Goal: Task Accomplishment & Management: Use online tool/utility

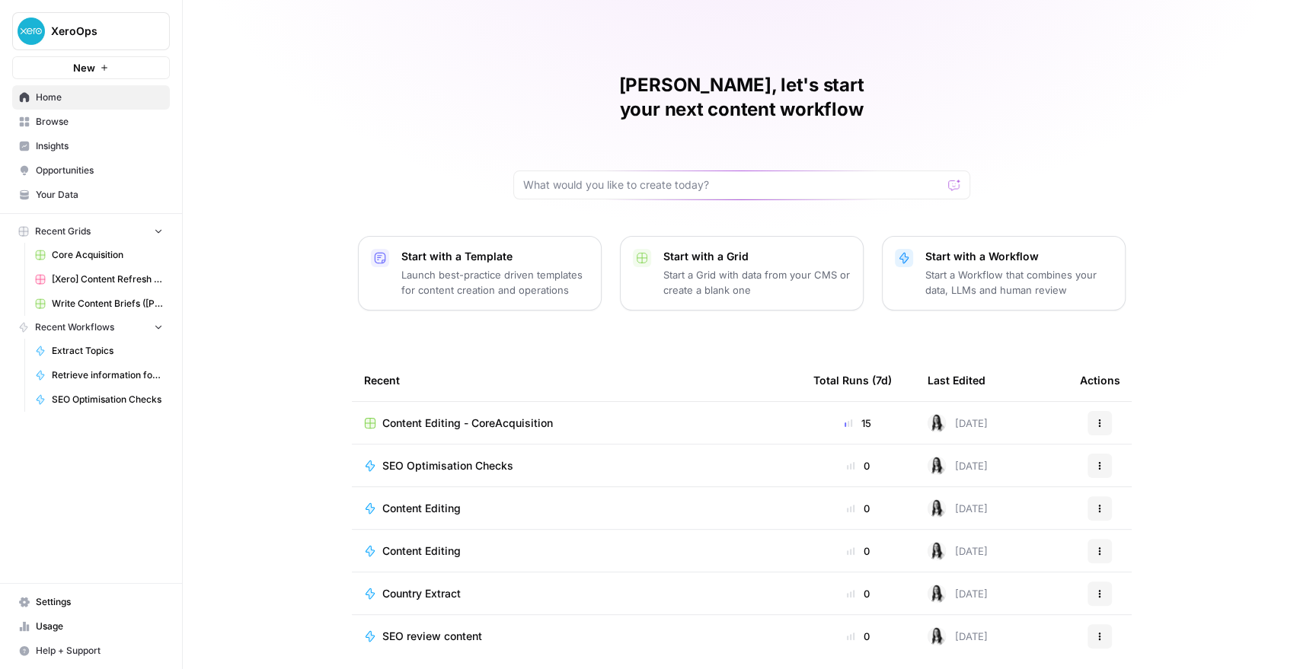
click at [43, 131] on link "Browse" at bounding box center [91, 122] width 158 height 24
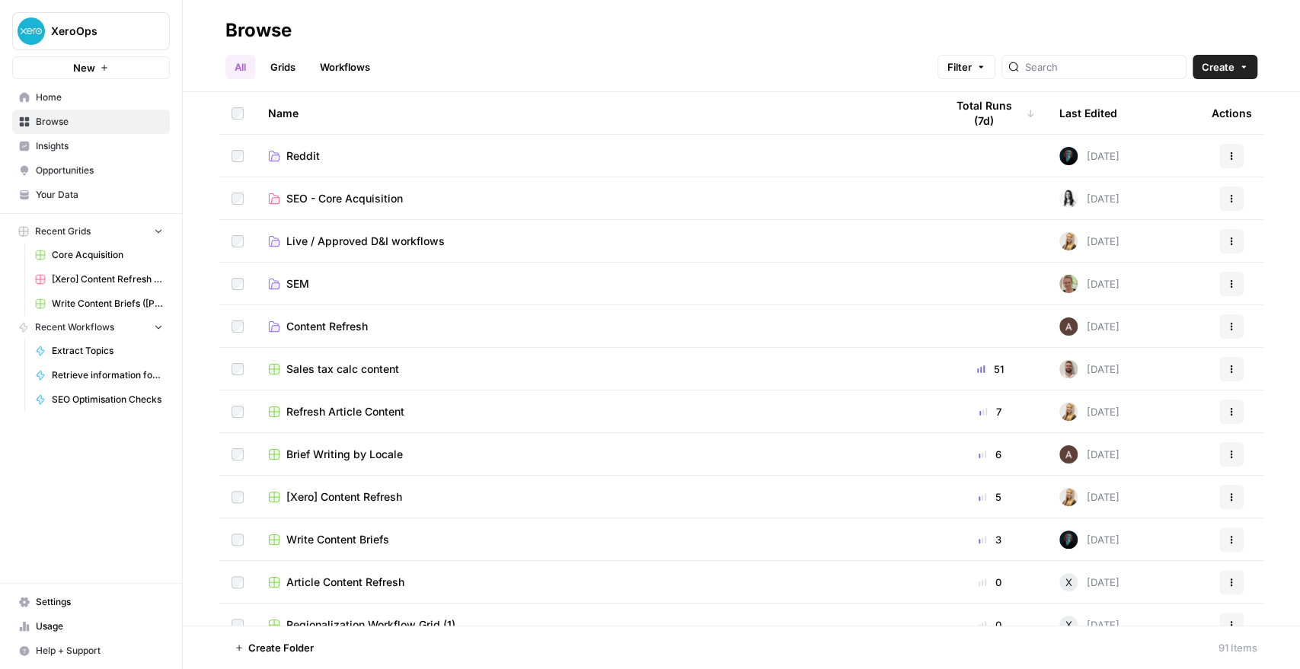
click at [349, 193] on span "SEO - Core Acquisition" at bounding box center [344, 198] width 116 height 15
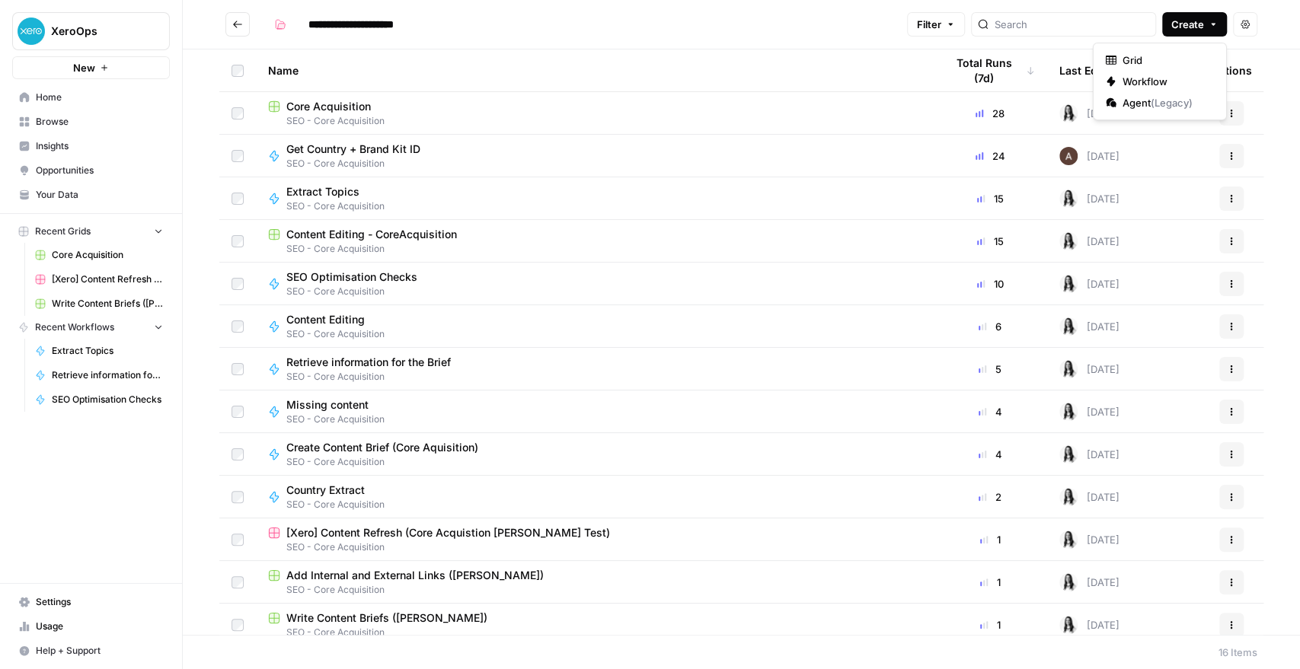
click at [1180, 18] on span "Create" at bounding box center [1187, 24] width 33 height 15
click at [1139, 54] on span "Grid" at bounding box center [1164, 60] width 85 height 15
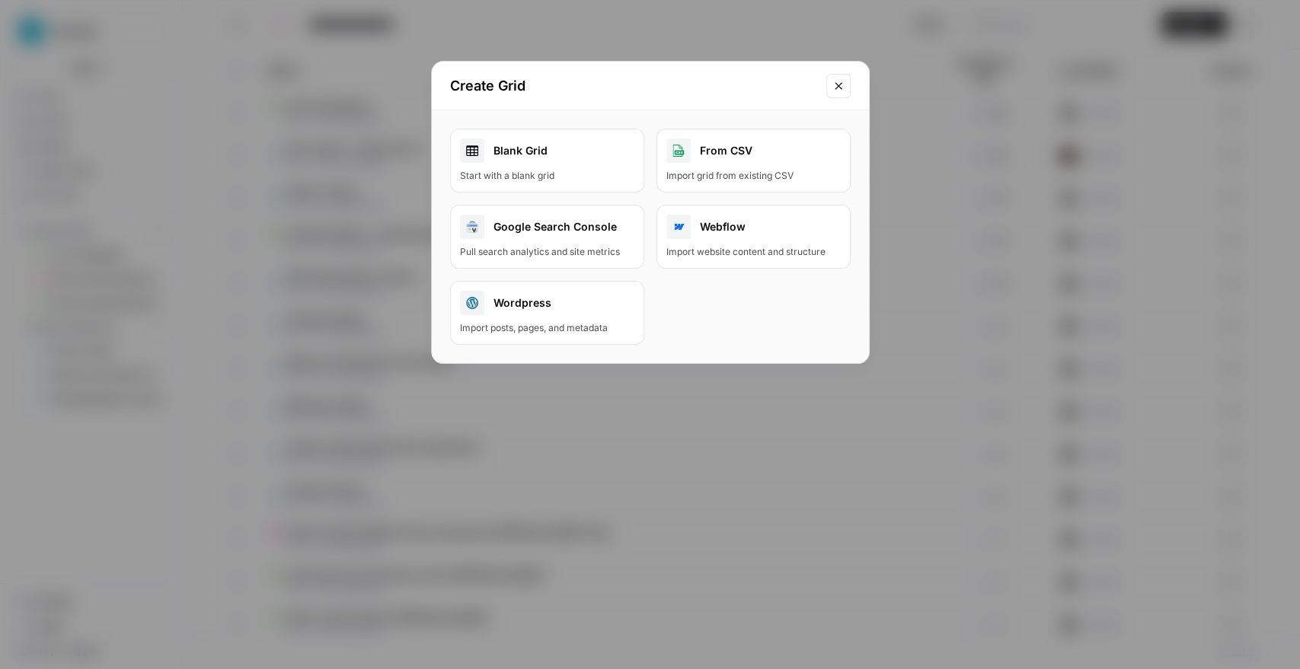
click at [558, 157] on div "Blank Grid" at bounding box center [547, 151] width 174 height 24
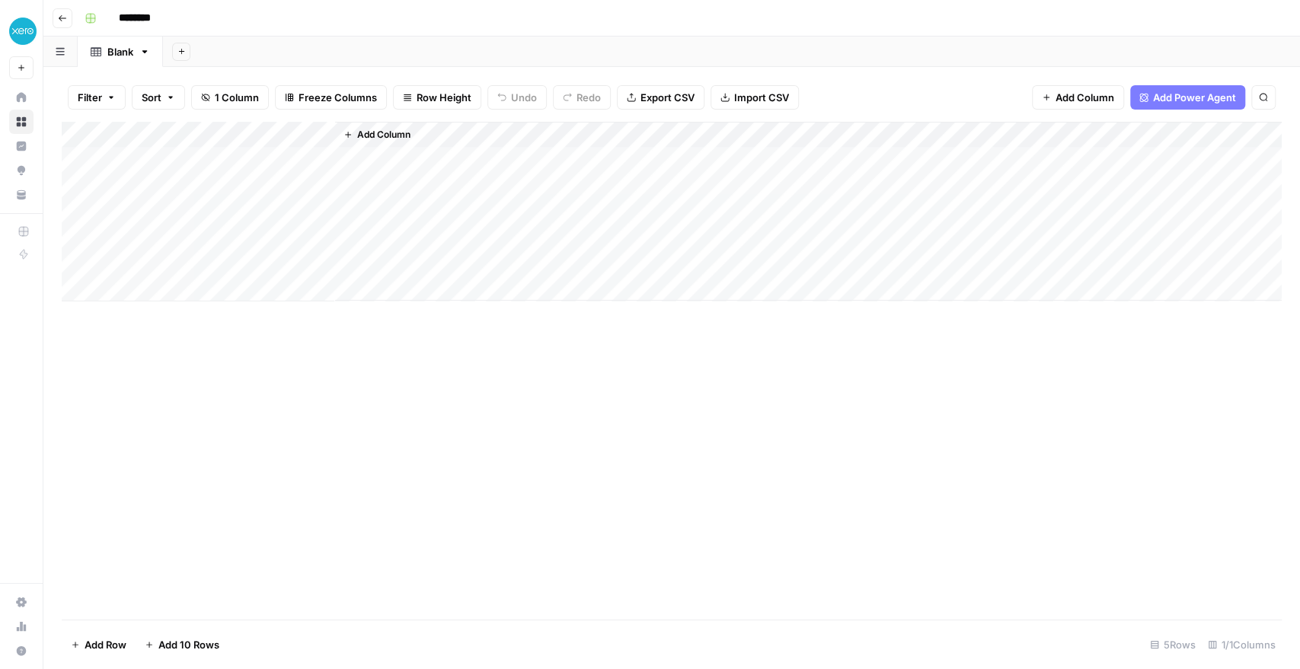
click at [130, 23] on input "********" at bounding box center [154, 18] width 85 height 24
type input "*"
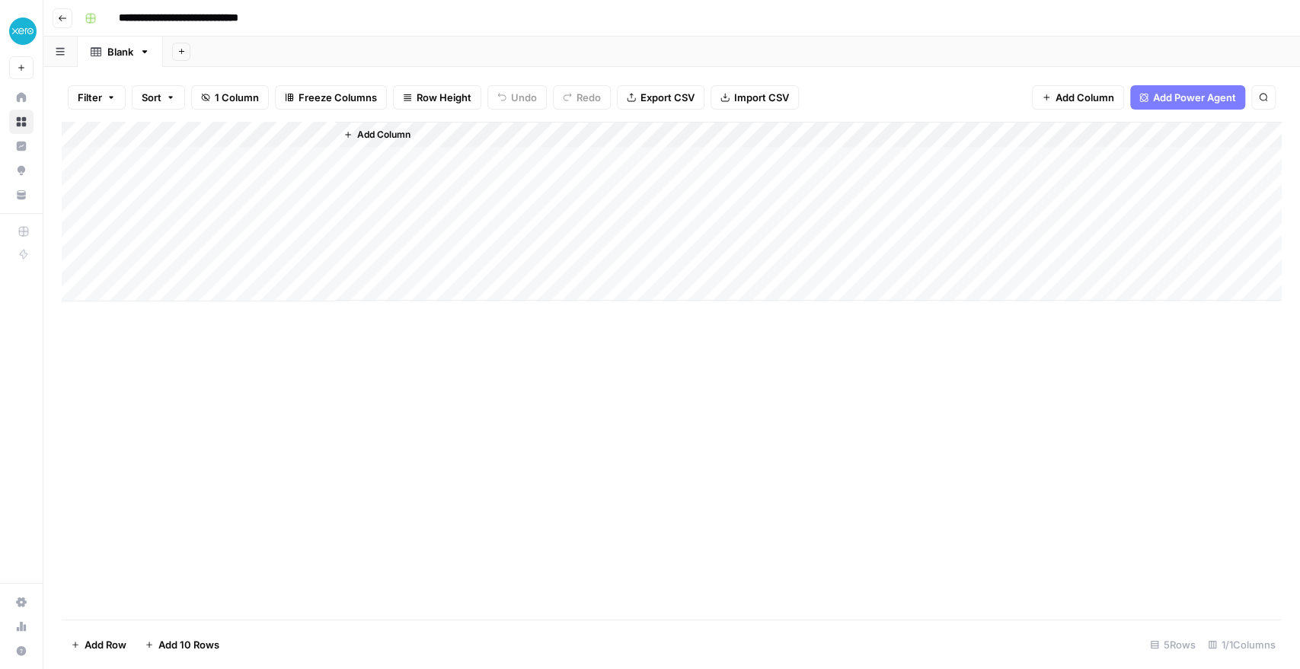
type input "**********"
click at [174, 156] on div "Add Column" at bounding box center [672, 212] width 1220 height 180
click at [322, 136] on div "Add Column" at bounding box center [672, 212] width 1220 height 180
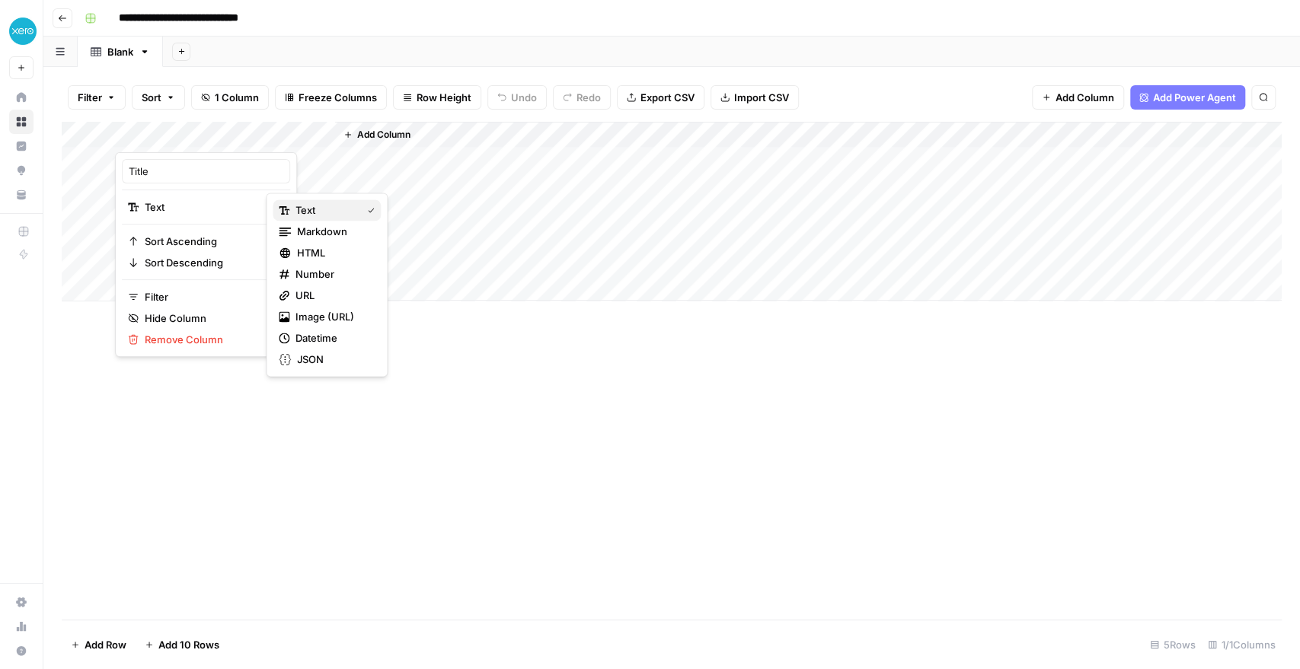
click at [307, 210] on span "Text" at bounding box center [324, 210] width 59 height 15
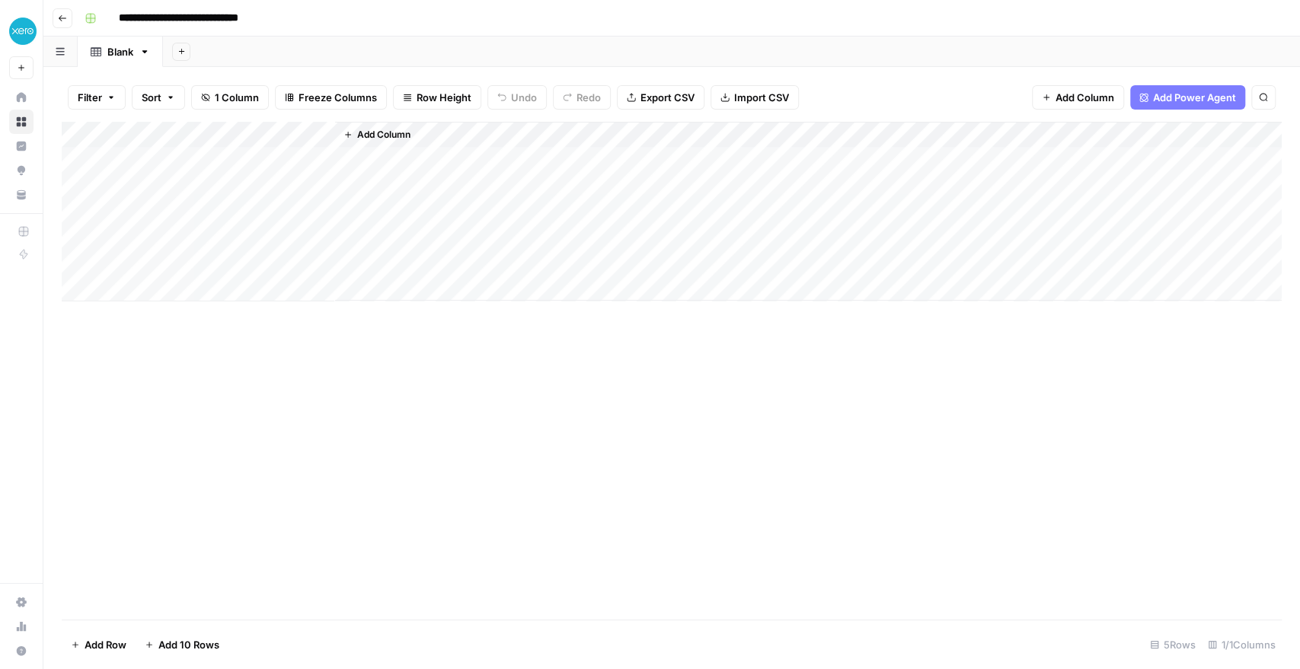
click at [225, 132] on div "Add Column" at bounding box center [672, 212] width 1220 height 180
click at [225, 132] on div at bounding box center [225, 137] width 220 height 30
click at [156, 132] on div at bounding box center [225, 137] width 220 height 30
click at [157, 174] on input "Title" at bounding box center [206, 171] width 155 height 15
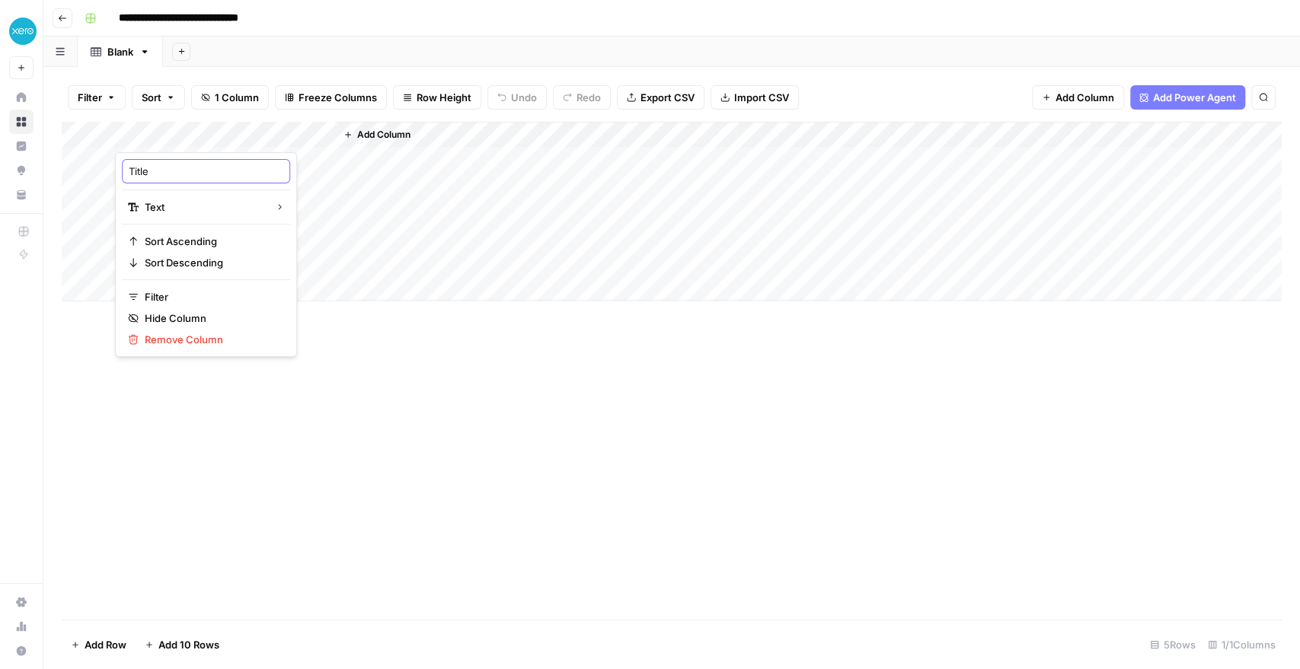
click at [157, 174] on input "Title" at bounding box center [206, 171] width 155 height 15
type input "Page Name"
click at [393, 129] on span "Add Column" at bounding box center [383, 135] width 53 height 14
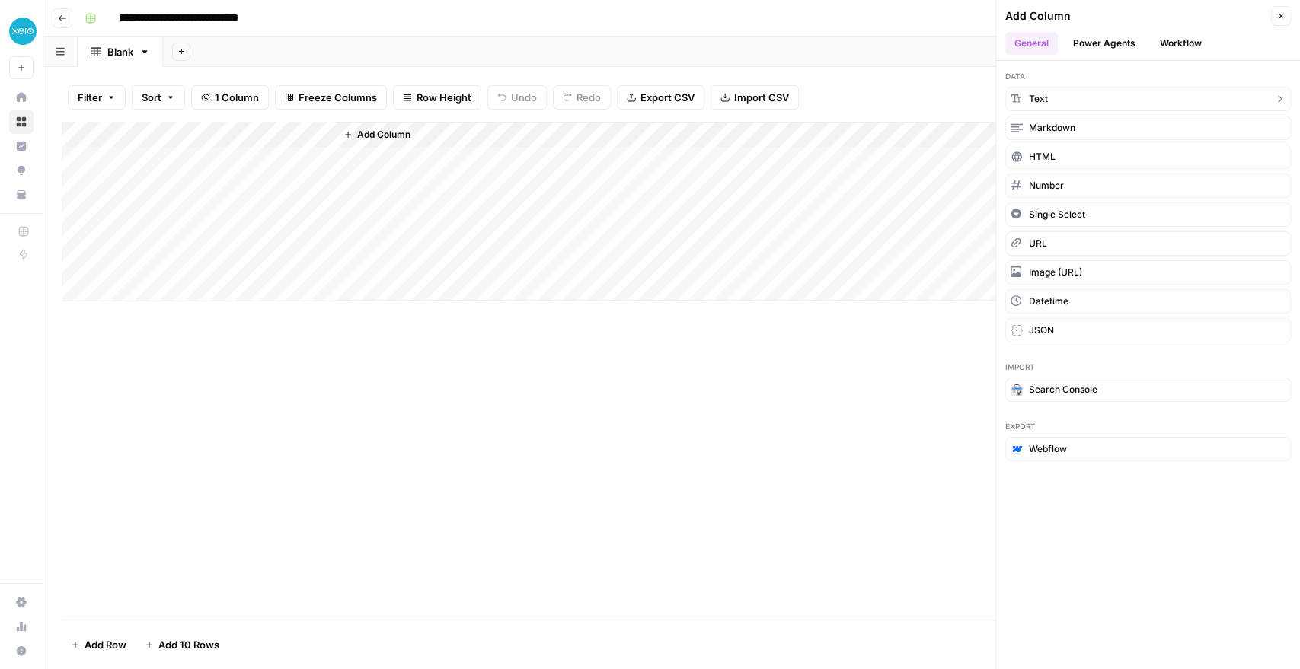
click at [1019, 94] on icon "button" at bounding box center [1015, 98] width 11 height 11
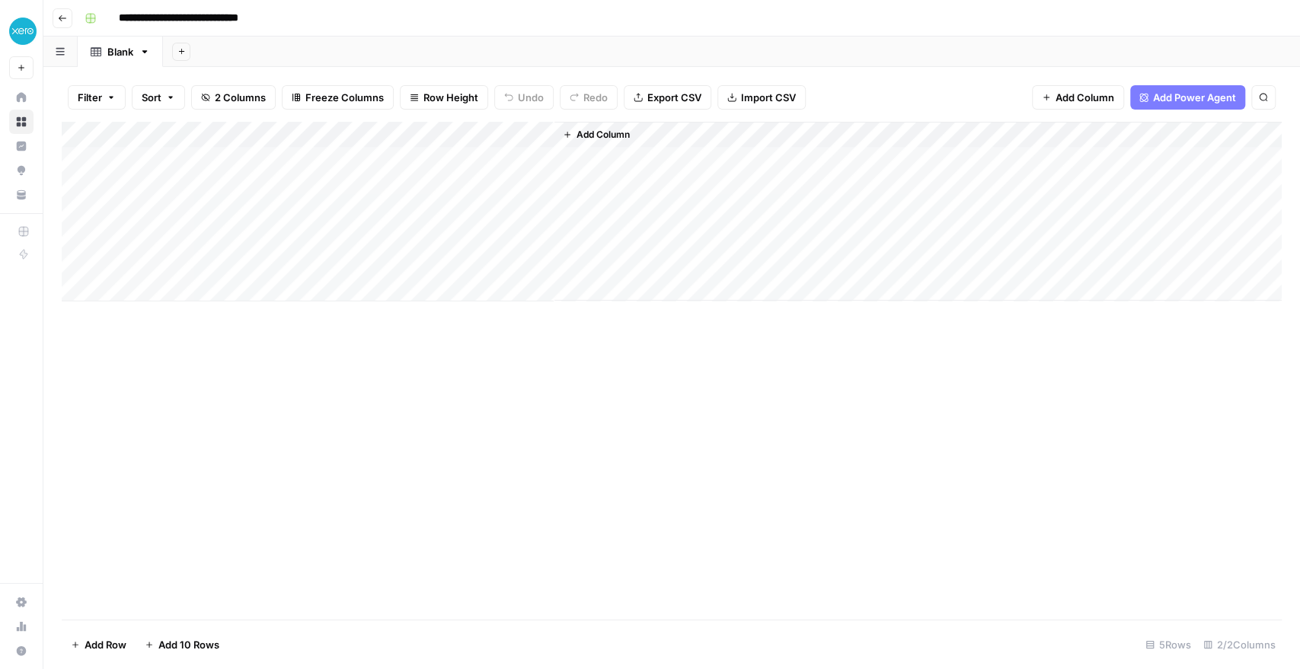
click at [391, 143] on div "Add Column" at bounding box center [672, 212] width 1220 height 180
click at [381, 169] on input "New Column" at bounding box center [425, 171] width 155 height 15
type input "Keywords"
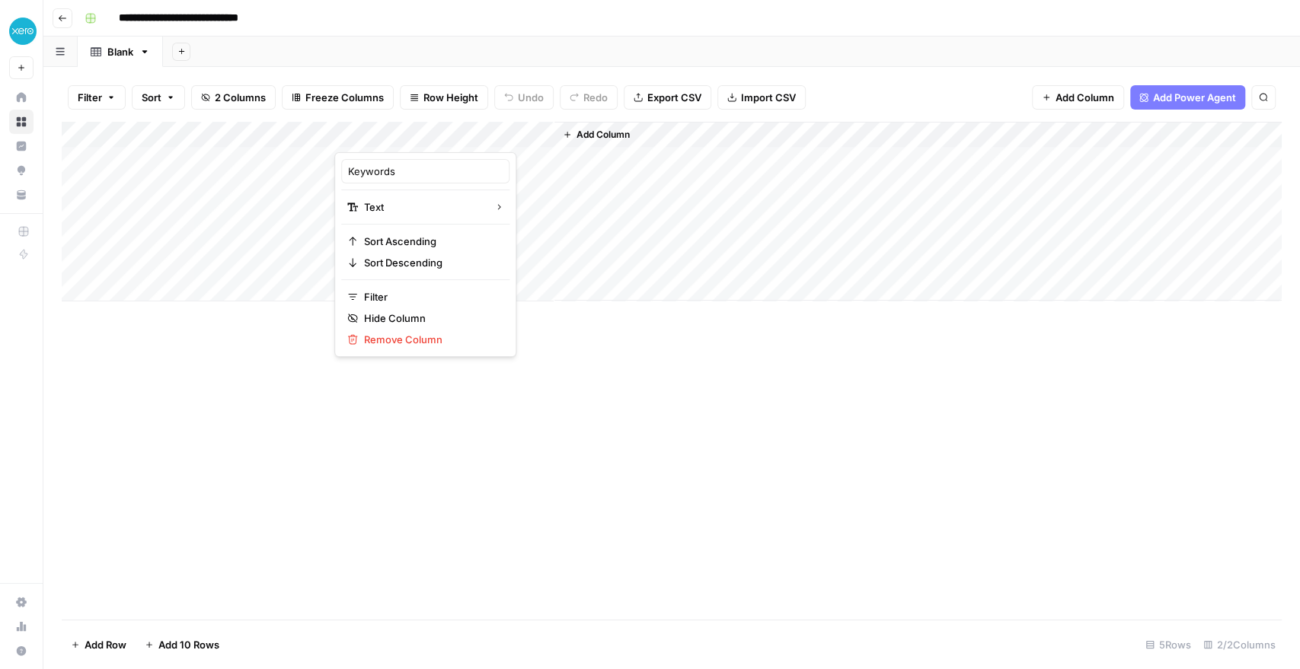
click at [596, 132] on span "Add Column" at bounding box center [602, 135] width 53 height 14
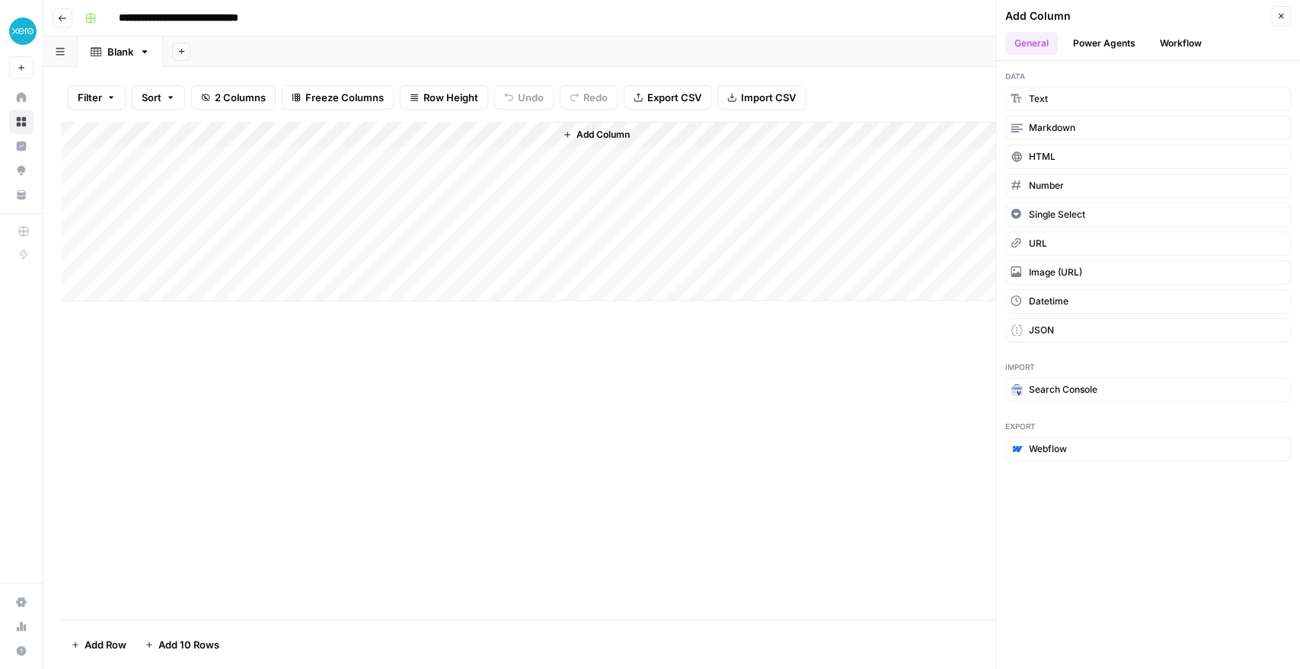
click at [442, 129] on div "Add Column" at bounding box center [672, 212] width 1220 height 180
click at [397, 162] on div "New Column" at bounding box center [425, 171] width 168 height 24
click at [397, 162] on div "Add Column" at bounding box center [672, 212] width 1220 height 180
click at [392, 140] on div "Add Column" at bounding box center [672, 212] width 1220 height 180
click at [391, 164] on input "New Column" at bounding box center [425, 171] width 155 height 15
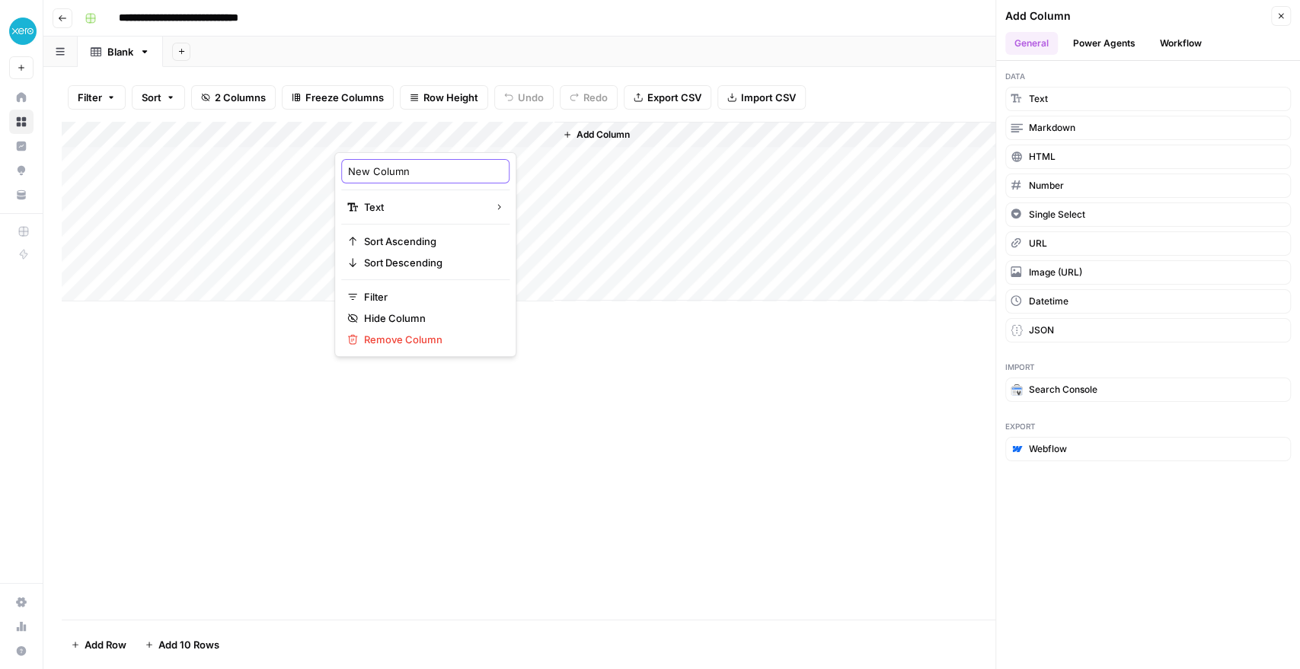
click at [391, 164] on input "New Column" at bounding box center [425, 171] width 155 height 15
type input "Keywords"
click at [601, 136] on span "Add Column" at bounding box center [602, 135] width 53 height 14
click at [1169, 45] on button "Workflow" at bounding box center [1180, 43] width 60 height 23
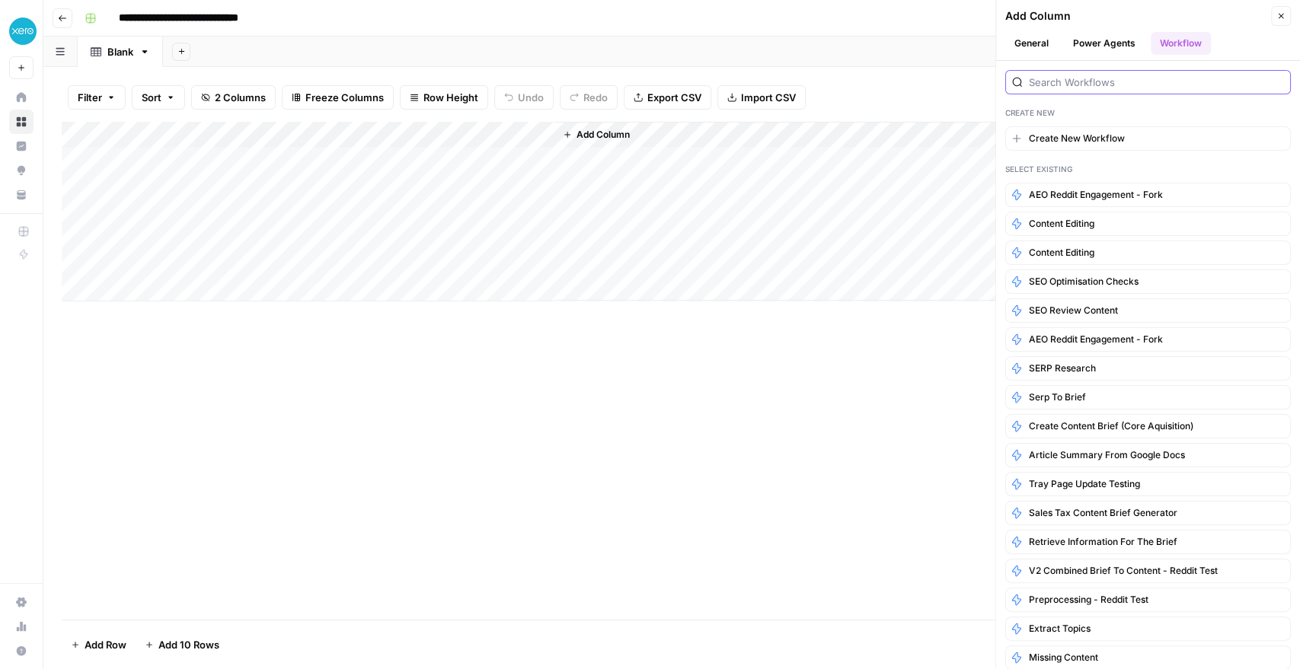
click at [1060, 84] on input "search" at bounding box center [1156, 82] width 255 height 15
click at [571, 139] on button "Add Column" at bounding box center [596, 135] width 79 height 20
click at [579, 137] on span "Add Column" at bounding box center [602, 135] width 53 height 14
click at [620, 257] on div "Add Column" at bounding box center [917, 211] width 727 height 179
click at [1044, 72] on div at bounding box center [1147, 82] width 285 height 24
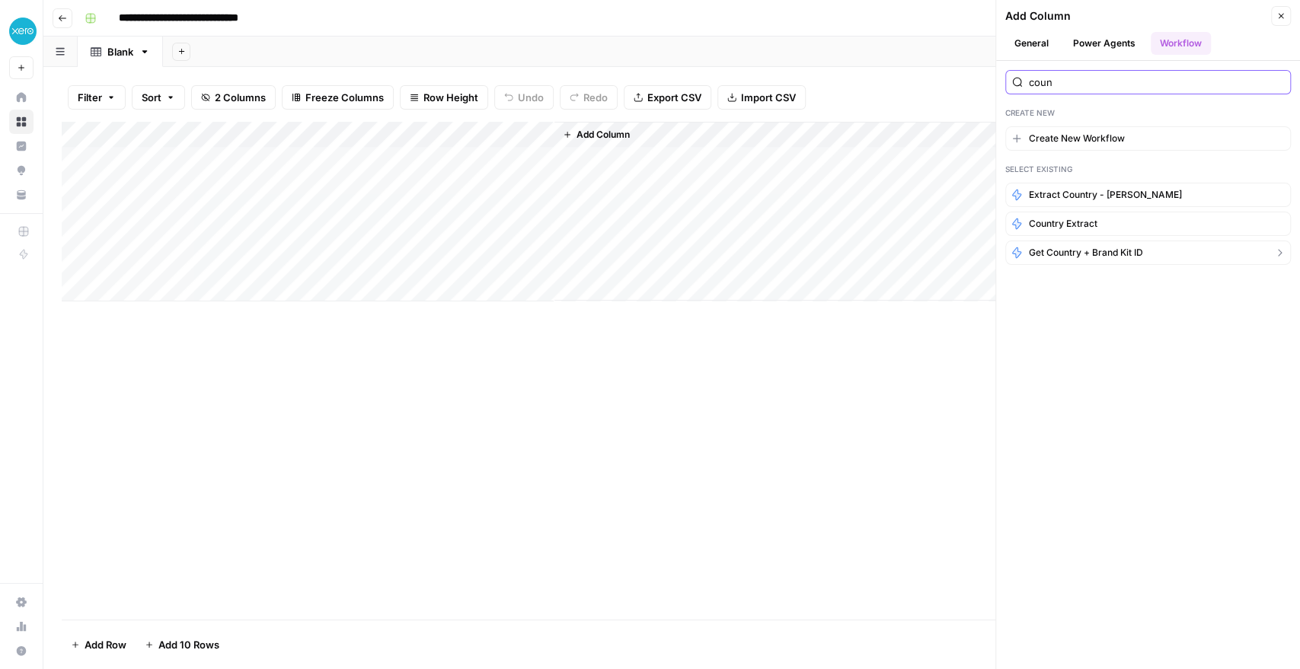
type input "coun"
click at [1068, 250] on span "Get Country + Brand Kit ID" at bounding box center [1086, 253] width 114 height 14
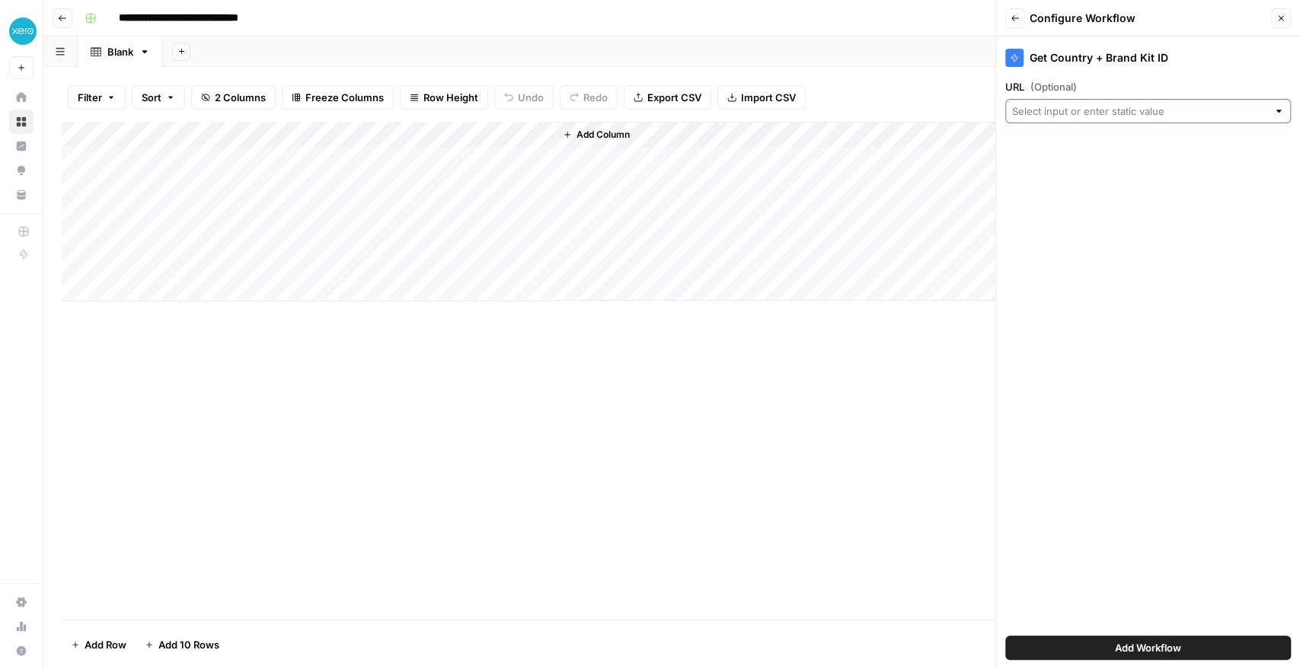
click at [1066, 109] on input "URL (Optional)" at bounding box center [1139, 111] width 255 height 15
click at [805, 361] on div "Add Column" at bounding box center [672, 371] width 1220 height 498
click at [1285, 17] on button "Close" at bounding box center [1281, 18] width 20 height 20
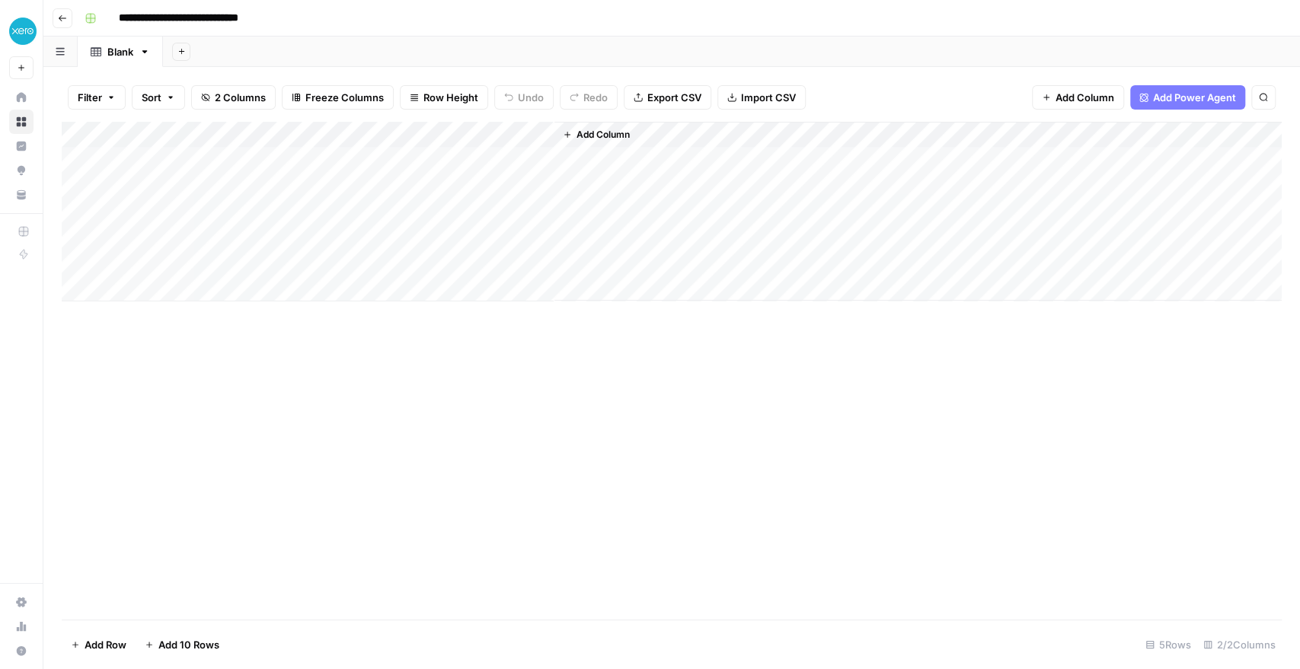
click at [611, 136] on span "Add Column" at bounding box center [602, 135] width 53 height 14
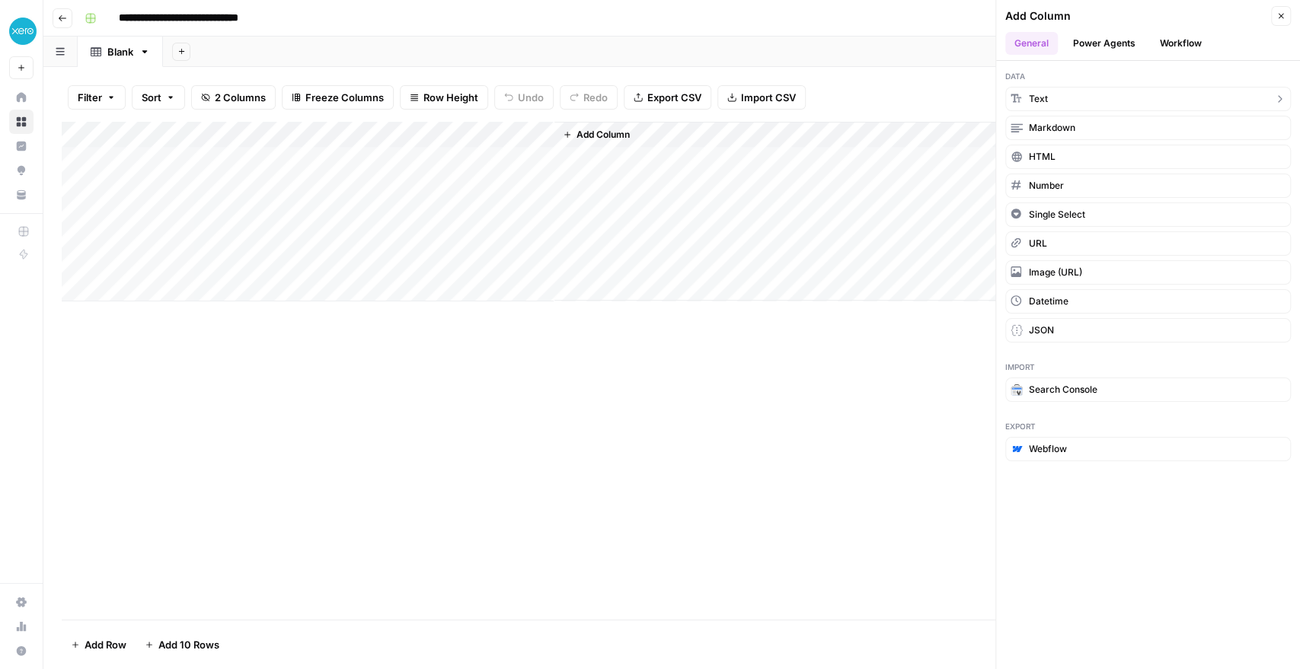
click at [1101, 99] on button "Text" at bounding box center [1147, 99] width 285 height 24
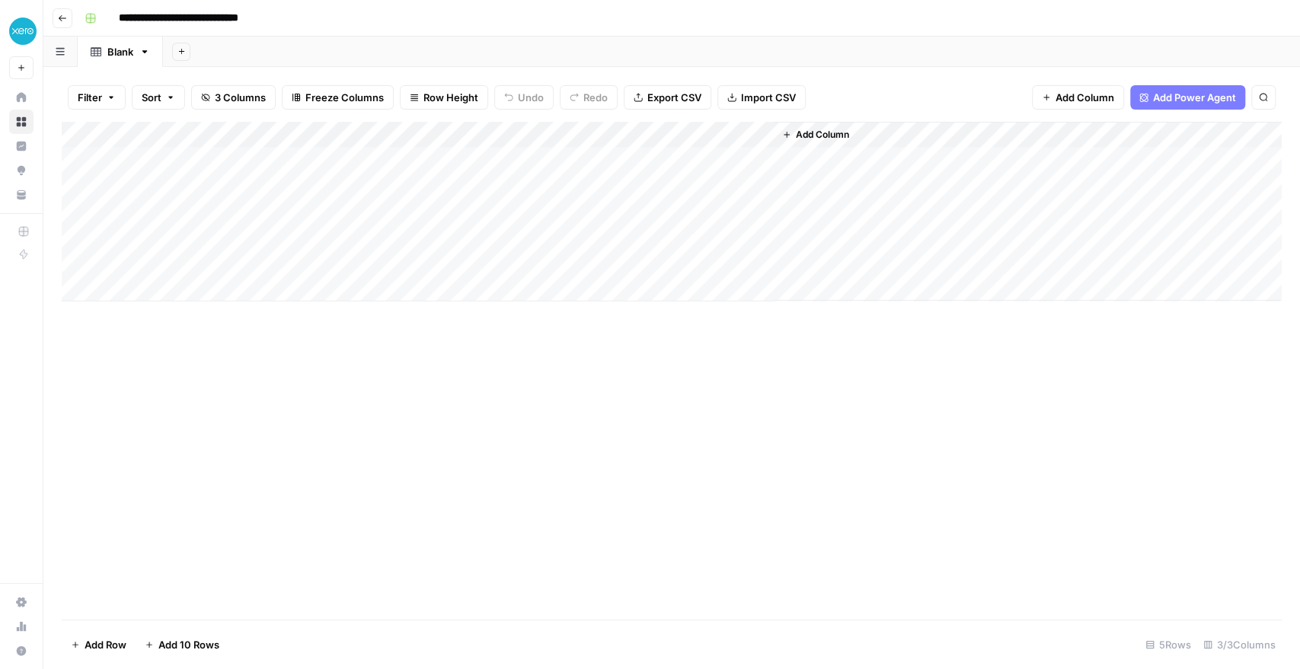
click at [597, 136] on div "Add Column" at bounding box center [672, 212] width 1220 height 180
click at [595, 172] on input "New Column" at bounding box center [644, 171] width 155 height 15
type input "Product Information"
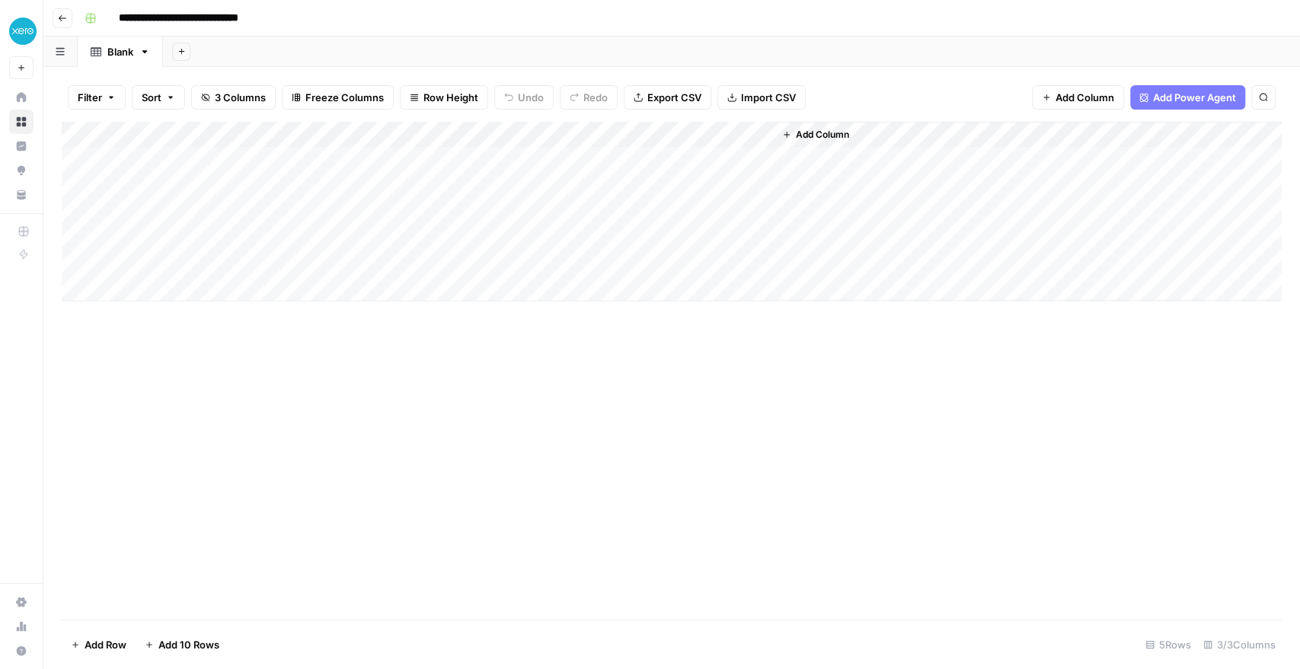
click at [804, 135] on span "Add Column" at bounding box center [822, 135] width 53 height 14
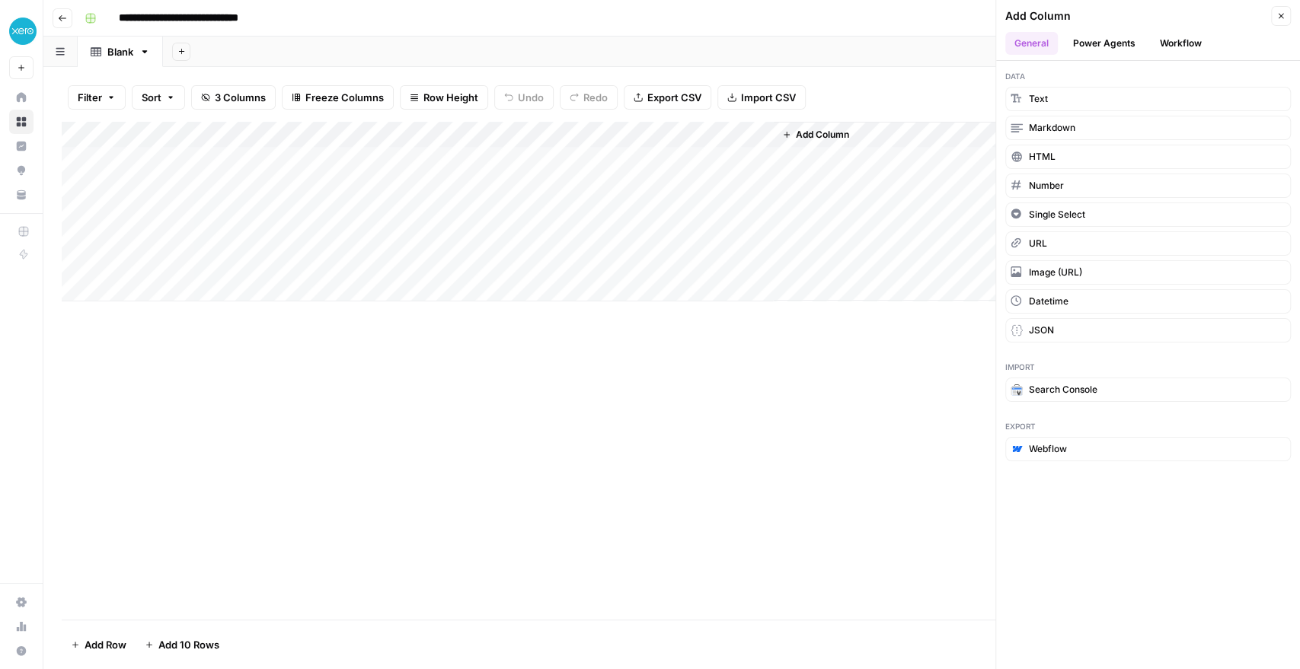
click at [832, 136] on span "Add Column" at bounding box center [822, 135] width 53 height 14
click at [1047, 92] on span "Text" at bounding box center [1038, 99] width 19 height 14
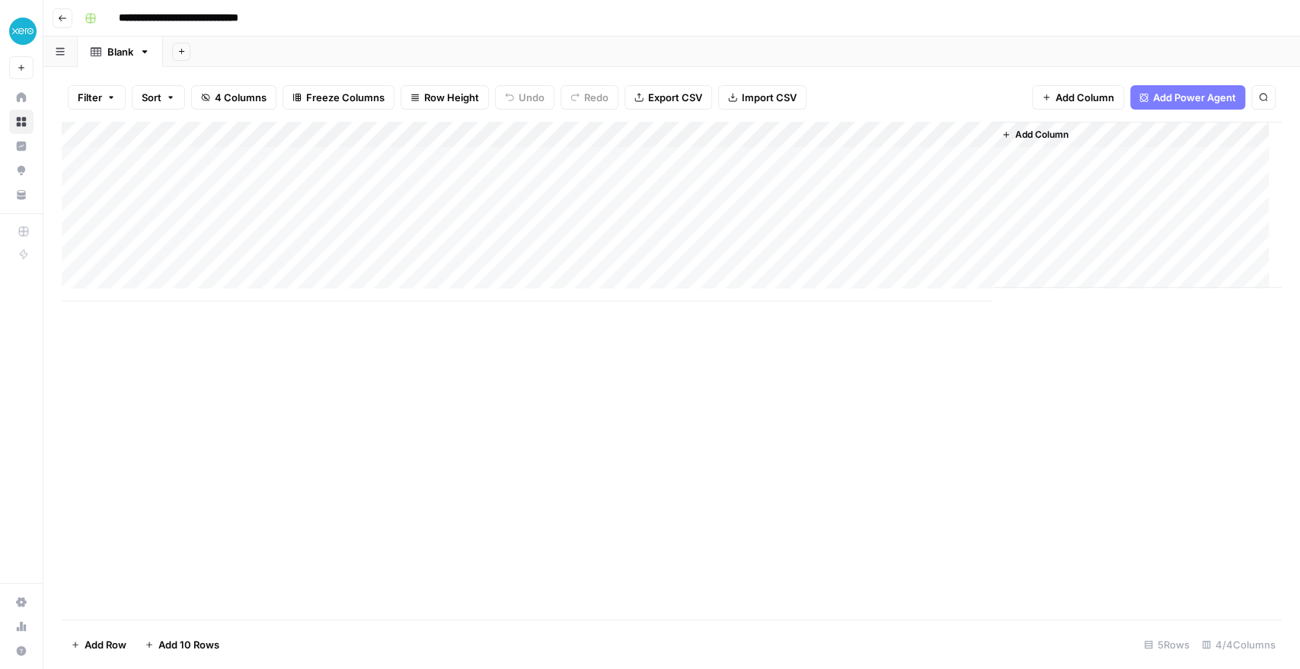
click at [837, 139] on div "Add Column" at bounding box center [672, 212] width 1220 height 180
click at [831, 167] on input "New Column" at bounding box center [863, 171] width 155 height 15
type input "URL"
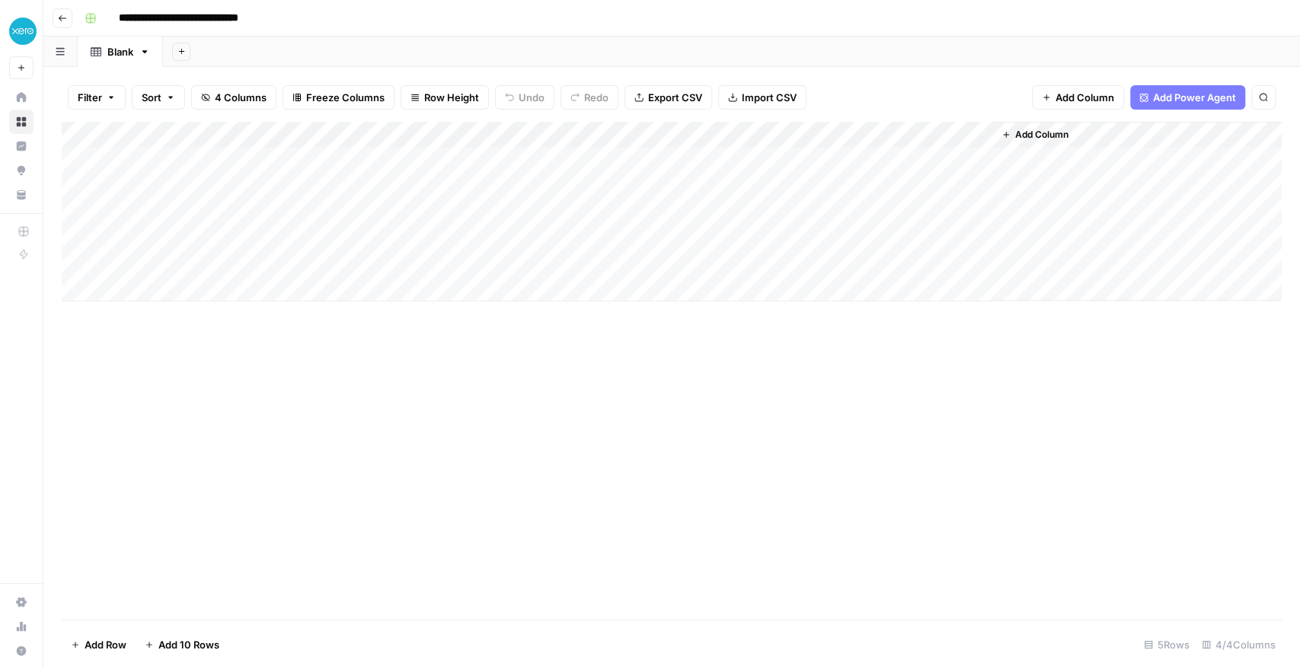
click at [1038, 136] on span "Add Column" at bounding box center [1041, 135] width 53 height 14
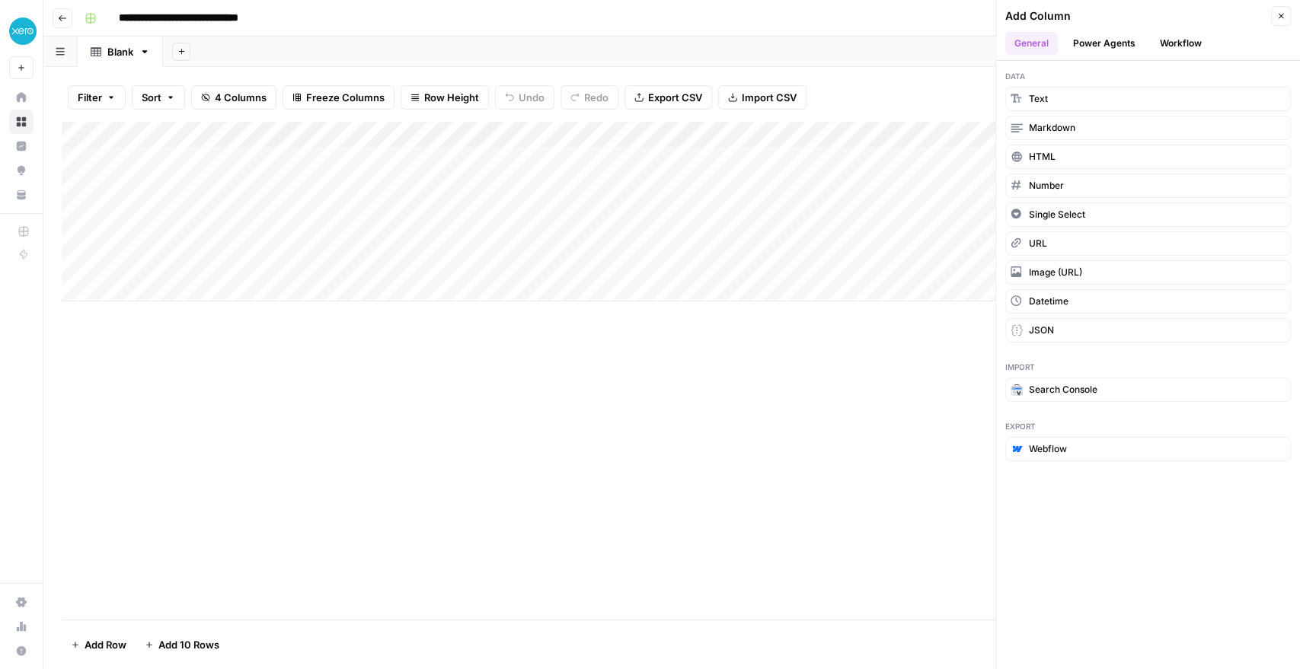
click at [1185, 41] on button "Workflow" at bounding box center [1180, 43] width 60 height 23
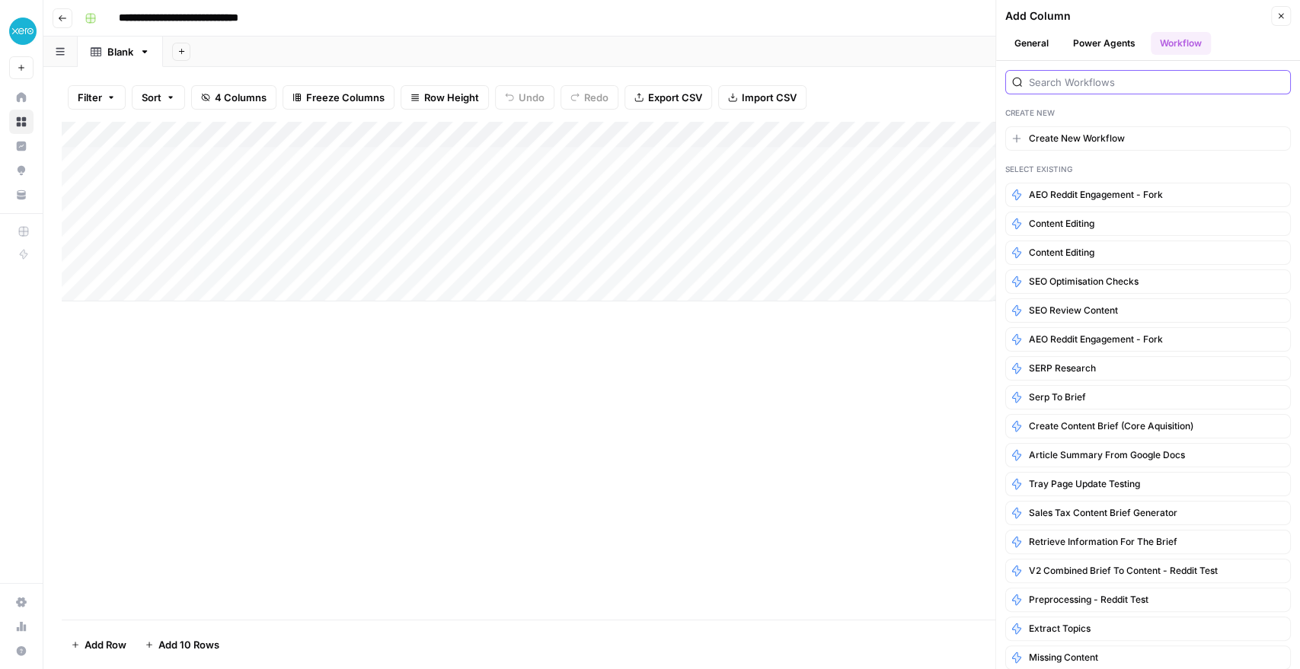
click at [1056, 84] on input "search" at bounding box center [1156, 82] width 255 height 15
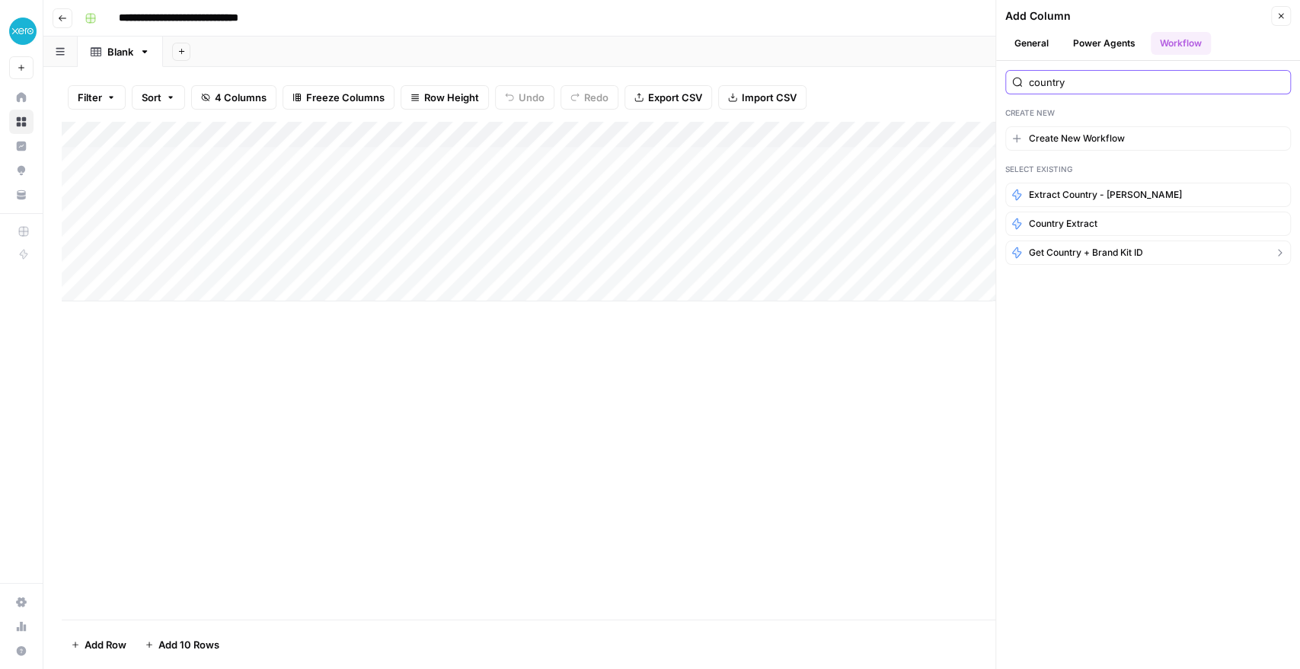
type input "country"
click at [1079, 256] on span "Get Country + Brand Kit ID" at bounding box center [1086, 253] width 114 height 14
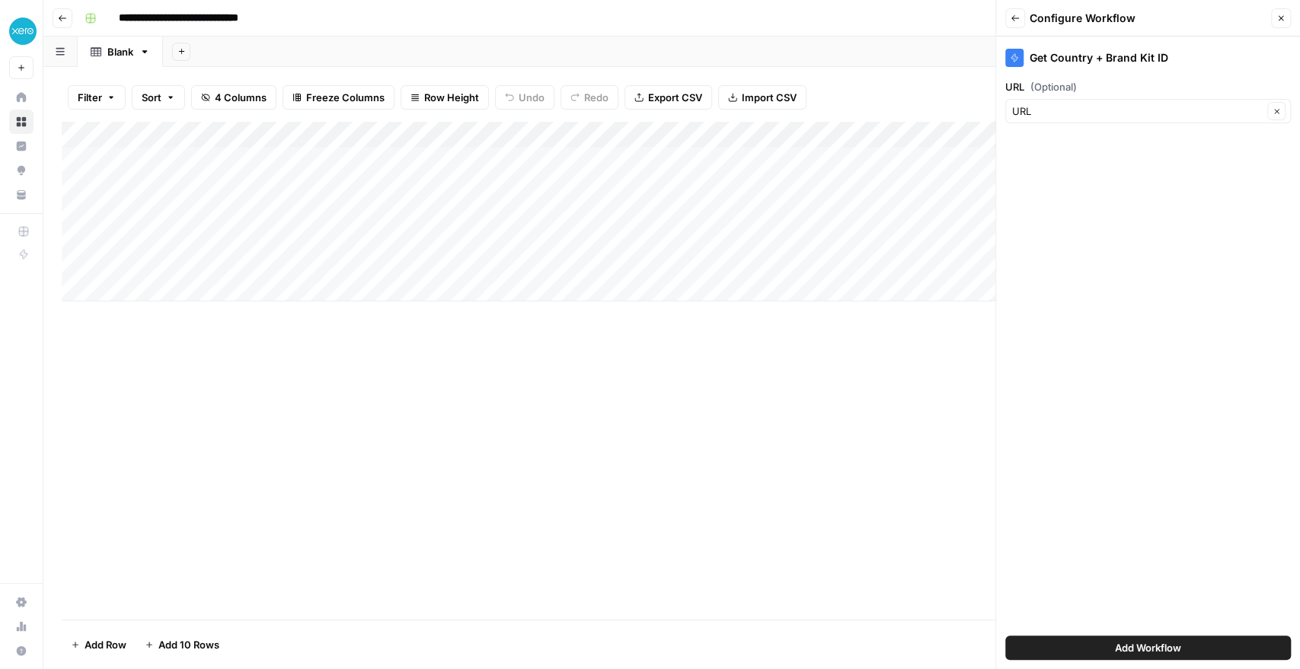
click at [1179, 643] on span "Add Workflow" at bounding box center [1148, 647] width 66 height 15
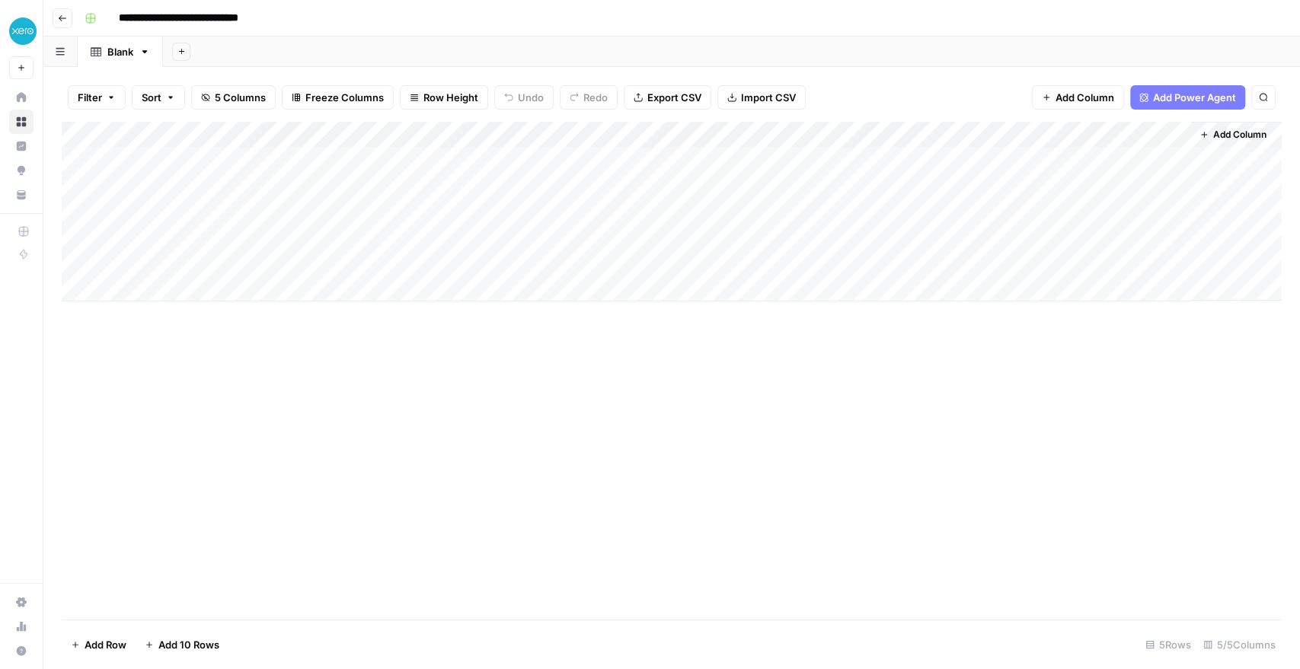
click at [900, 158] on div "Add Column" at bounding box center [672, 212] width 1220 height 180
click at [192, 158] on div "Add Column" at bounding box center [672, 212] width 1220 height 180
click at [404, 158] on div "Add Column" at bounding box center [672, 212] width 1220 height 180
click at [420, 160] on div "Add Column" at bounding box center [672, 212] width 1220 height 180
click at [420, 160] on textarea at bounding box center [455, 160] width 244 height 21
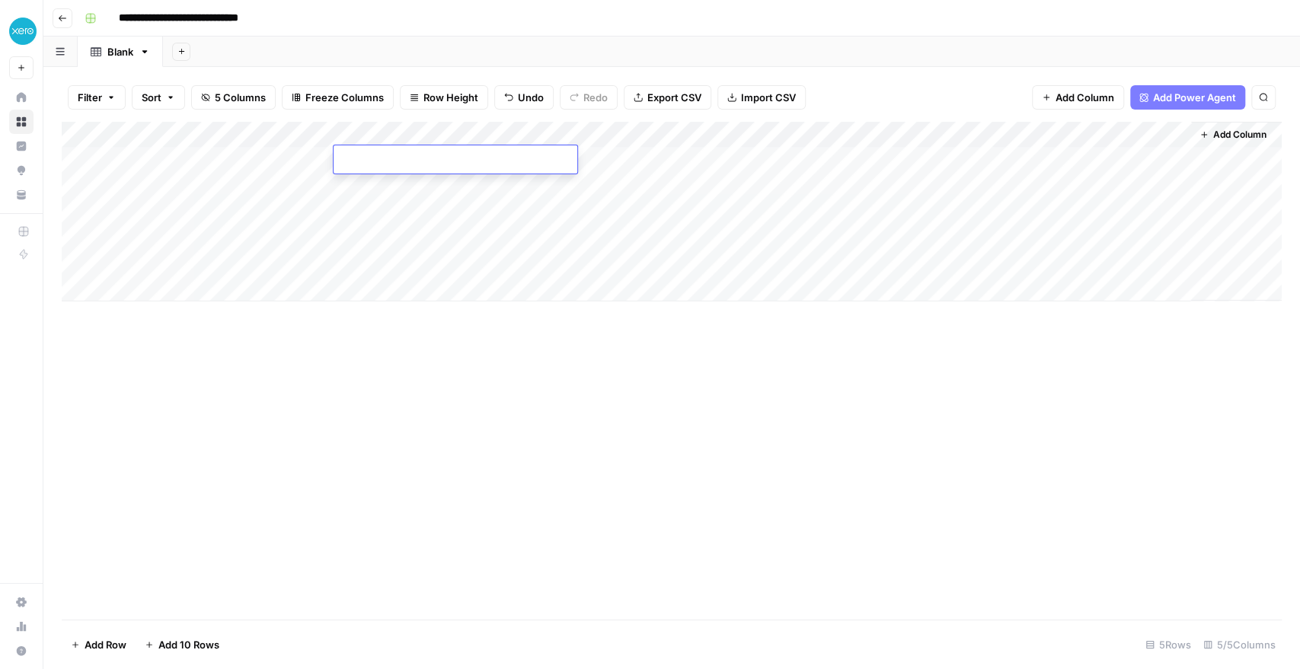
type textarea "**********"
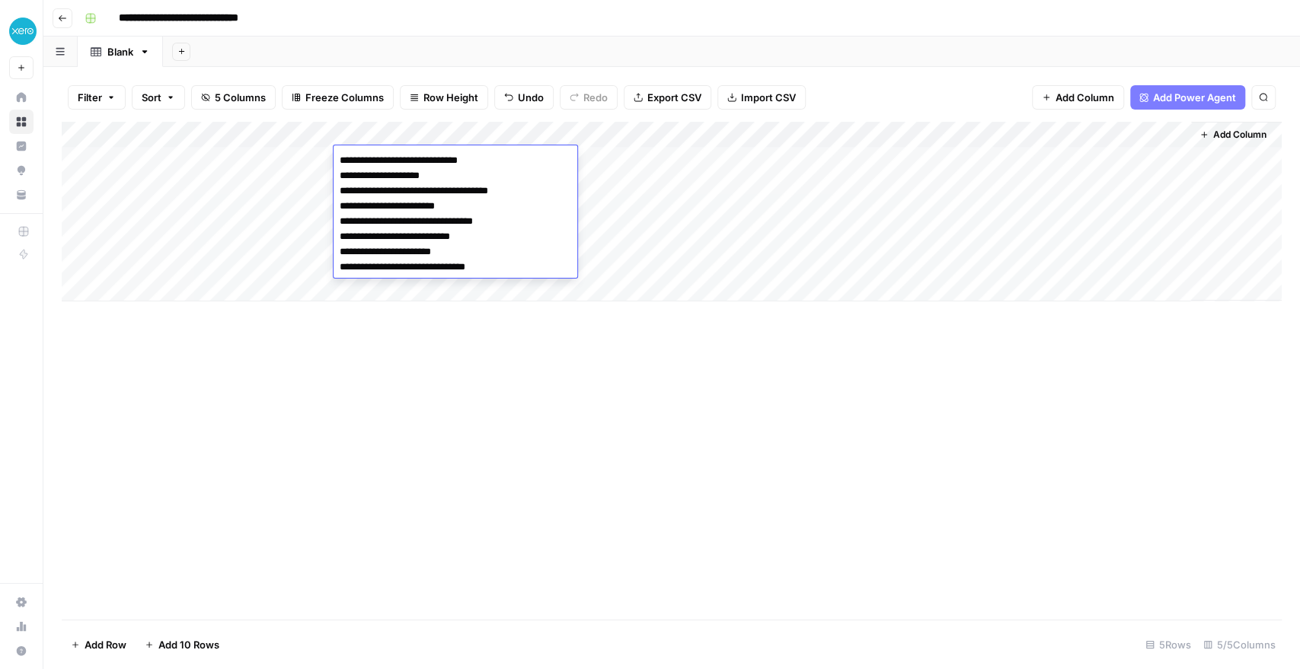
click at [527, 330] on div "Add Column" at bounding box center [672, 371] width 1220 height 498
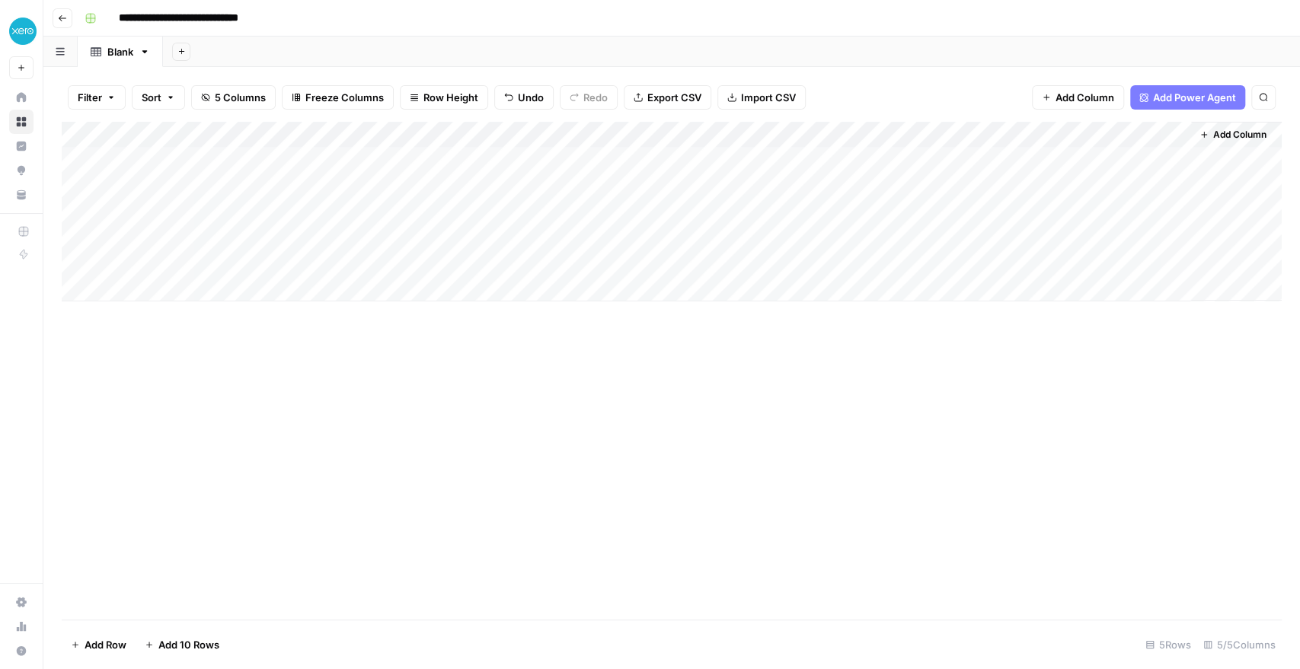
click at [530, 160] on div "Add Column" at bounding box center [672, 212] width 1220 height 180
click at [659, 171] on div "Add Column" at bounding box center [672, 212] width 1220 height 180
click at [624, 155] on div "Add Column" at bounding box center [672, 212] width 1220 height 180
click at [624, 155] on textarea at bounding box center [675, 160] width 244 height 21
type textarea "**********"
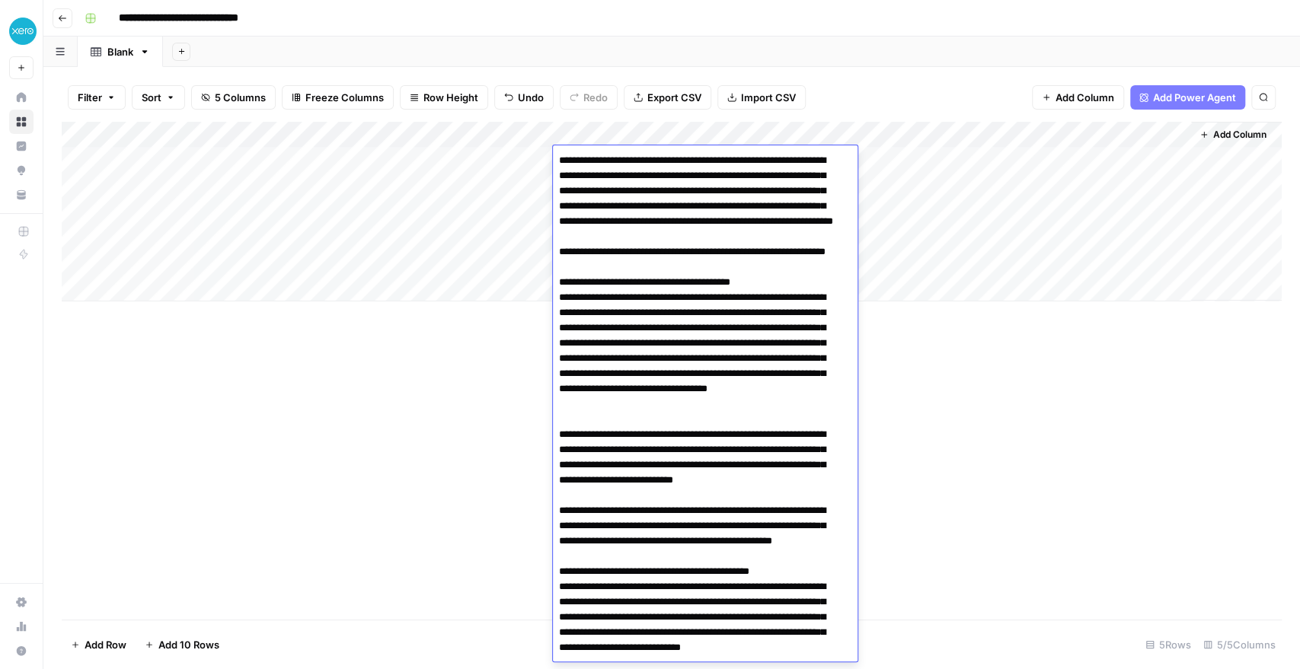
scroll to position [997, 0]
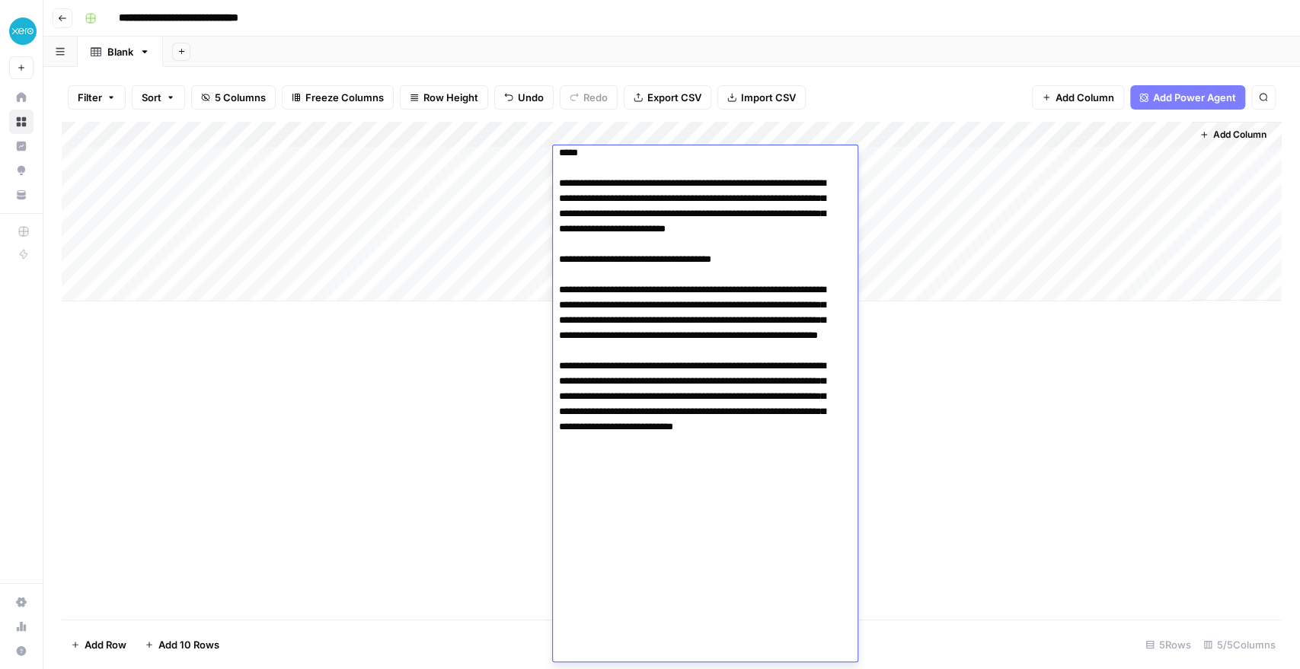
click at [511, 388] on div "Add Column" at bounding box center [672, 371] width 1220 height 498
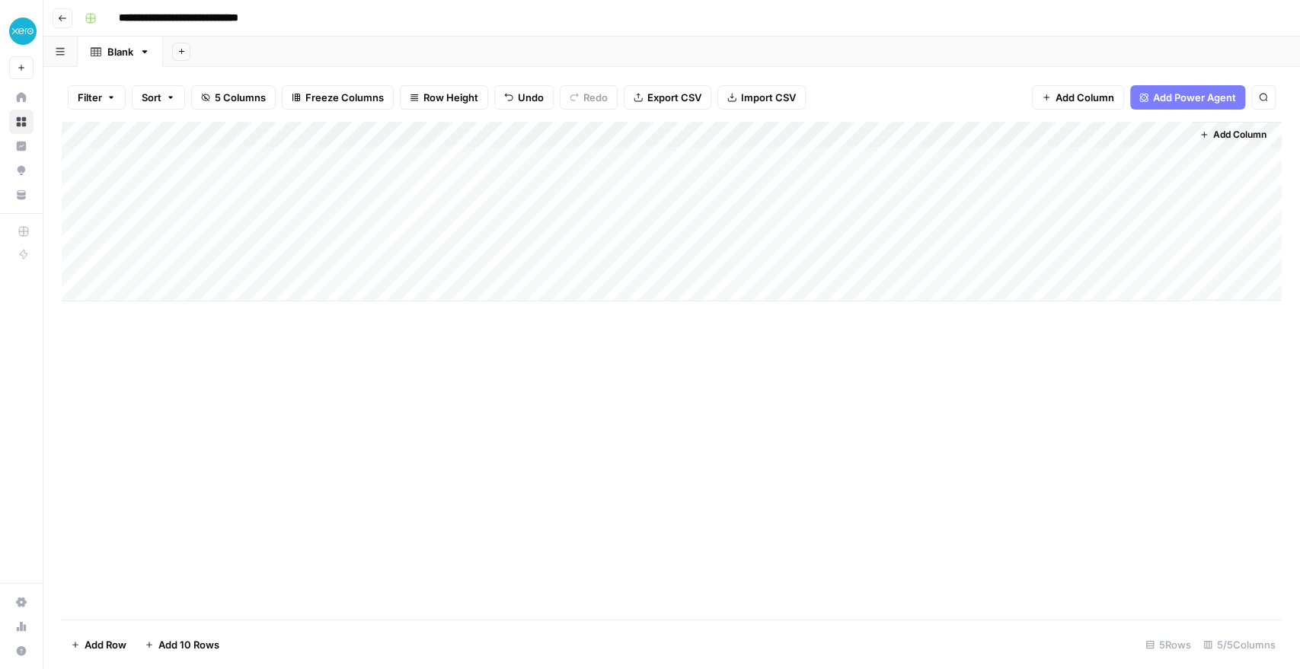
click at [820, 158] on div "Add Column" at bounding box center [672, 212] width 1220 height 180
click at [801, 157] on div "Add Column" at bounding box center [672, 212] width 1220 height 180
click at [801, 157] on textarea at bounding box center [894, 160] width 244 height 21
type textarea "**********"
click at [1006, 159] on div "Add Column" at bounding box center [672, 212] width 1220 height 180
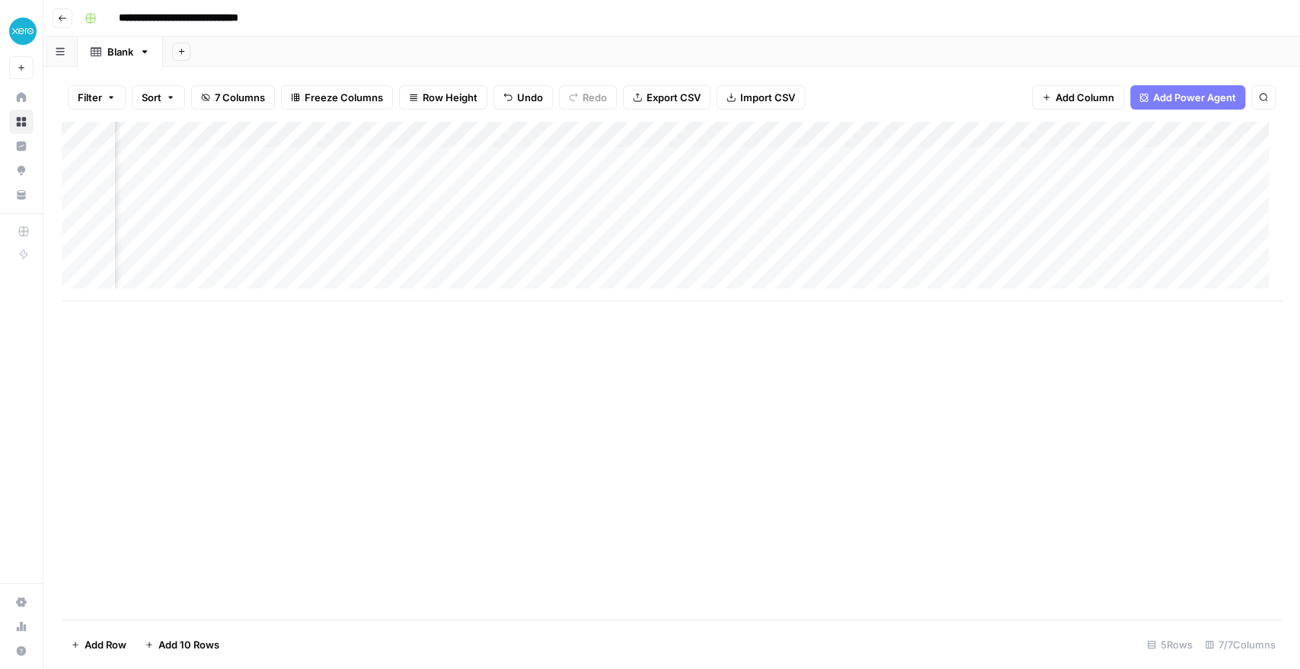
scroll to position [0, 281]
click at [1220, 137] on span "Add Column" at bounding box center [1246, 135] width 53 height 14
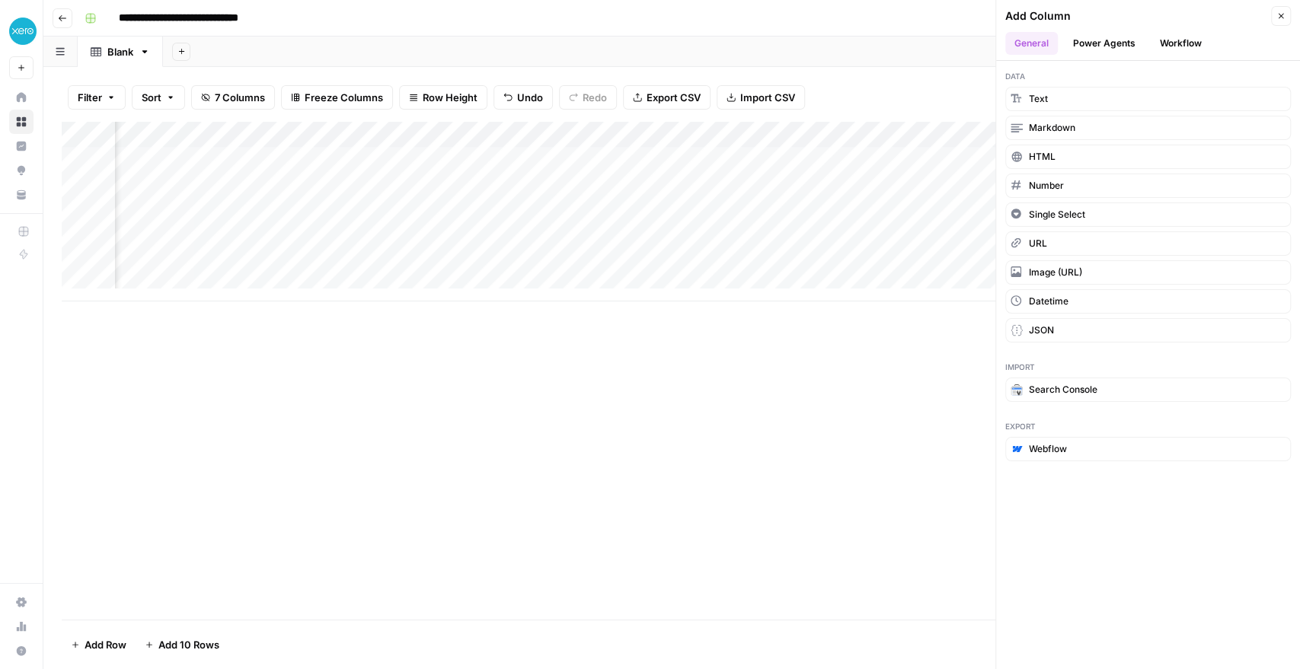
click at [1188, 40] on button "Workflow" at bounding box center [1180, 43] width 60 height 23
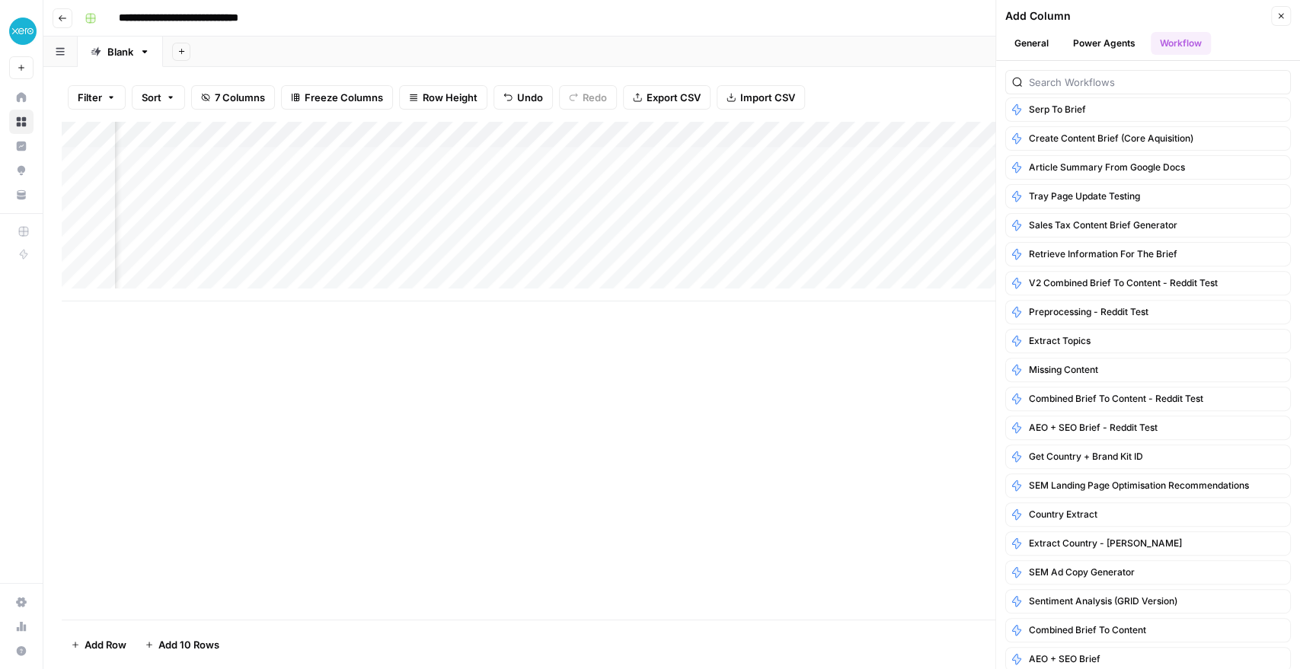
scroll to position [0, 500]
click at [985, 135] on icon "button" at bounding box center [989, 134] width 9 height 9
click at [1276, 18] on icon "button" at bounding box center [1280, 15] width 9 height 9
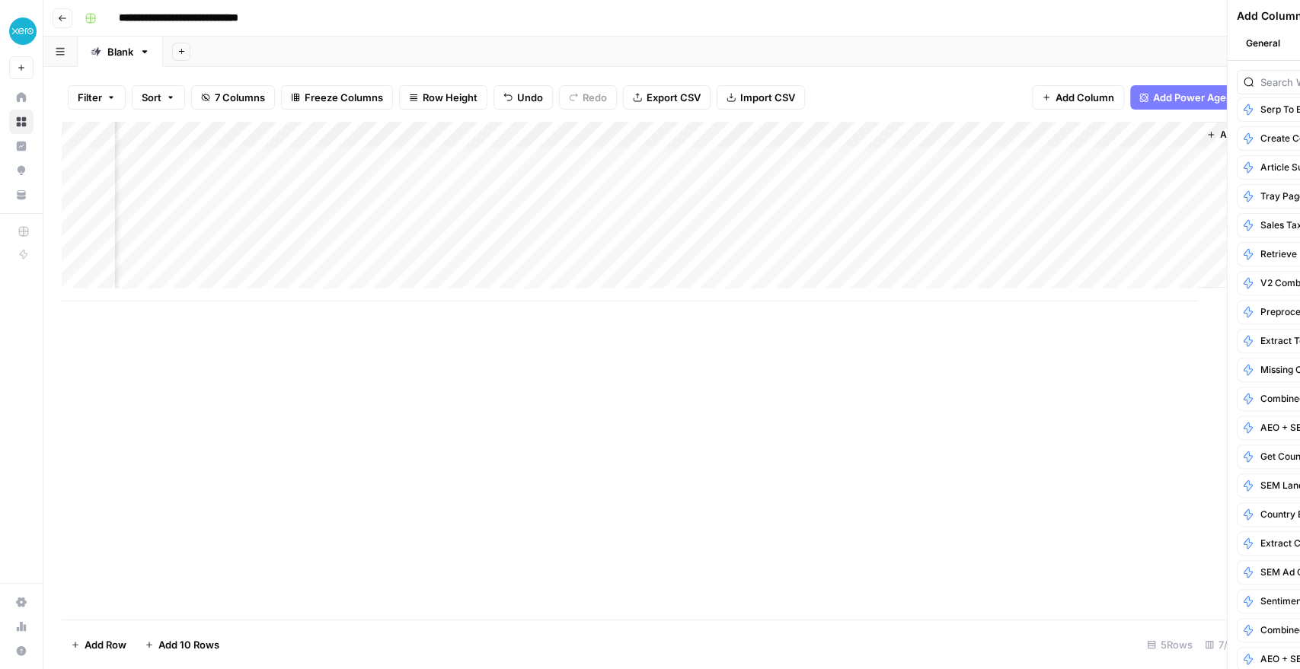
scroll to position [0, 281]
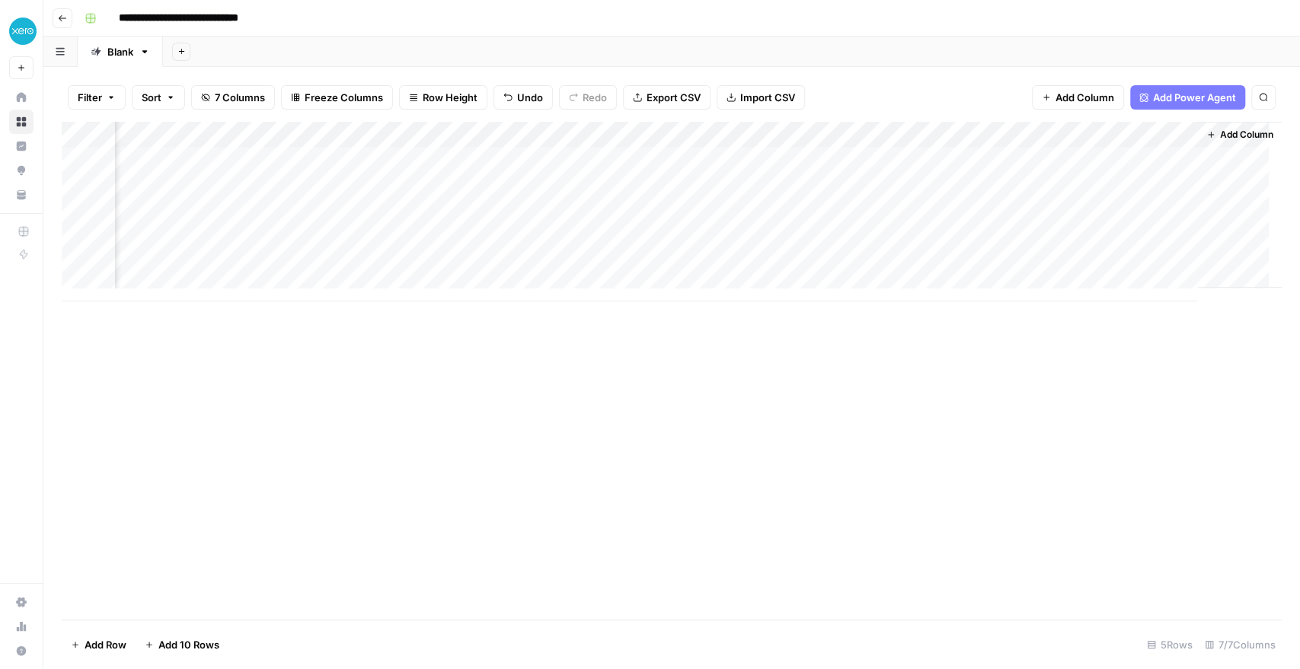
click at [1222, 133] on span "Add Column" at bounding box center [1246, 135] width 53 height 14
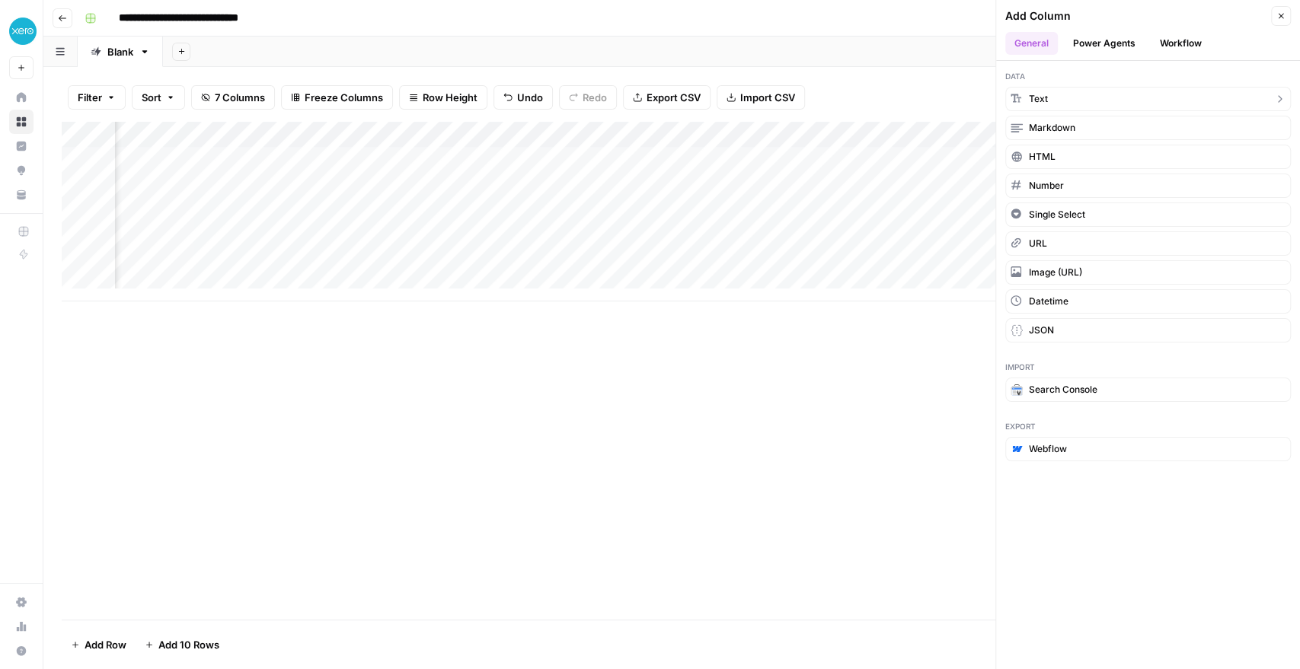
click at [1060, 96] on button "Text" at bounding box center [1147, 99] width 285 height 24
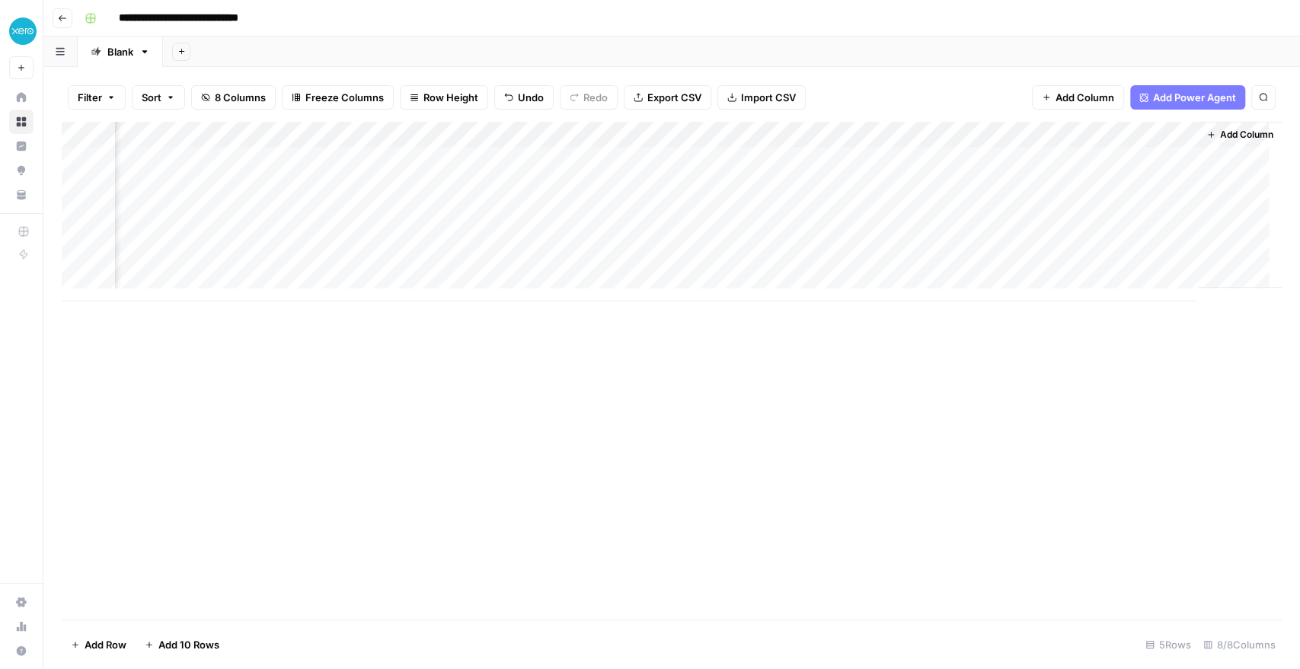
scroll to position [0, 500]
click at [1012, 136] on div "Add Column" at bounding box center [672, 212] width 1220 height 180
click at [1001, 173] on input "New Column" at bounding box center [1054, 171] width 155 height 15
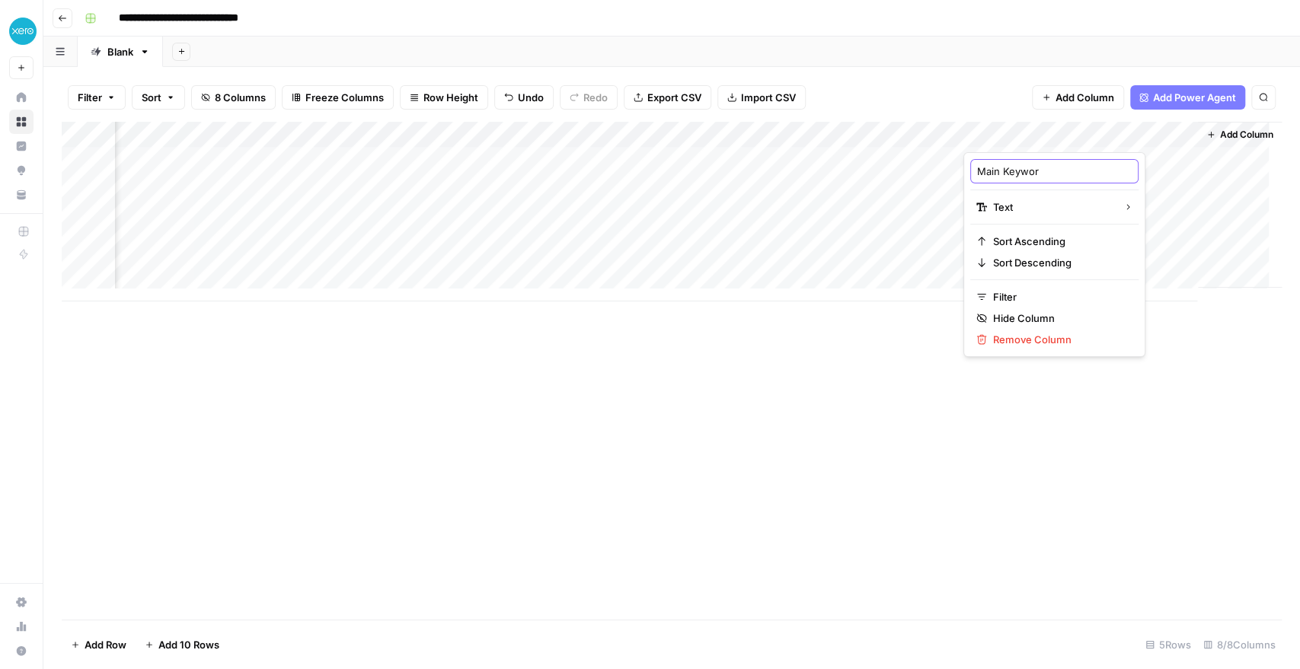
type input "Main Keyword"
click at [840, 375] on div "Add Column" at bounding box center [672, 371] width 1220 height 498
click at [1013, 139] on div "Add Column" at bounding box center [672, 212] width 1220 height 180
click at [1013, 167] on input "New Column" at bounding box center [1054, 171] width 155 height 15
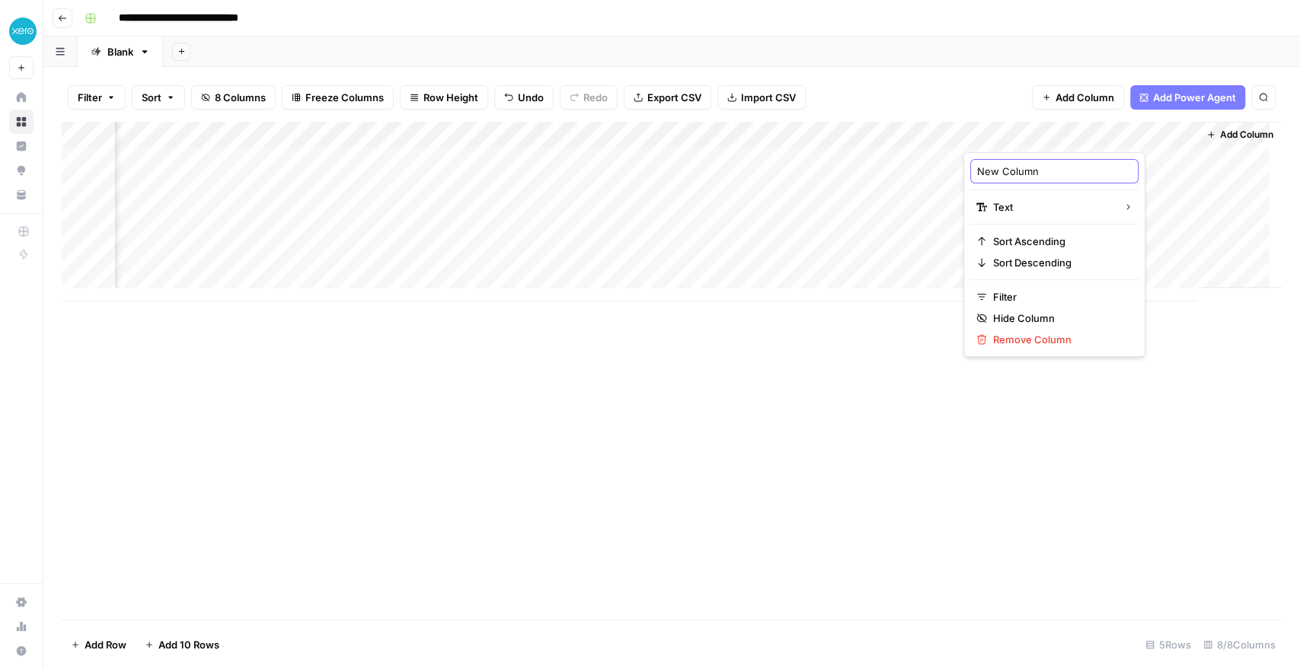
click at [1013, 167] on input "New Column" at bounding box center [1054, 171] width 155 height 15
type input "Main Keywords"
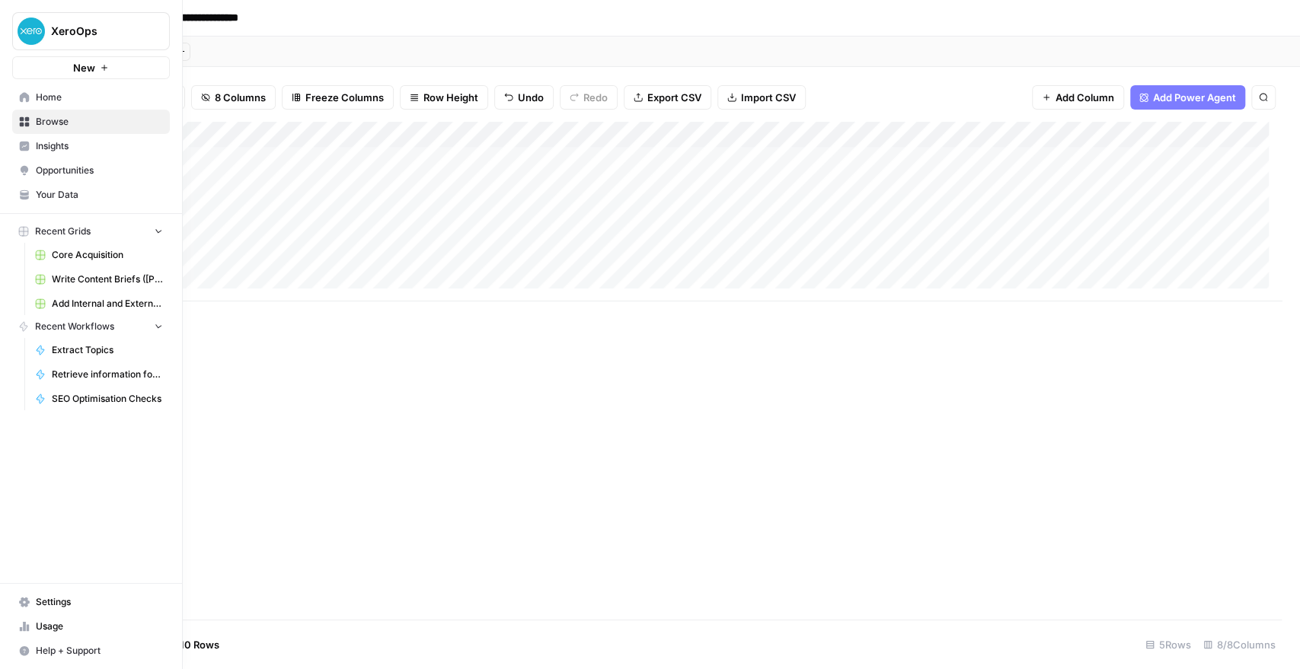
scroll to position [0, 352]
drag, startPoint x: 1013, startPoint y: 133, endPoint x: 152, endPoint y: 147, distance: 861.9
click at [152, 147] on div "**********" at bounding box center [650, 334] width 1300 height 669
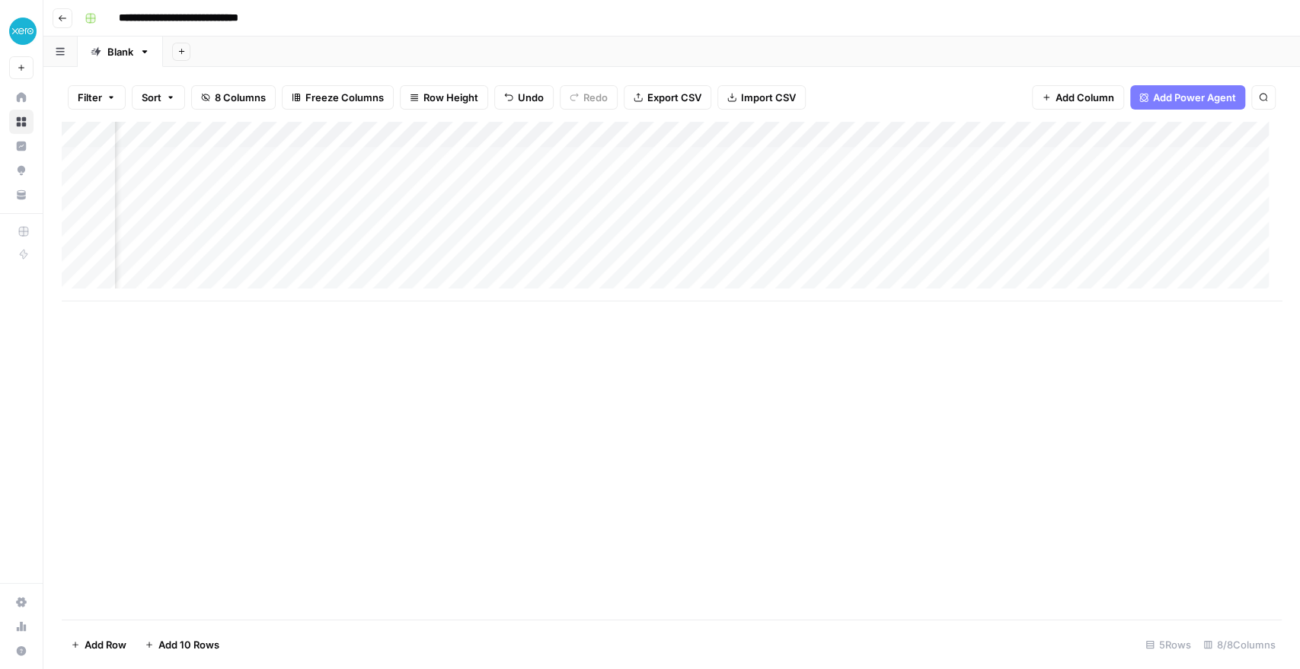
scroll to position [0, 0]
drag, startPoint x: 384, startPoint y: 132, endPoint x: 630, endPoint y: 140, distance: 246.8
click at [630, 140] on div "Add Column" at bounding box center [672, 212] width 1220 height 180
click at [423, 163] on div "Add Column" at bounding box center [672, 212] width 1220 height 180
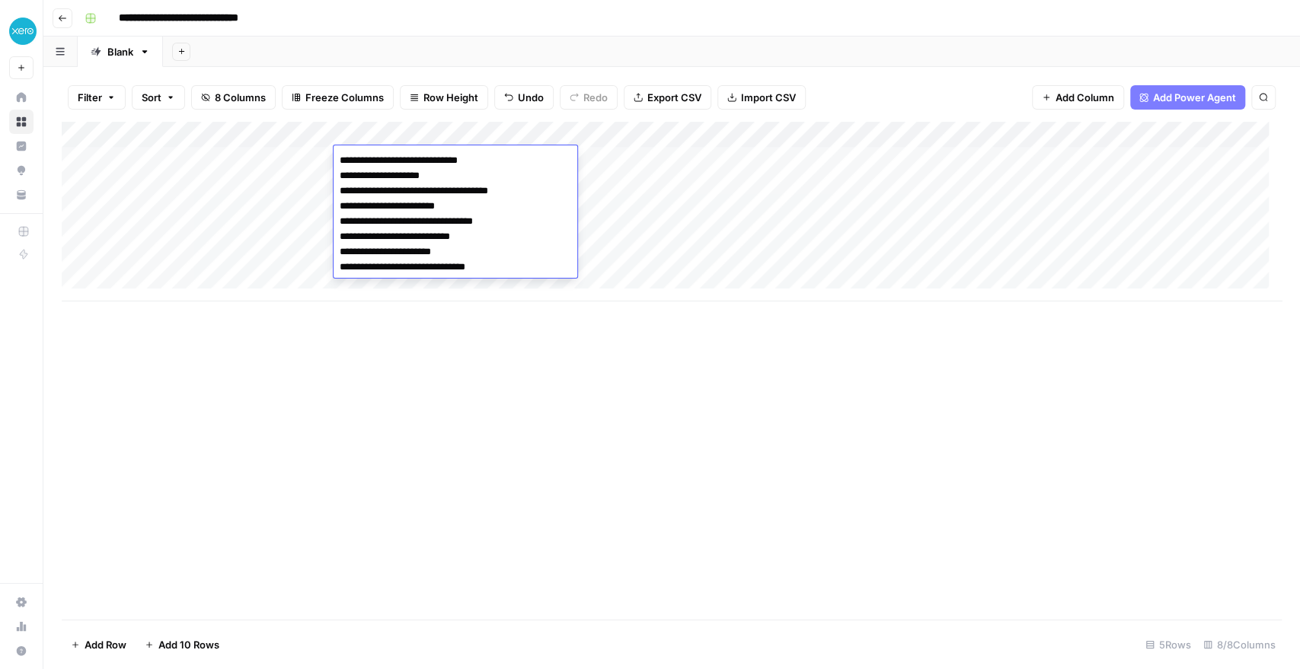
click at [423, 163] on textarea "**********" at bounding box center [455, 214] width 244 height 128
click at [414, 162] on textarea "**********" at bounding box center [455, 214] width 244 height 128
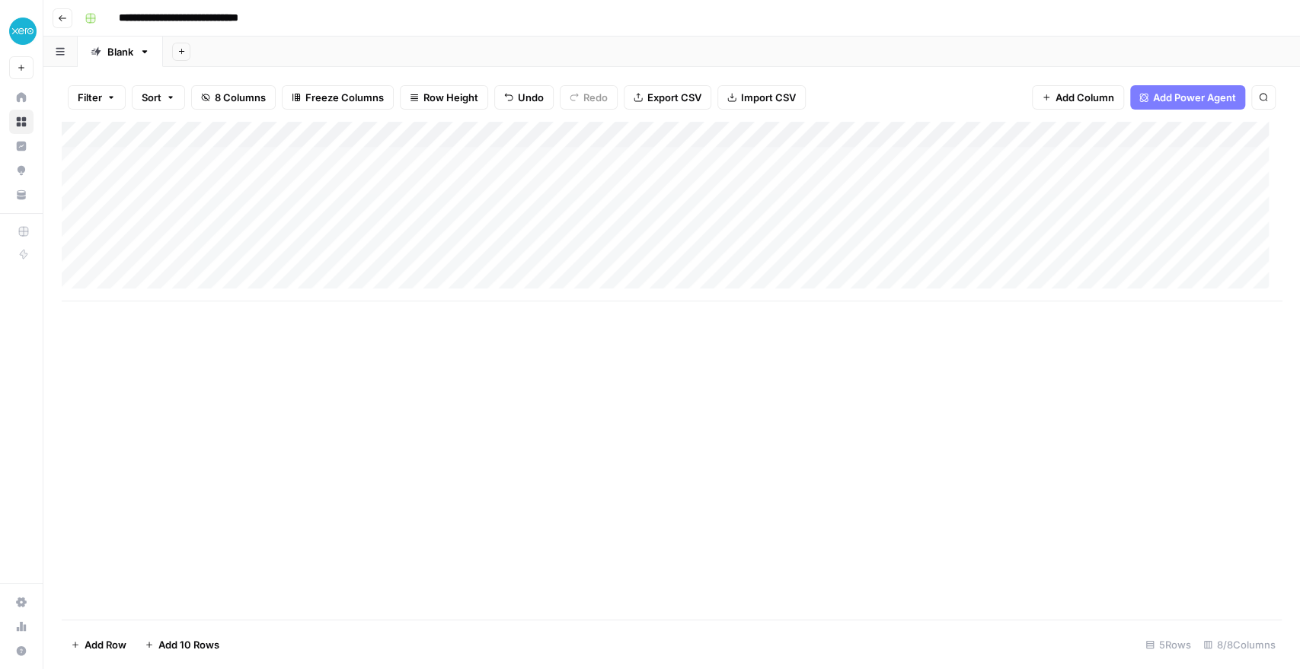
click at [620, 158] on div "Add Column" at bounding box center [672, 212] width 1220 height 180
click at [1220, 136] on span "Add Column" at bounding box center [1246, 135] width 53 height 14
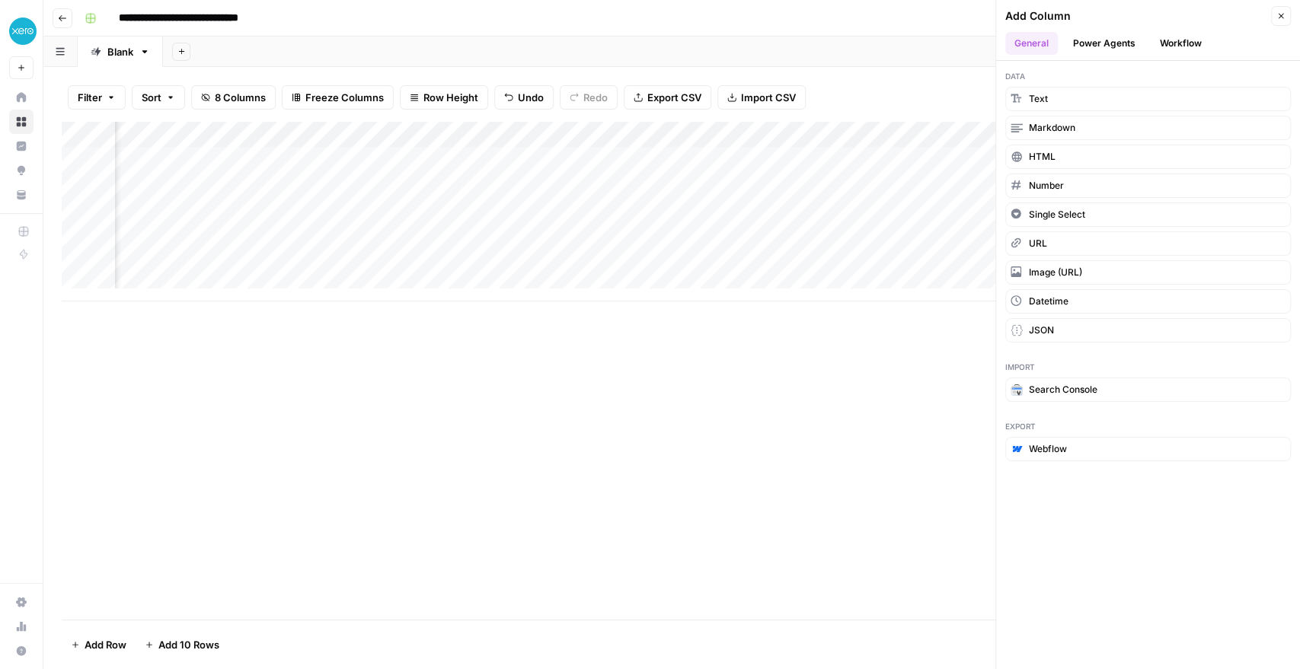
click at [1175, 49] on button "Workflow" at bounding box center [1180, 43] width 60 height 23
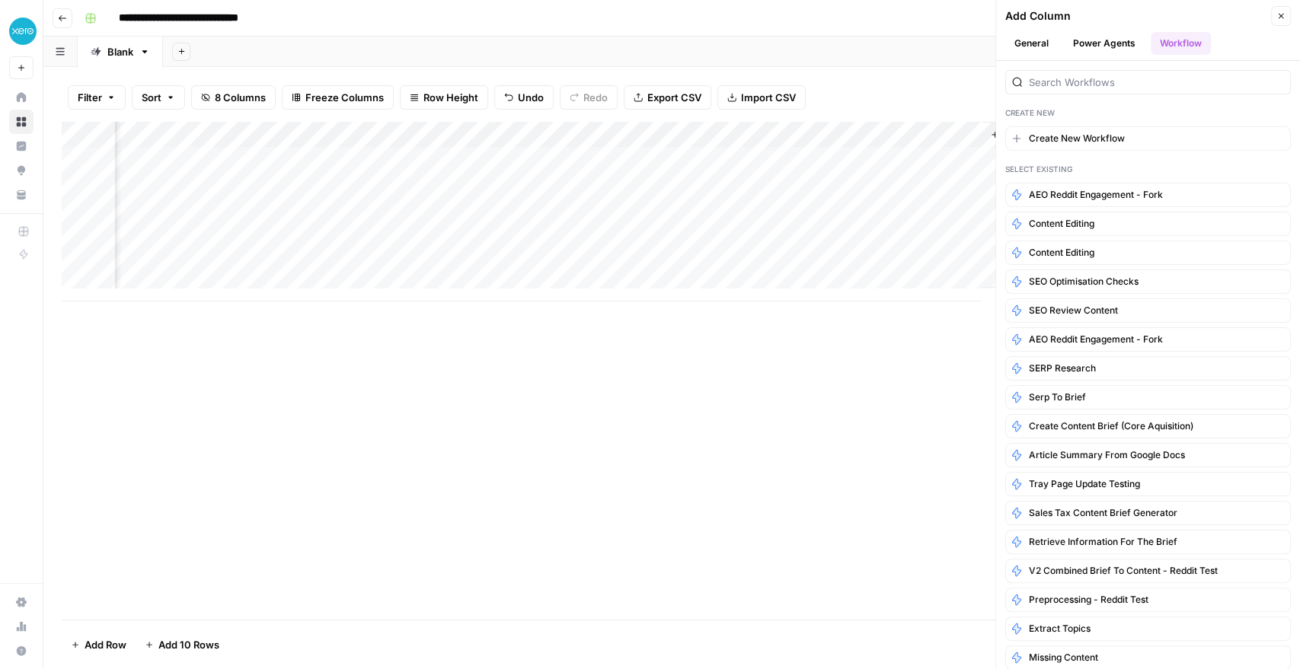
scroll to position [0, 719]
click at [985, 135] on icon "button" at bounding box center [989, 134] width 9 height 9
click at [1279, 18] on icon "button" at bounding box center [1280, 15] width 9 height 9
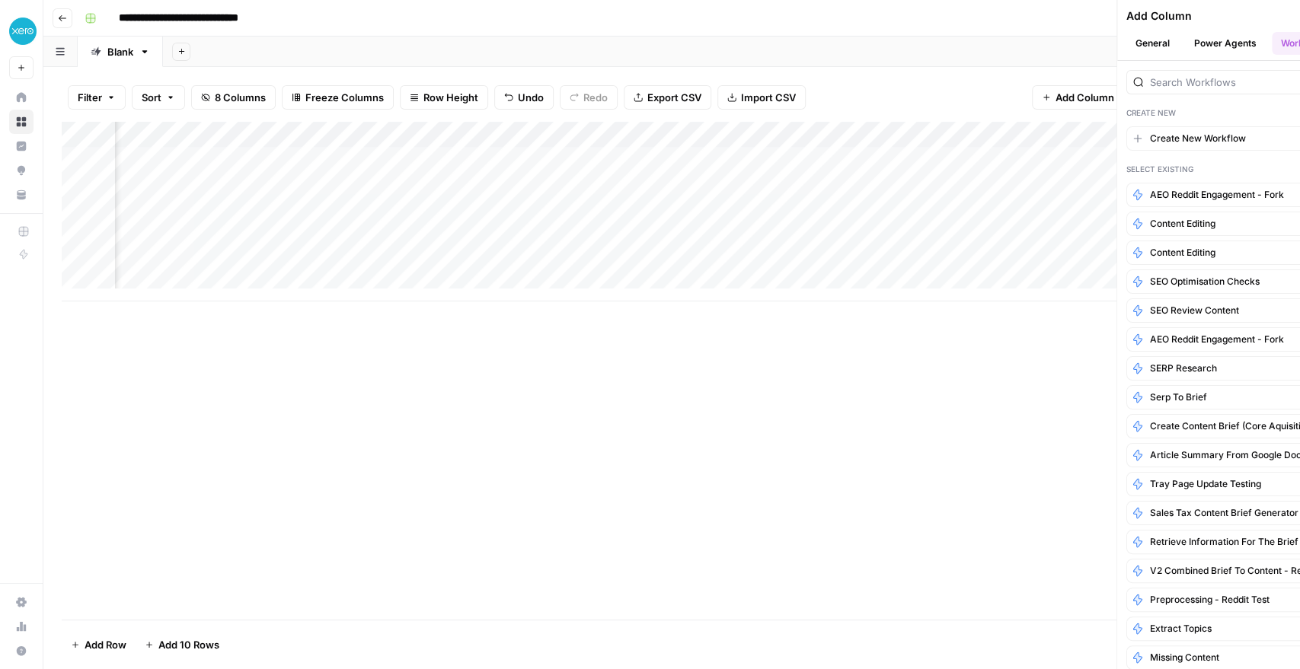
scroll to position [0, 500]
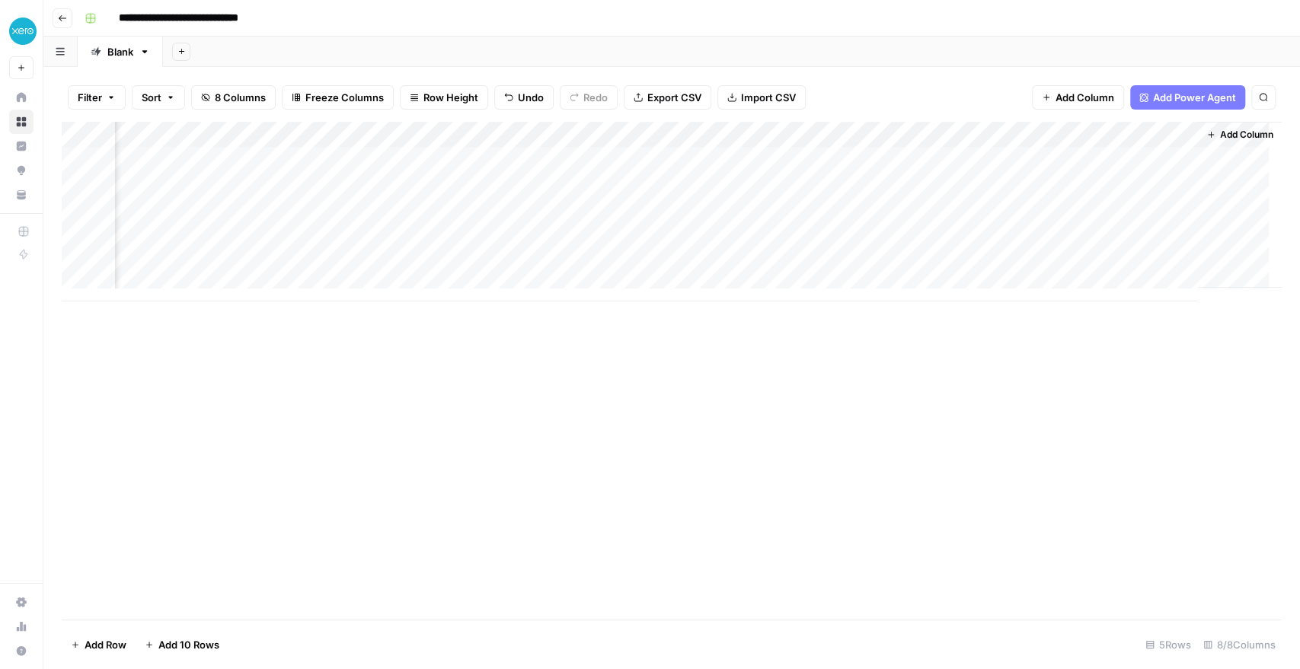
click at [1201, 136] on button "Add Column" at bounding box center [1239, 135] width 79 height 20
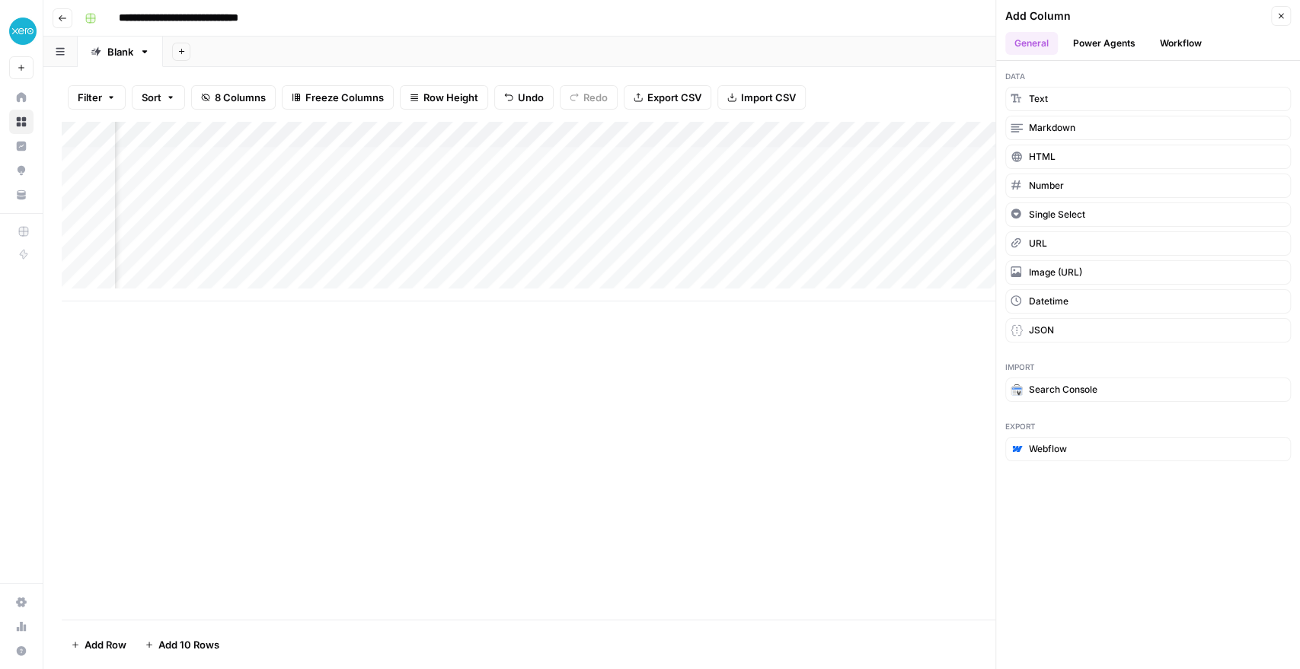
click at [1177, 46] on button "Workflow" at bounding box center [1180, 43] width 60 height 23
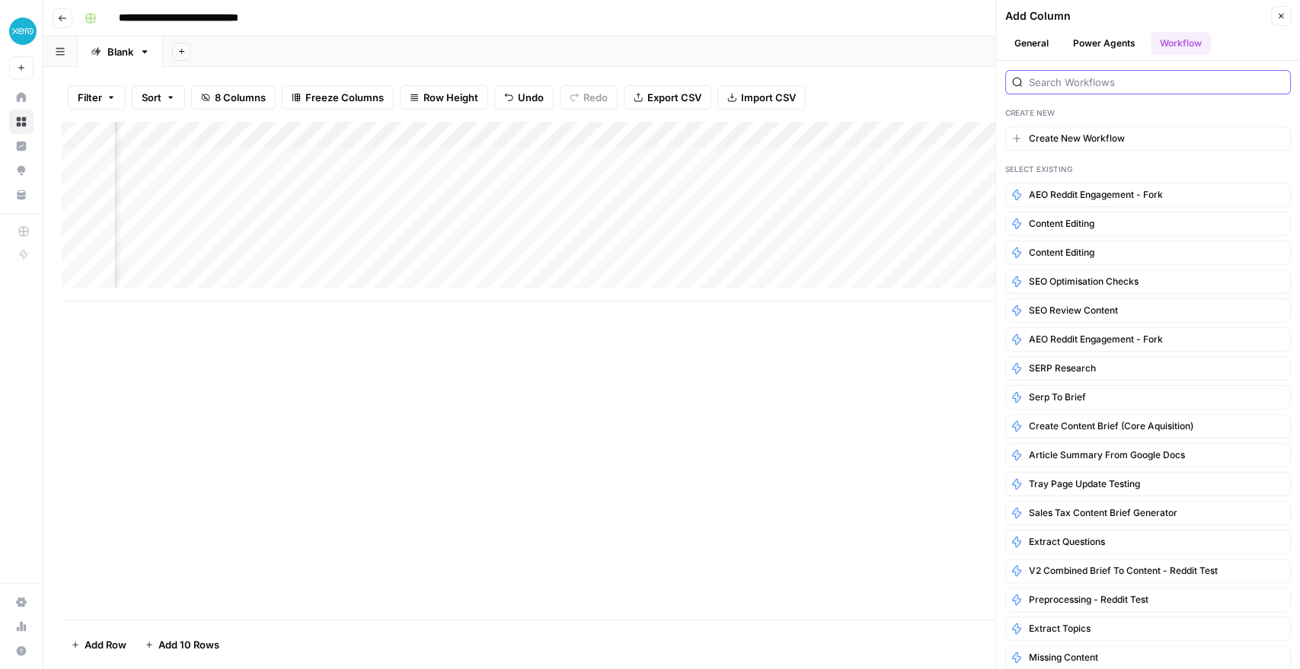
click at [1065, 85] on input "search" at bounding box center [1156, 82] width 255 height 15
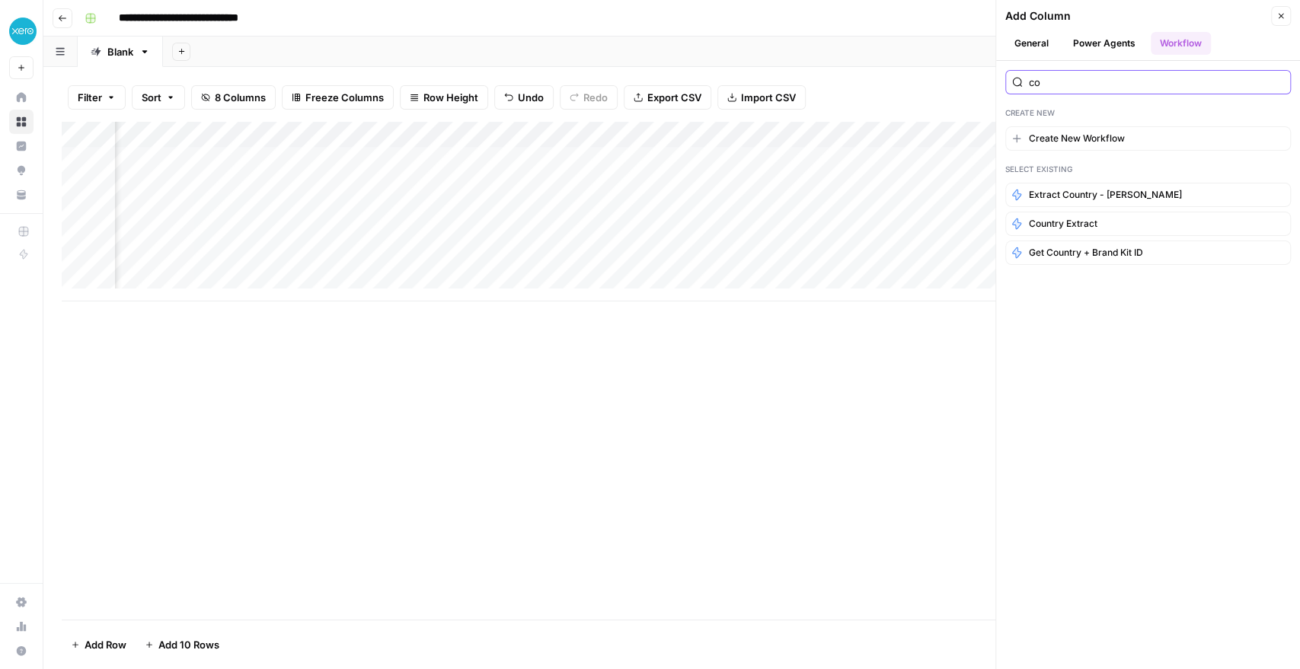
type input "c"
type input "question"
click at [1072, 196] on span "Extract Questions" at bounding box center [1067, 195] width 76 height 14
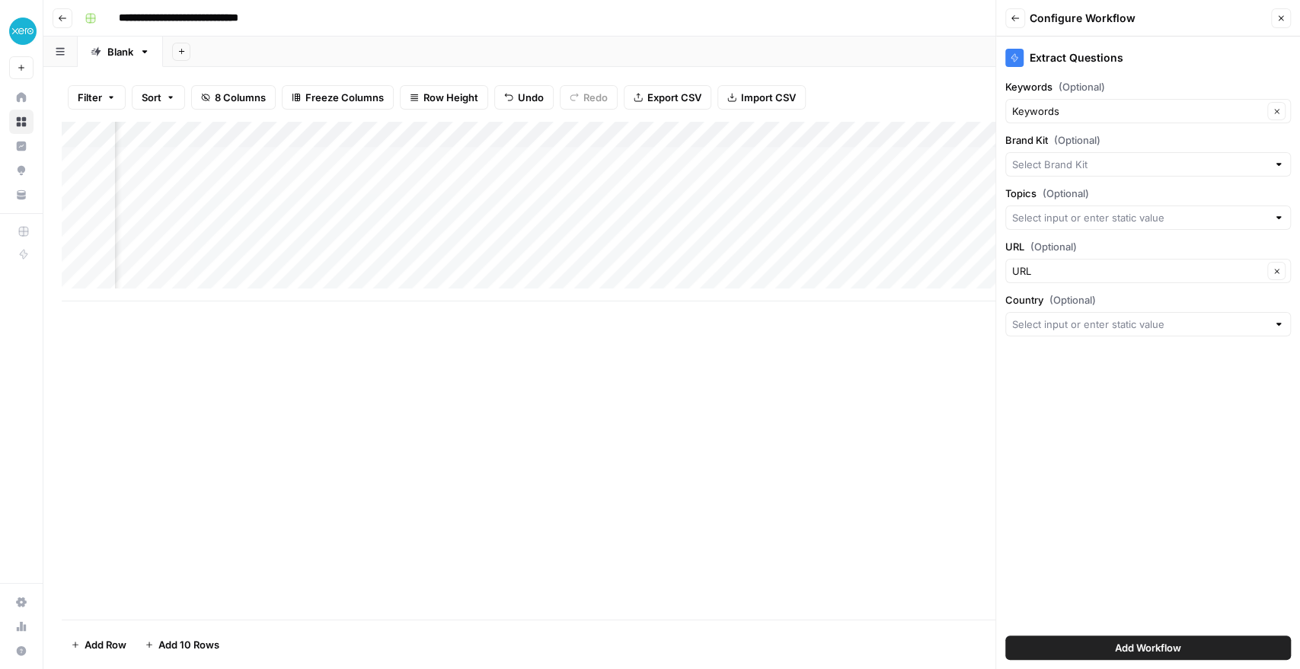
scroll to position [0, 719]
click at [1066, 166] on input "Brand Kit (Optional)" at bounding box center [1139, 164] width 255 height 15
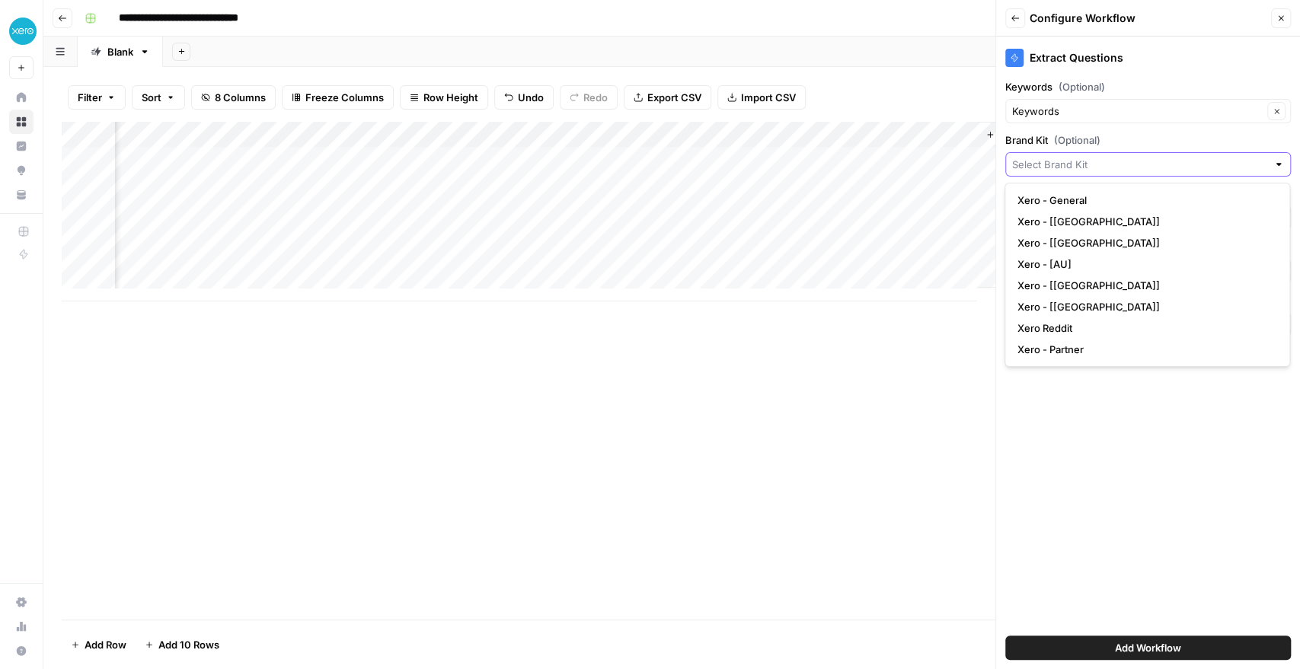
click at [1050, 164] on input "Brand Kit (Optional)" at bounding box center [1139, 164] width 255 height 15
click at [1278, 158] on div at bounding box center [1278, 164] width 11 height 15
click at [1277, 170] on div at bounding box center [1278, 164] width 11 height 15
click at [1189, 152] on div at bounding box center [1147, 164] width 285 height 24
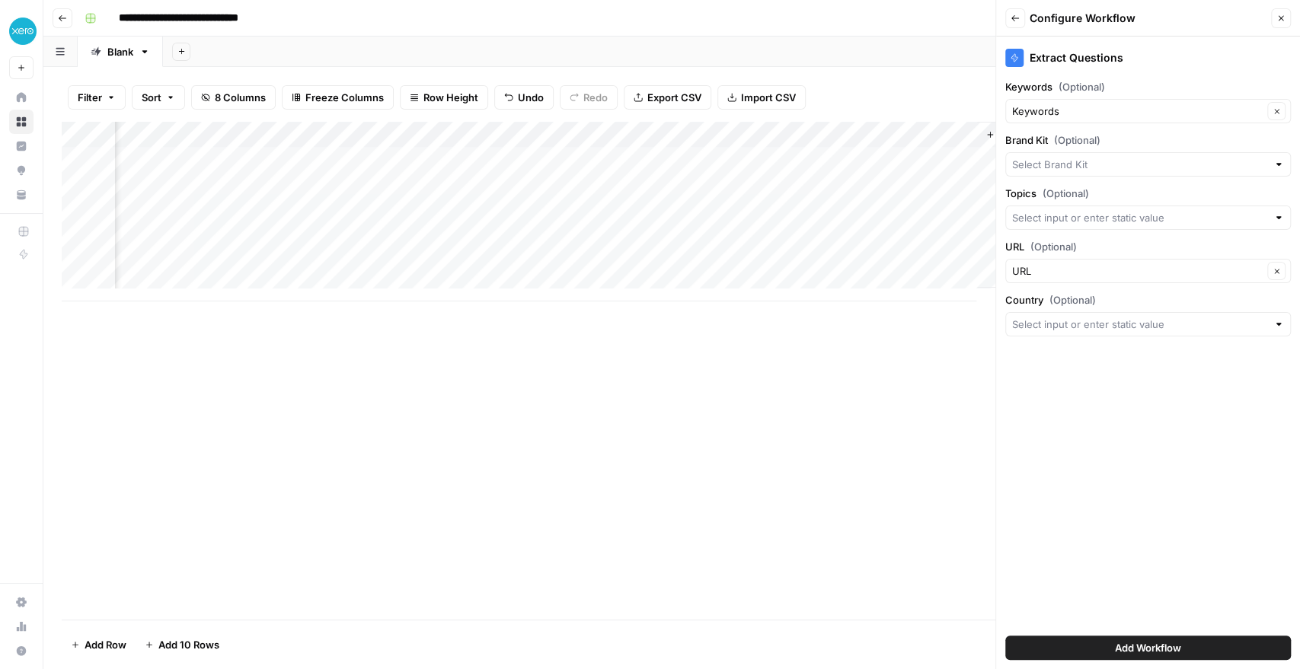
click at [1171, 132] on label "Brand Kit (Optional)" at bounding box center [1147, 139] width 285 height 15
click at [1171, 157] on input "Brand Kit (Optional)" at bounding box center [1139, 164] width 255 height 15
click at [1171, 132] on label "Brand Kit (Optional)" at bounding box center [1147, 139] width 285 height 15
click at [1171, 157] on input "Brand Kit (Optional)" at bounding box center [1139, 164] width 255 height 15
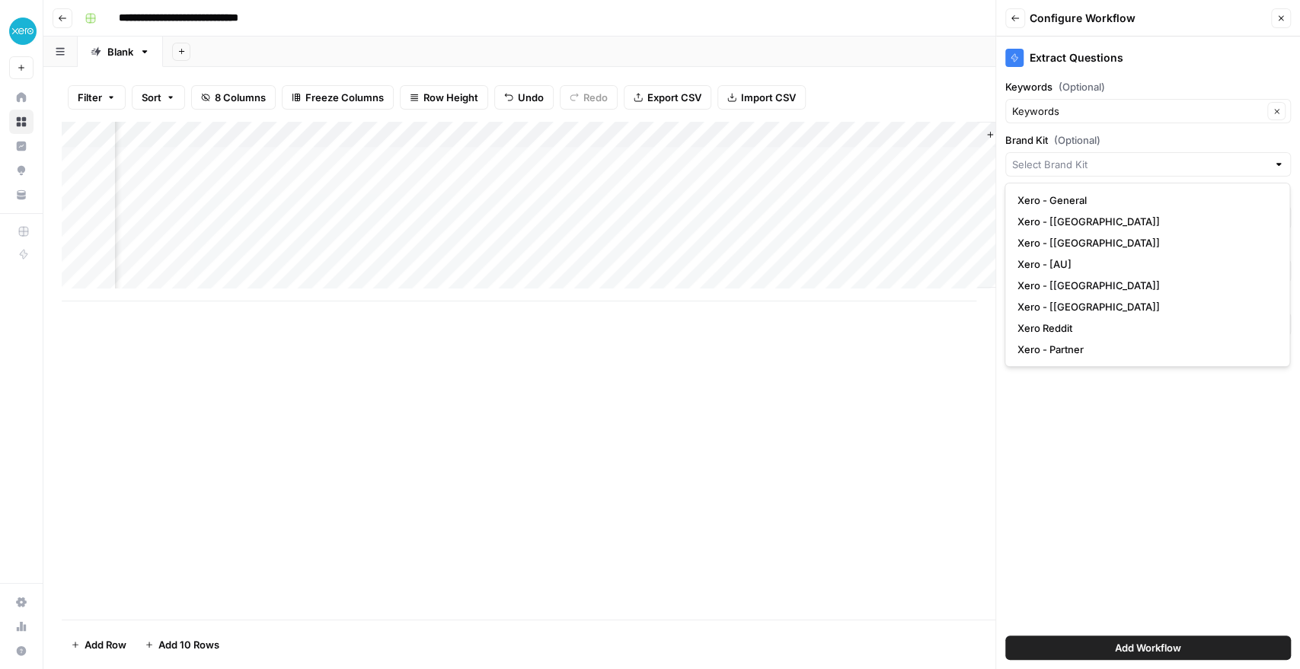
click at [1150, 474] on div "Extract Questions Keywords (Optional) Keywords Clear Brand Kit (Optional) Topic…" at bounding box center [1148, 353] width 304 height 633
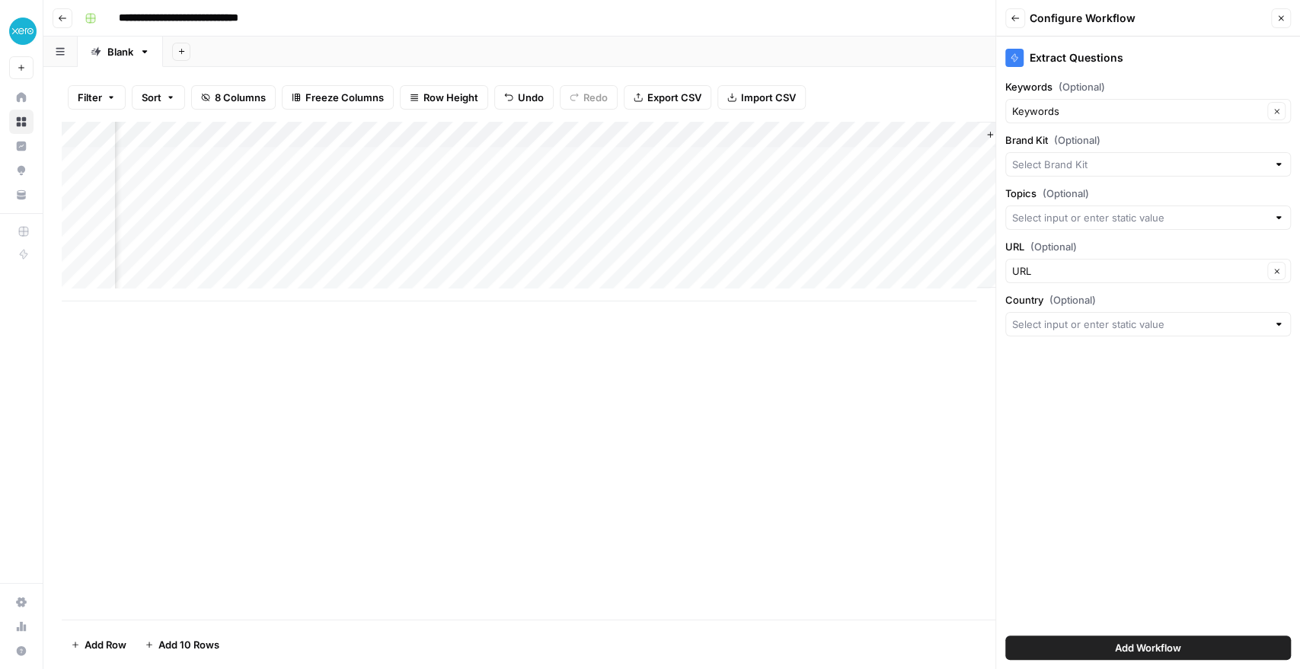
click at [1279, 161] on div at bounding box center [1278, 164] width 11 height 15
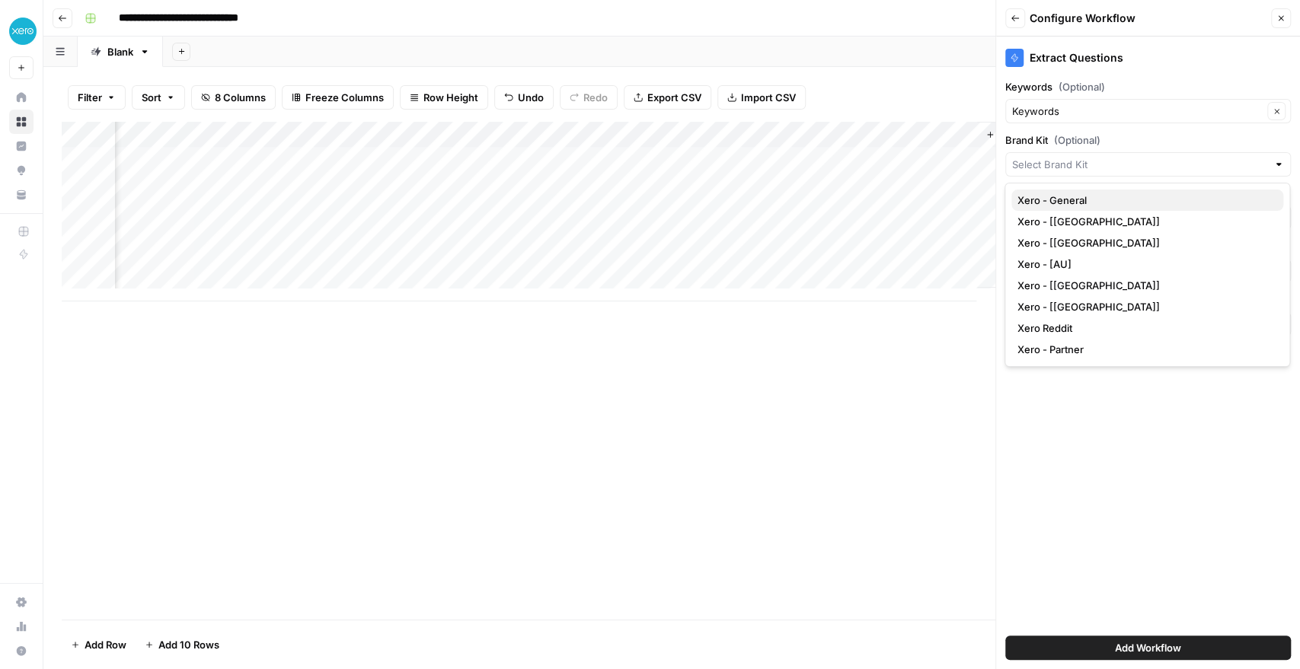
click at [1125, 205] on span "Xero - General" at bounding box center [1144, 200] width 254 height 15
type input "Xero - General"
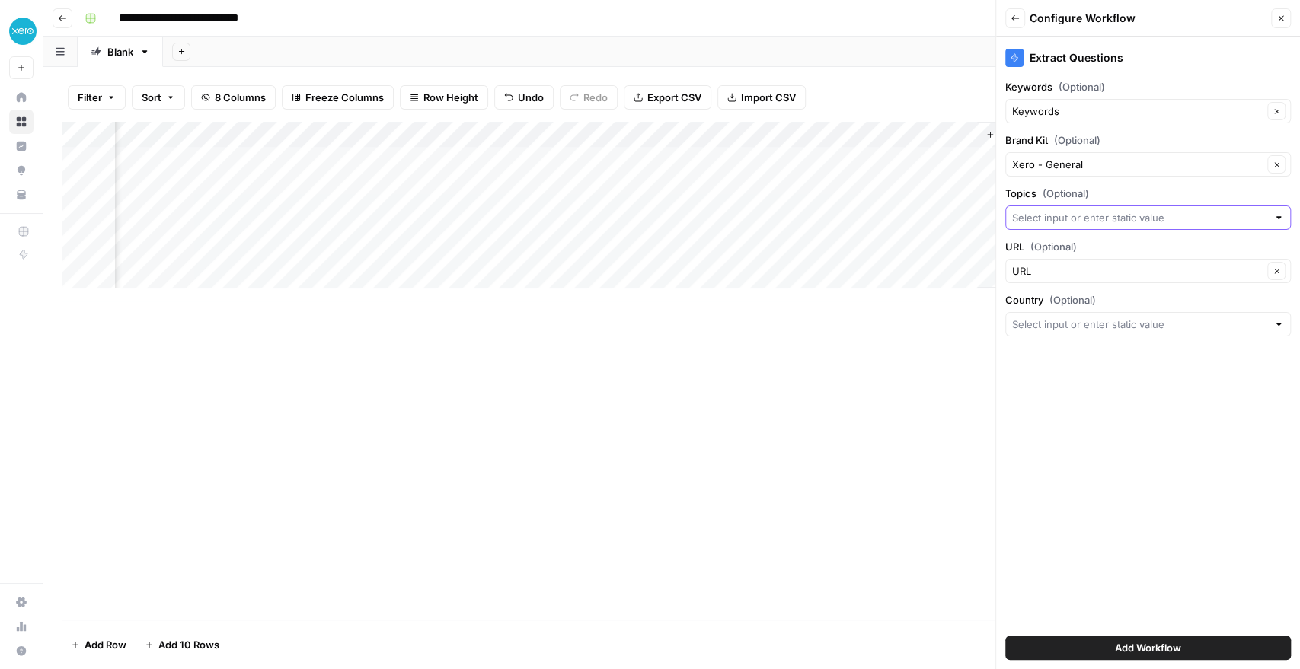
click at [1077, 215] on input "Topics (Optional)" at bounding box center [1139, 217] width 255 height 15
click at [1112, 196] on label "Topics (Optional)" at bounding box center [1147, 193] width 285 height 15
click at [1112, 210] on input "Topics (Optional)" at bounding box center [1139, 217] width 255 height 15
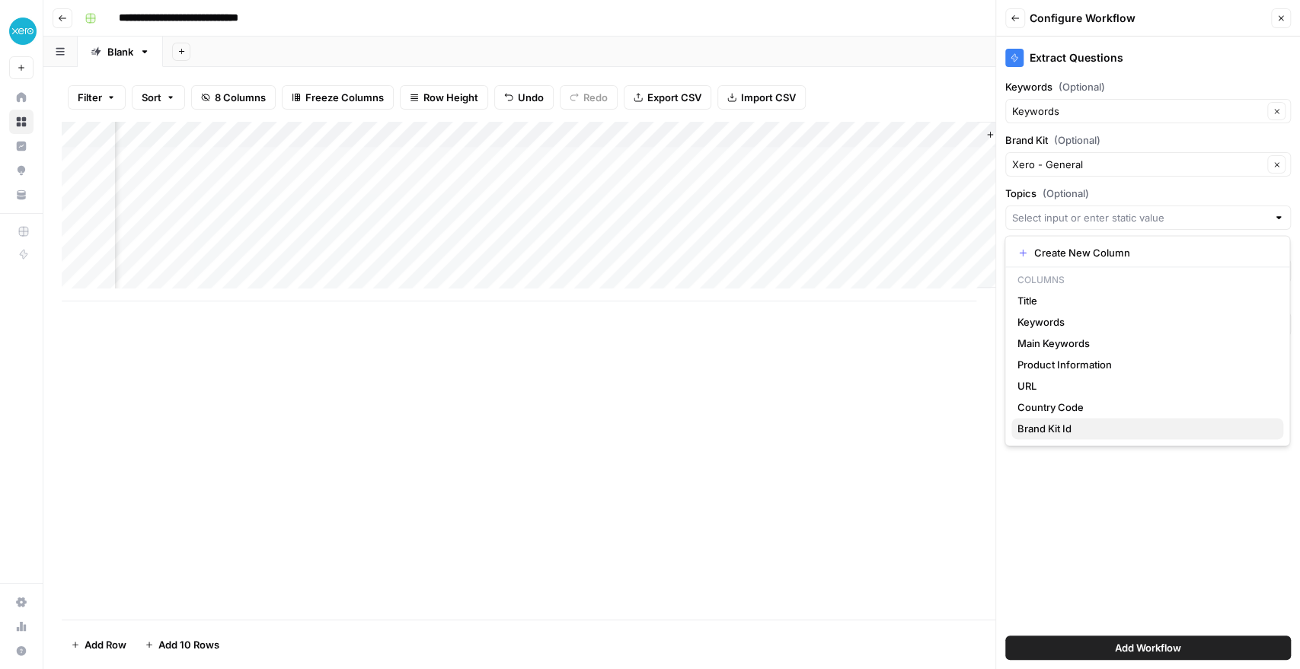
click at [1083, 438] on button "Brand Kit Id" at bounding box center [1147, 428] width 272 height 21
type input "Brand Kit Id"
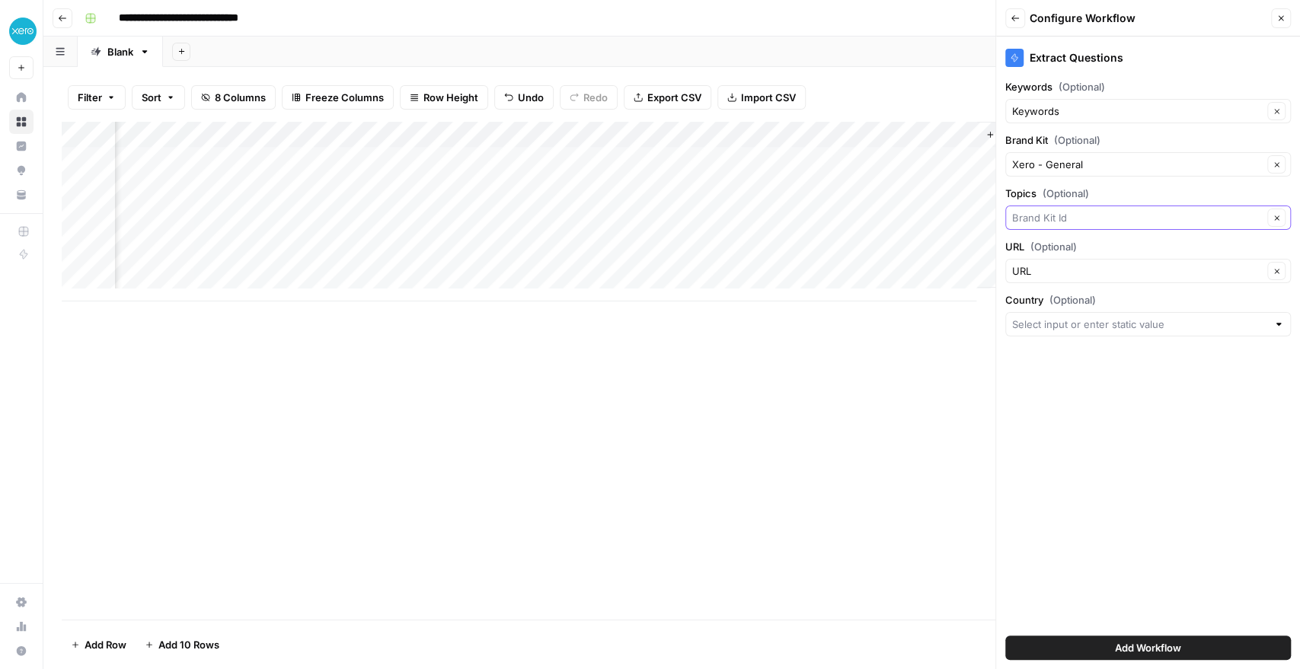
click at [1072, 221] on input "Topics (Optional)" at bounding box center [1137, 217] width 250 height 15
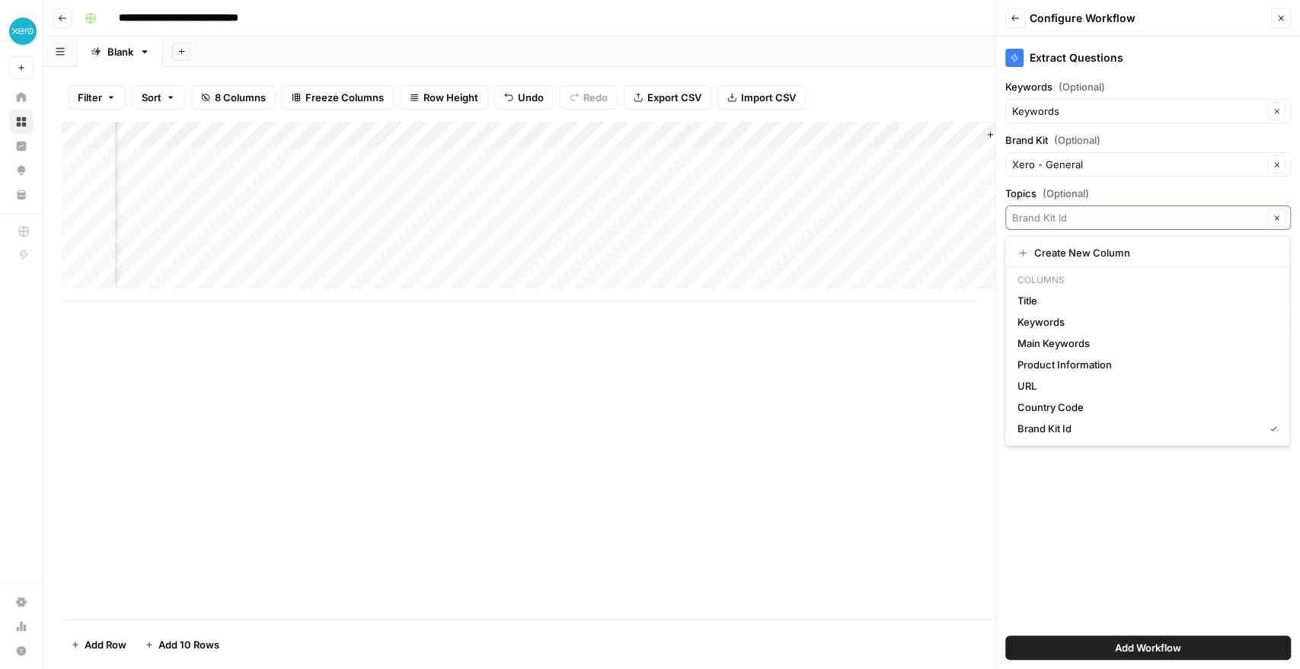
click at [1093, 215] on input "Topics (Optional)" at bounding box center [1137, 217] width 250 height 15
type input "Brand Kit Id"
click at [1175, 175] on div "Xero - General Clear" at bounding box center [1147, 164] width 285 height 24
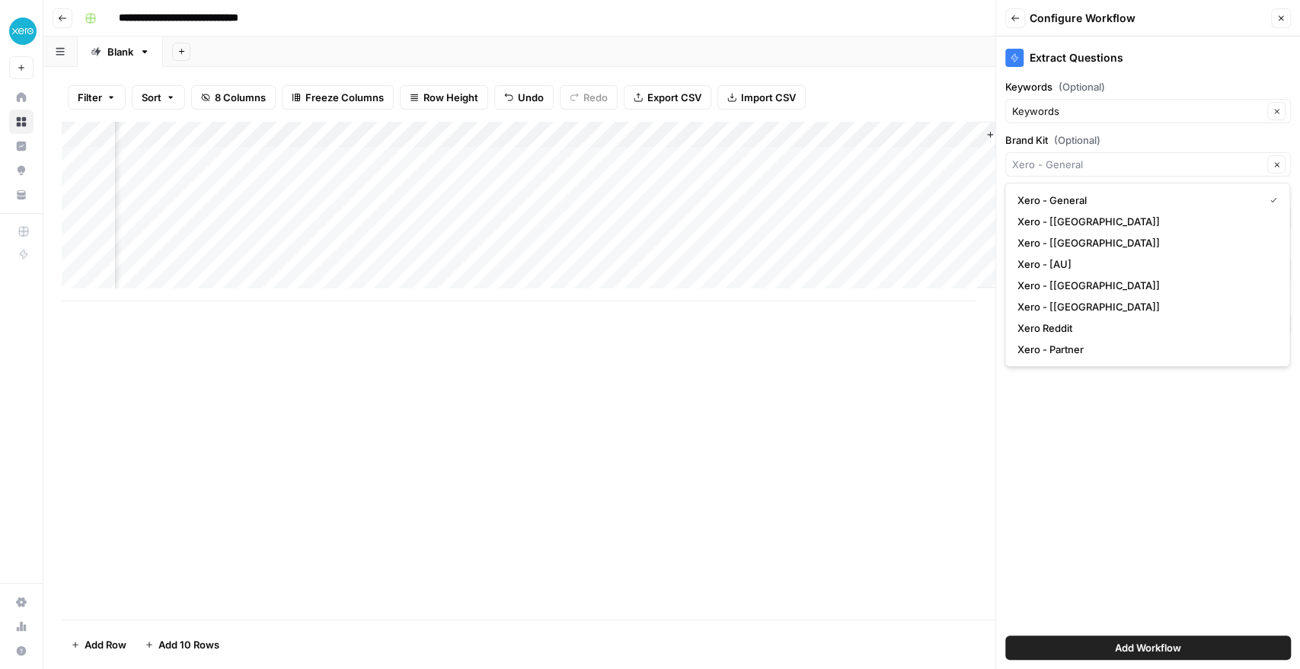
type input "Xero - General"
click at [1155, 485] on div "Extract Questions Keywords (Optional) Keywords Clear Brand Kit (Optional) Xero …" at bounding box center [1148, 353] width 304 height 633
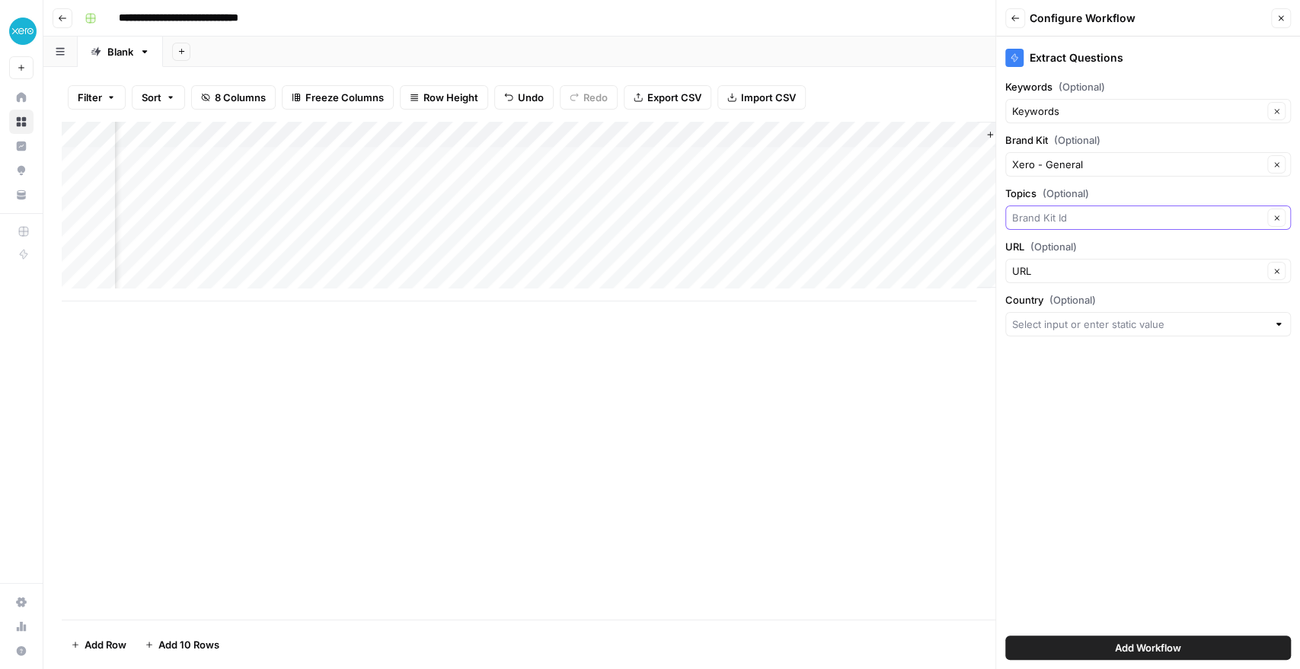
drag, startPoint x: 1104, startPoint y: 218, endPoint x: 976, endPoint y: 220, distance: 127.9
click at [976, 220] on div "**********" at bounding box center [671, 334] width 1256 height 669
type input "Brand Kit Id"
click at [1041, 325] on input "Country (Optional)" at bounding box center [1139, 324] width 255 height 15
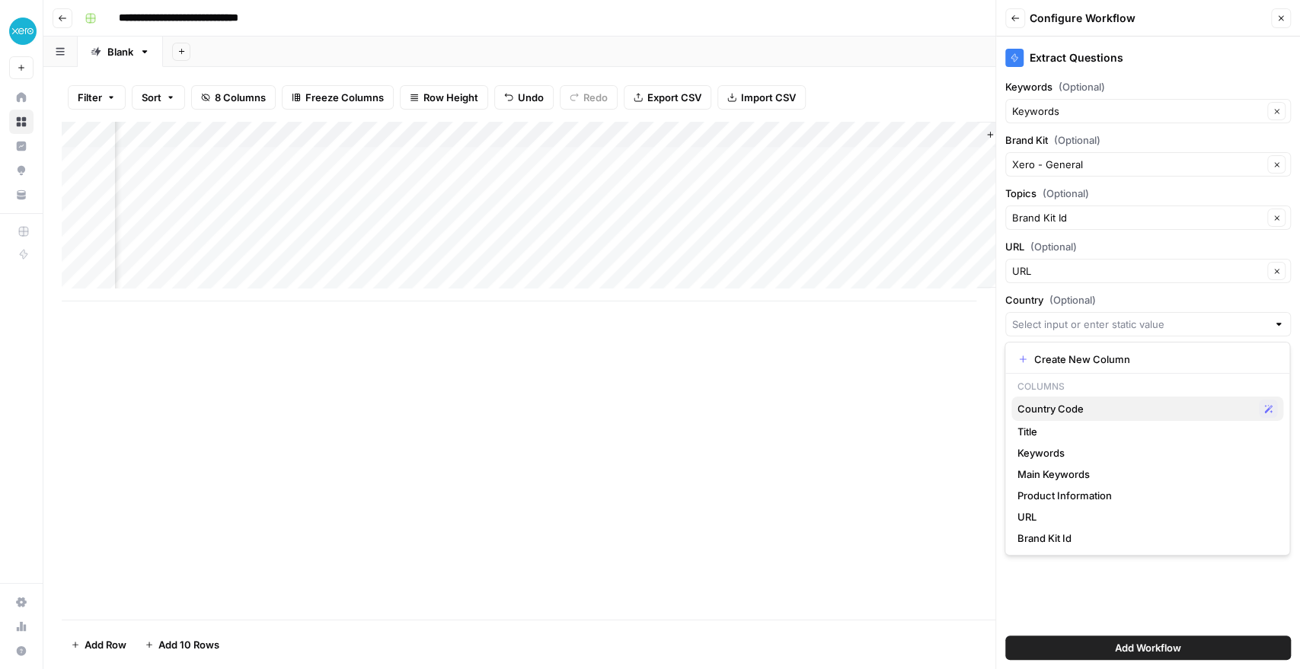
click at [1045, 416] on div "Country Code Possible Match" at bounding box center [1147, 409] width 260 height 18
type input "Country Code"
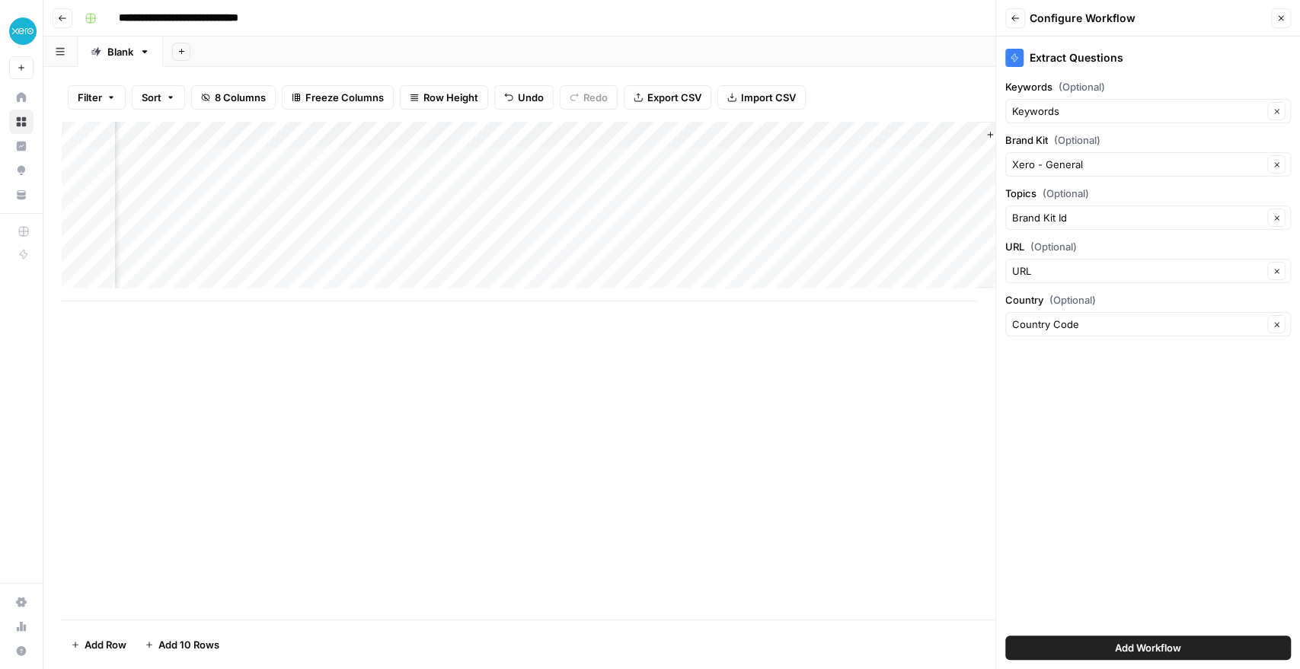
click at [1098, 644] on button "Add Workflow" at bounding box center [1147, 648] width 285 height 24
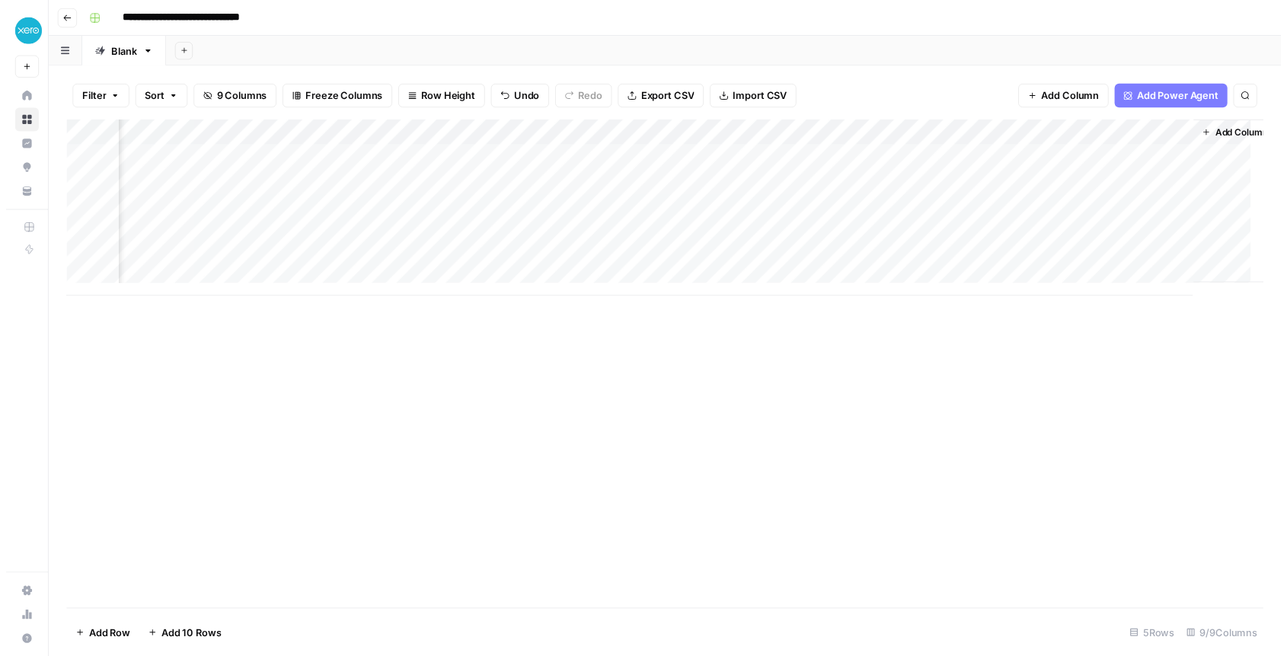
scroll to position [0, 656]
click at [1147, 132] on div "Add Column" at bounding box center [672, 212] width 1220 height 180
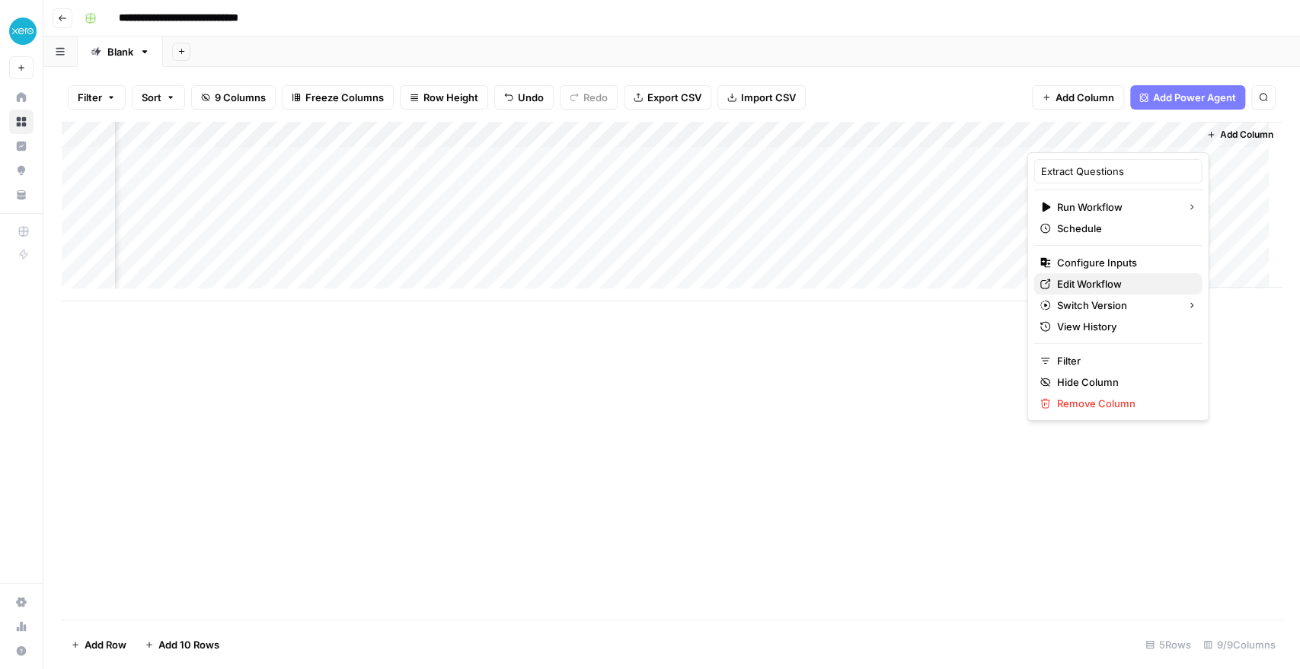
click at [1069, 280] on span "Edit Workflow" at bounding box center [1122, 283] width 133 height 15
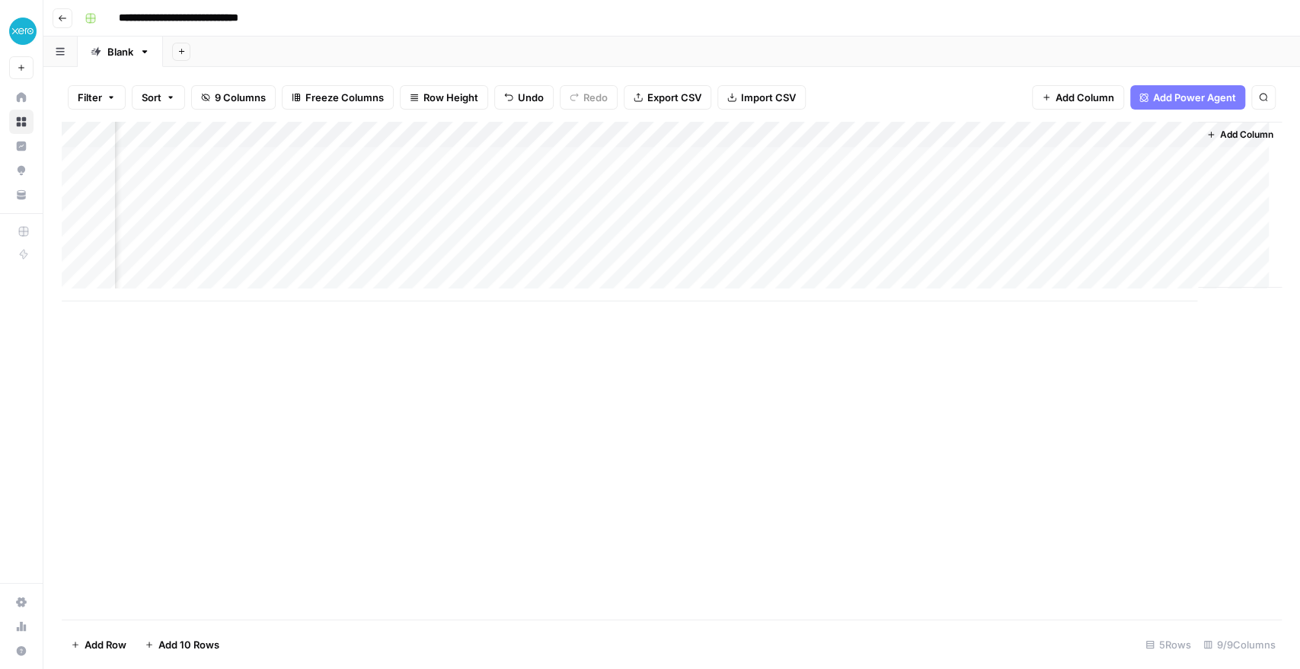
click at [1064, 158] on div "Add Column" at bounding box center [672, 212] width 1220 height 180
click at [1150, 134] on div "Add Column" at bounding box center [672, 212] width 1220 height 180
click at [1023, 112] on div "Filter Sort 9 Columns Freeze Columns Row Height Undo Redo Export CSV Import CSV…" at bounding box center [672, 97] width 1220 height 49
click at [1166, 158] on div "Add Column" at bounding box center [672, 212] width 1220 height 180
click at [1066, 157] on div "Add Column" at bounding box center [672, 212] width 1220 height 180
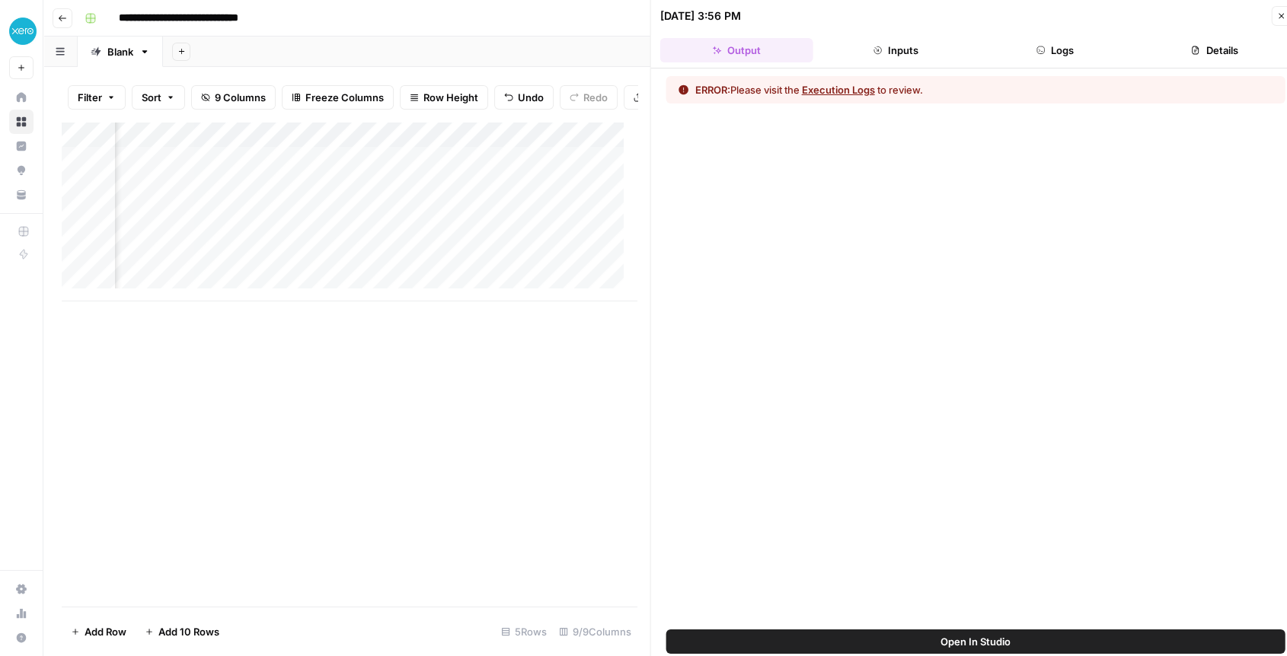
click at [850, 92] on button "Execution Logs" at bounding box center [838, 89] width 73 height 15
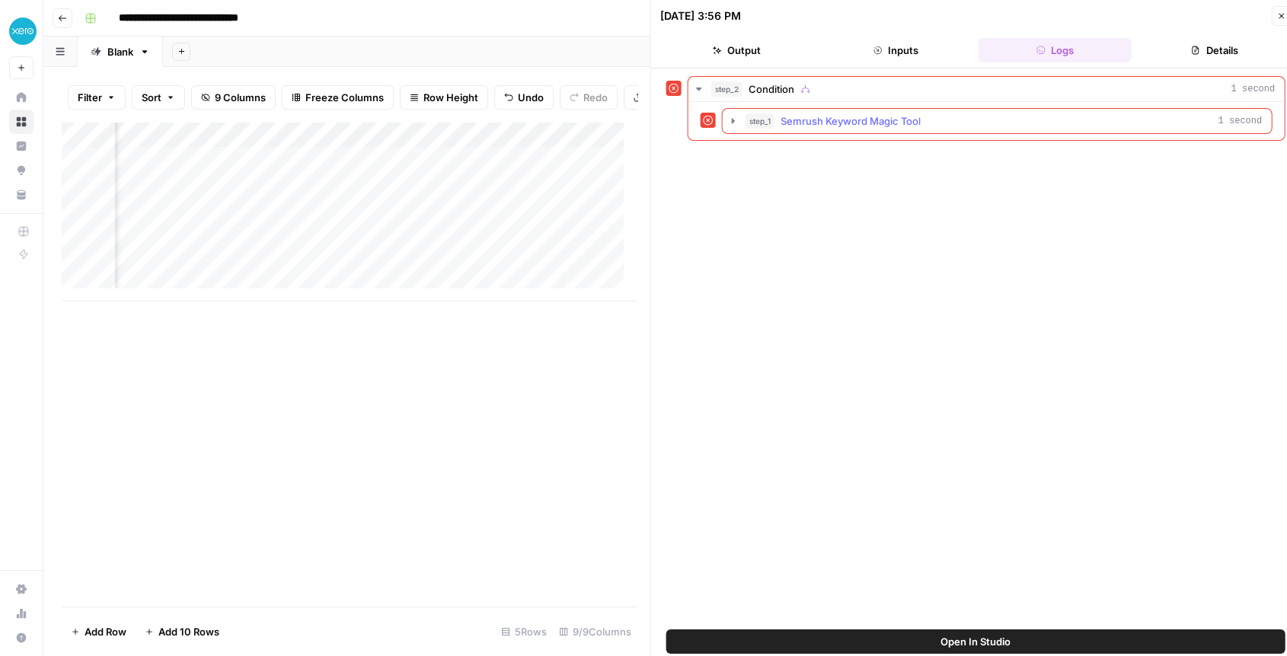
click at [735, 116] on icon "button" at bounding box center [733, 121] width 12 height 12
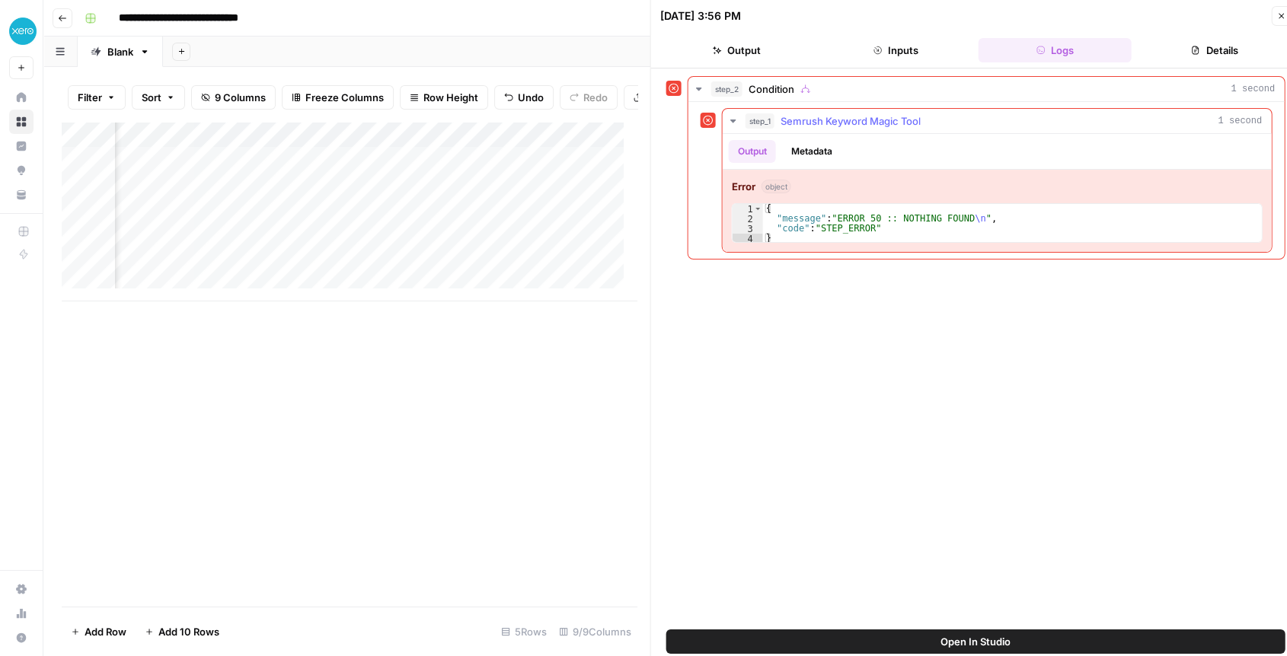
click at [735, 116] on icon "button" at bounding box center [733, 121] width 12 height 12
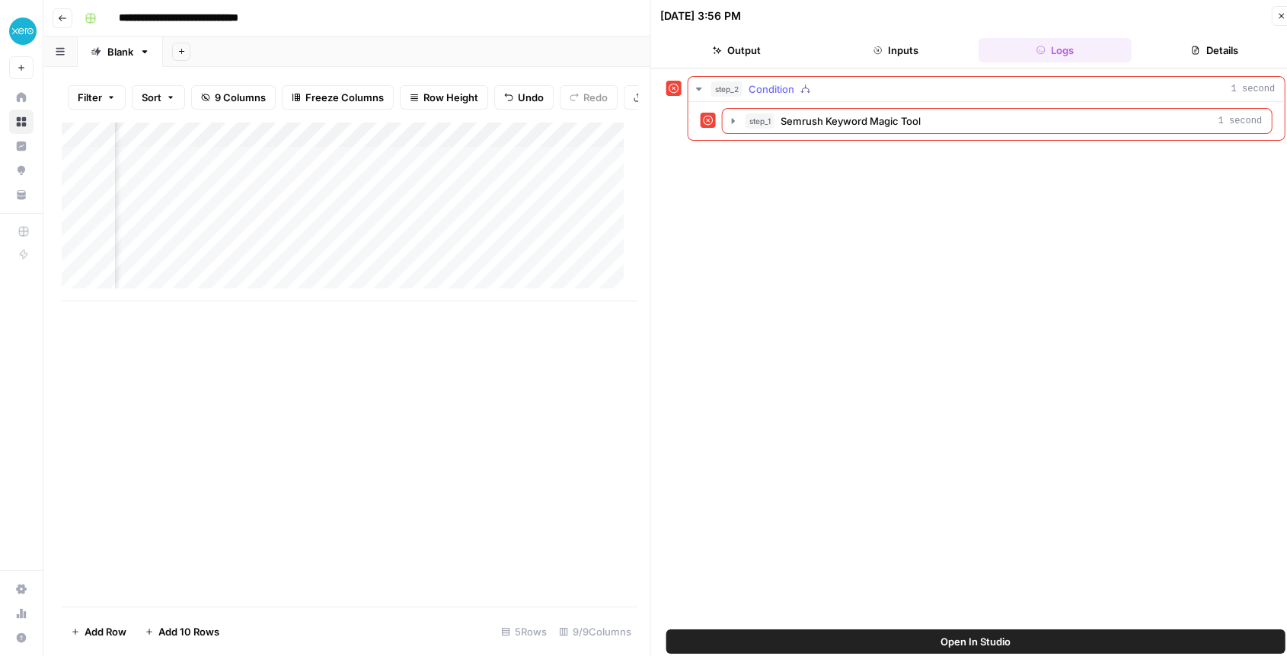
click at [700, 89] on icon "button" at bounding box center [698, 89] width 5 height 3
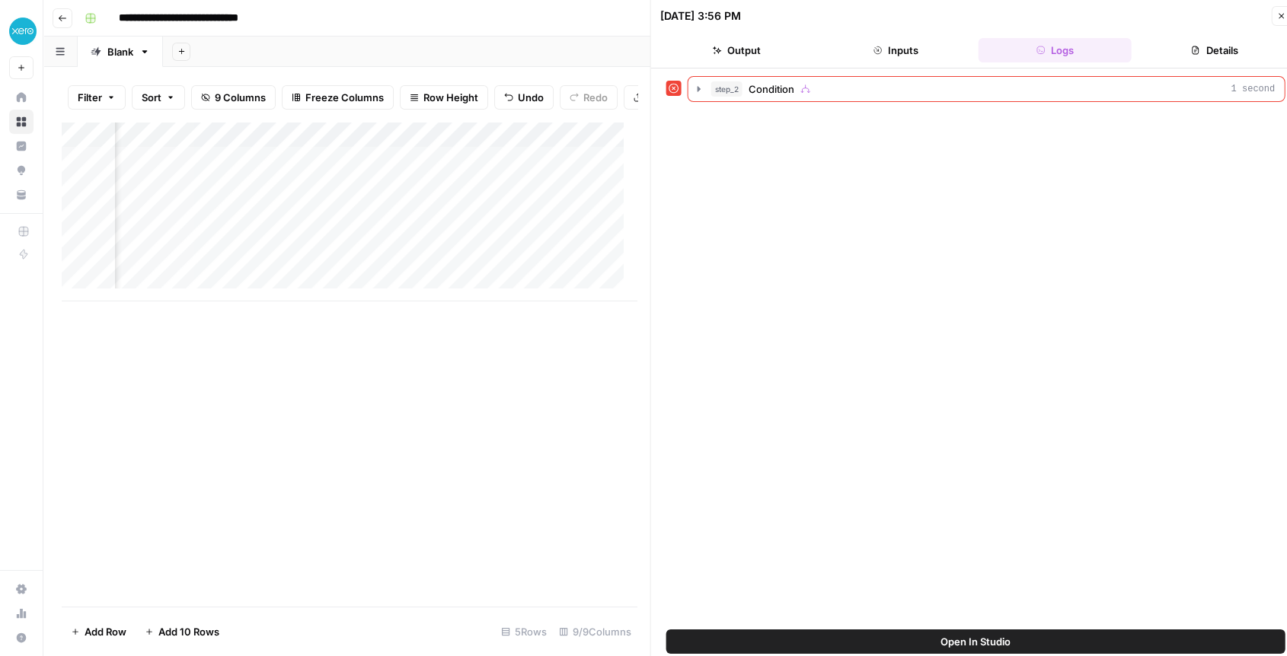
scroll to position [0, 233]
click at [416, 170] on div "Add Column" at bounding box center [349, 212] width 575 height 180
click at [413, 175] on div "Add Column" at bounding box center [349, 212] width 575 height 180
drag, startPoint x: 444, startPoint y: 169, endPoint x: 510, endPoint y: 168, distance: 66.2
click at [510, 168] on textarea "**********" at bounding box center [441, 173] width 244 height 21
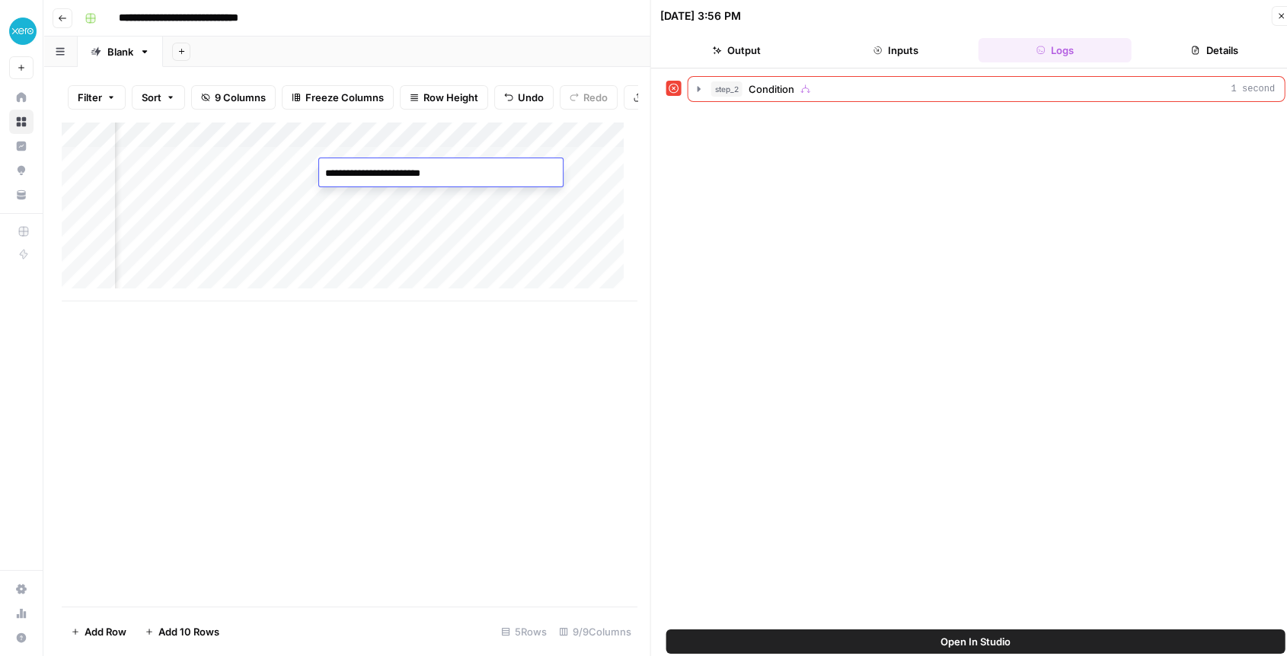
type textarea "**********"
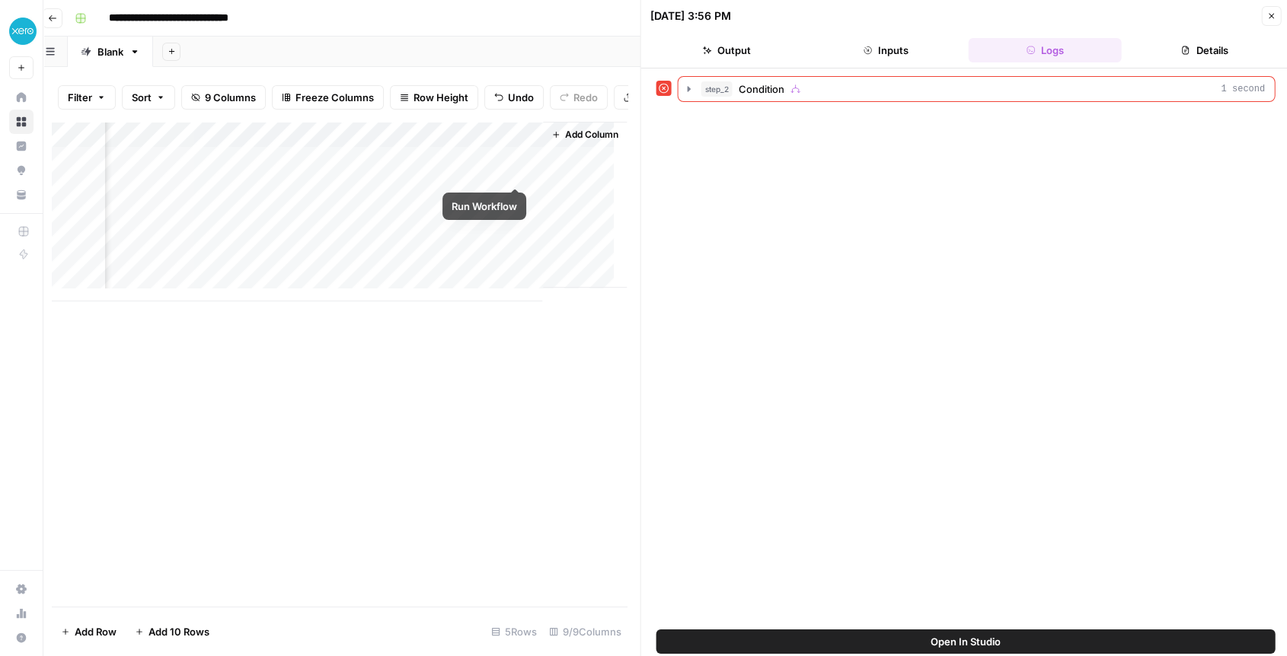
click at [512, 171] on div "Add Column" at bounding box center [339, 212] width 575 height 180
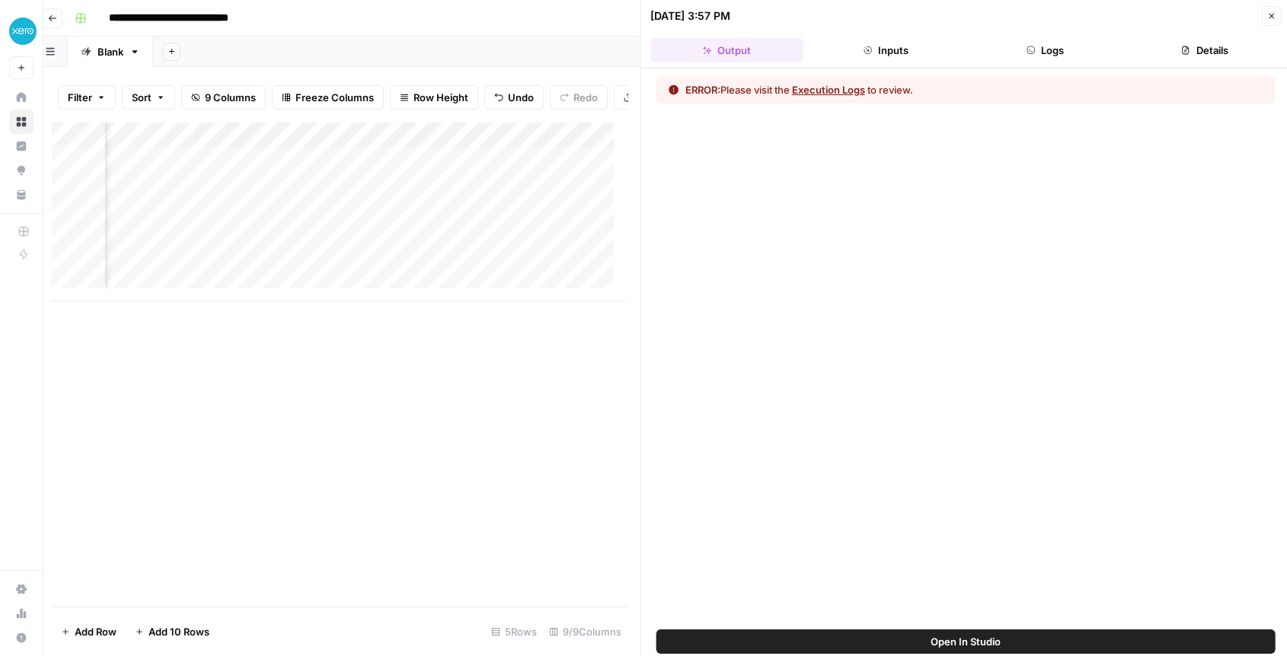
scroll to position [0, 173]
click at [432, 173] on div "Add Column" at bounding box center [339, 212] width 575 height 180
click at [457, 176] on div "Add Column" at bounding box center [339, 212] width 575 height 180
type textarea "**********"
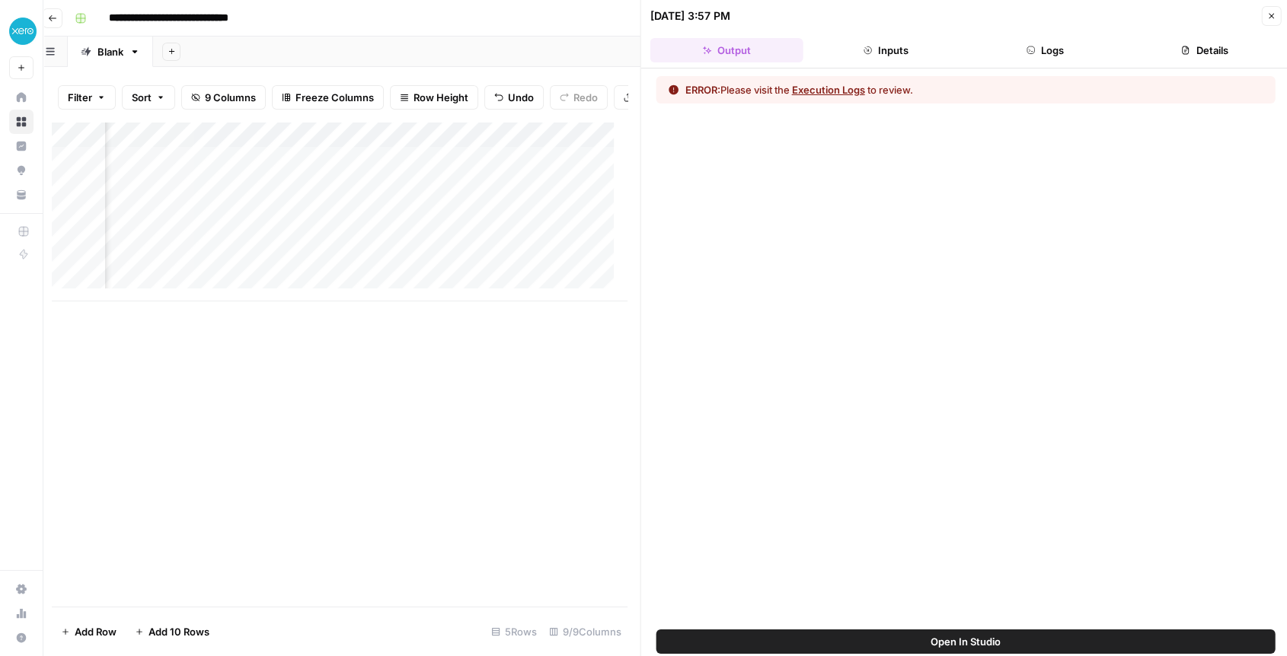
click at [504, 176] on div "Add Column" at bounding box center [339, 212] width 575 height 180
click at [522, 169] on div "Add Column" at bounding box center [339, 212] width 575 height 180
click at [522, 173] on div "Add Column" at bounding box center [339, 212] width 575 height 180
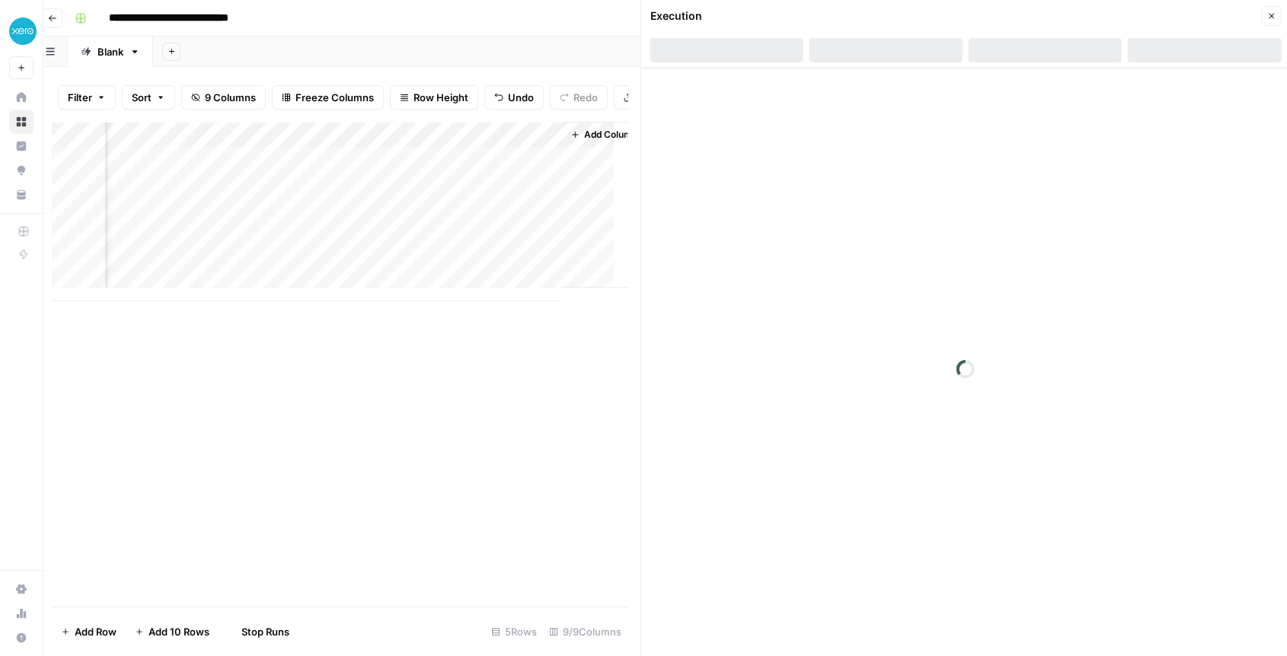
scroll to position [0, 1267]
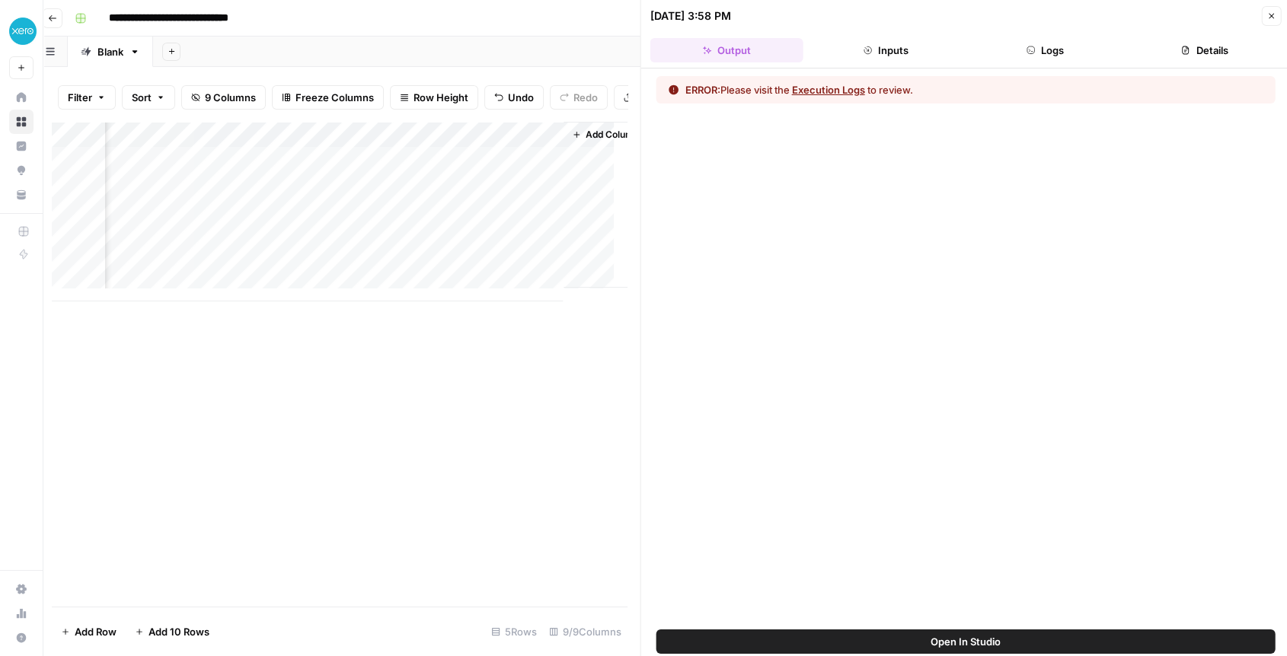
click at [828, 89] on button "Execution Logs" at bounding box center [828, 89] width 73 height 15
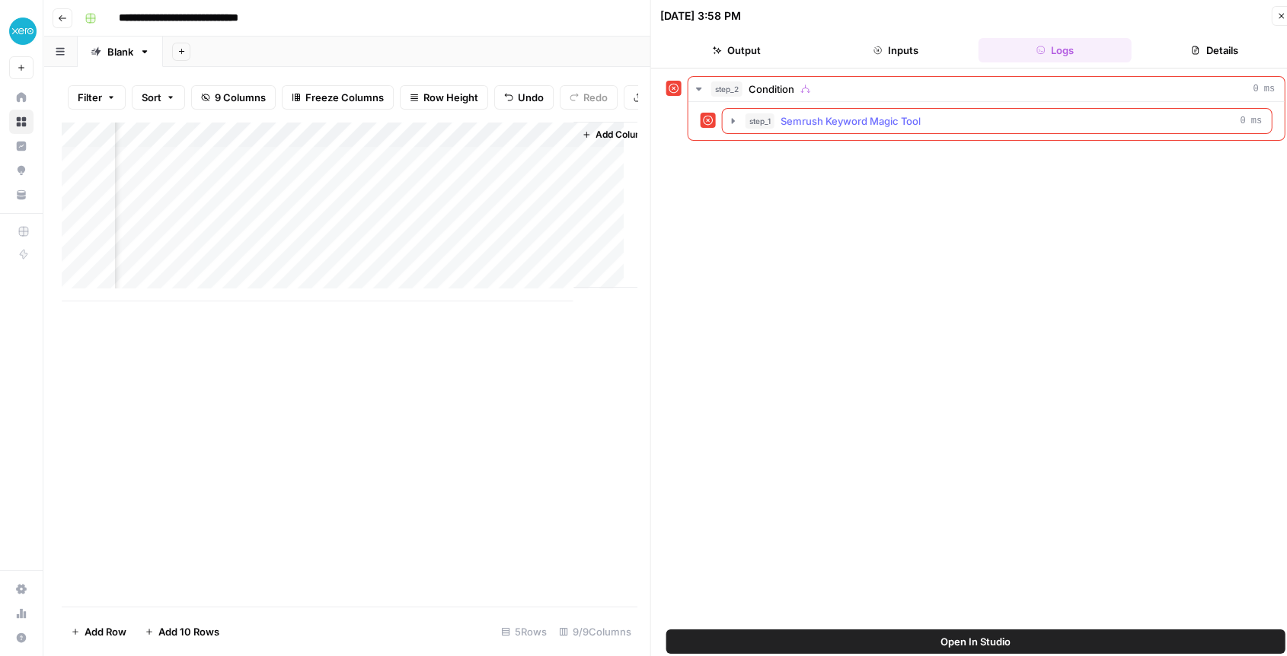
click at [835, 120] on span "Semrush Keyword Magic Tool" at bounding box center [850, 120] width 140 height 15
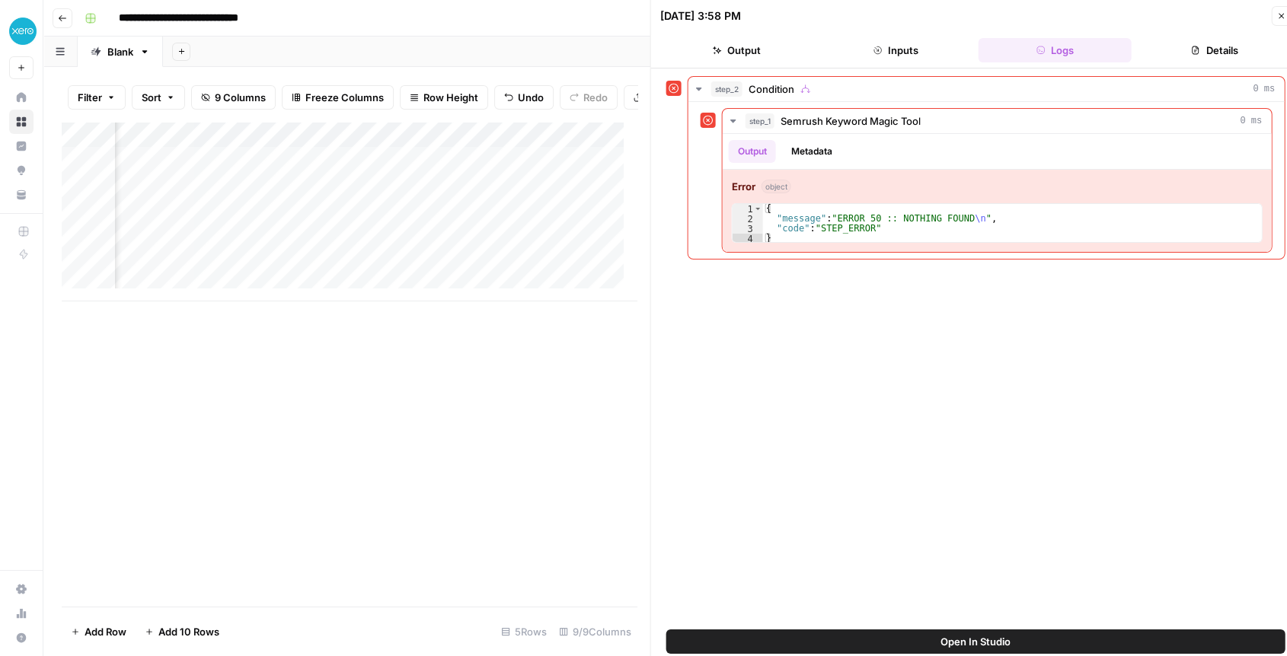
scroll to position [0, 291]
click at [334, 171] on div "Add Column" at bounding box center [349, 212] width 575 height 180
click at [319, 177] on div "Add Column" at bounding box center [349, 212] width 575 height 180
drag, startPoint x: 320, startPoint y: 171, endPoint x: 453, endPoint y: 177, distance: 133.4
click at [453, 177] on textarea "**********" at bounding box center [384, 173] width 244 height 21
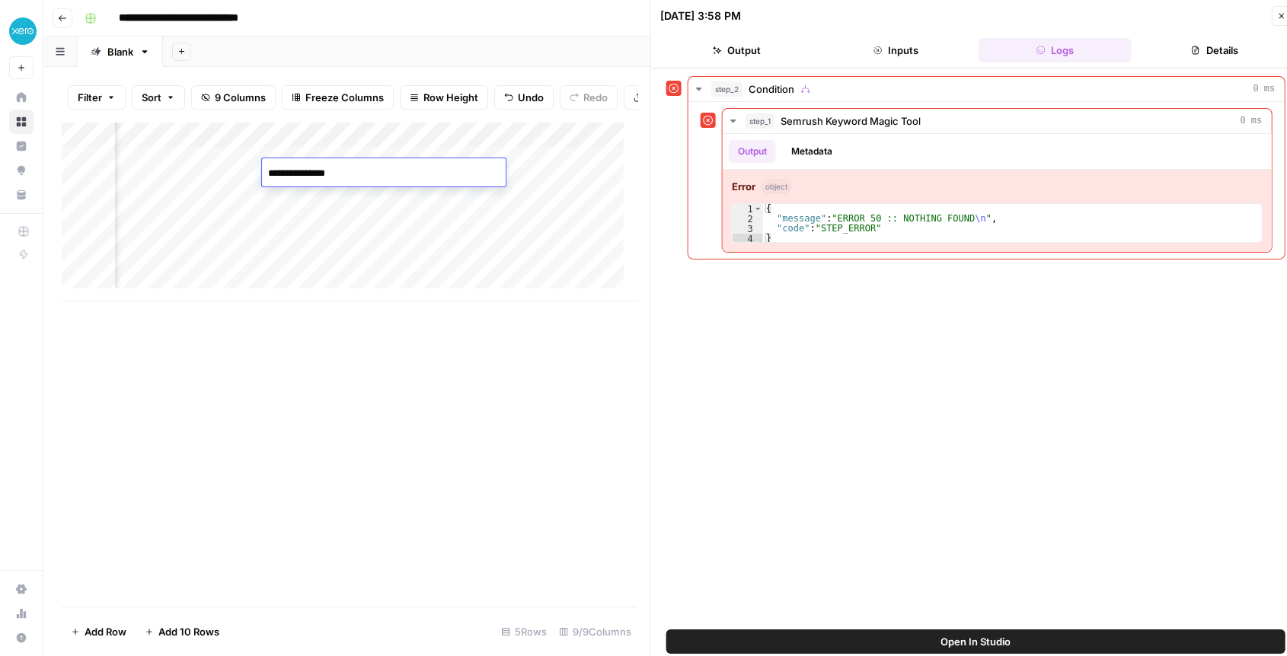
type textarea "**********"
click at [425, 170] on div "Add Column" at bounding box center [349, 212] width 575 height 180
click at [557, 172] on div "Add Column" at bounding box center [349, 212] width 575 height 180
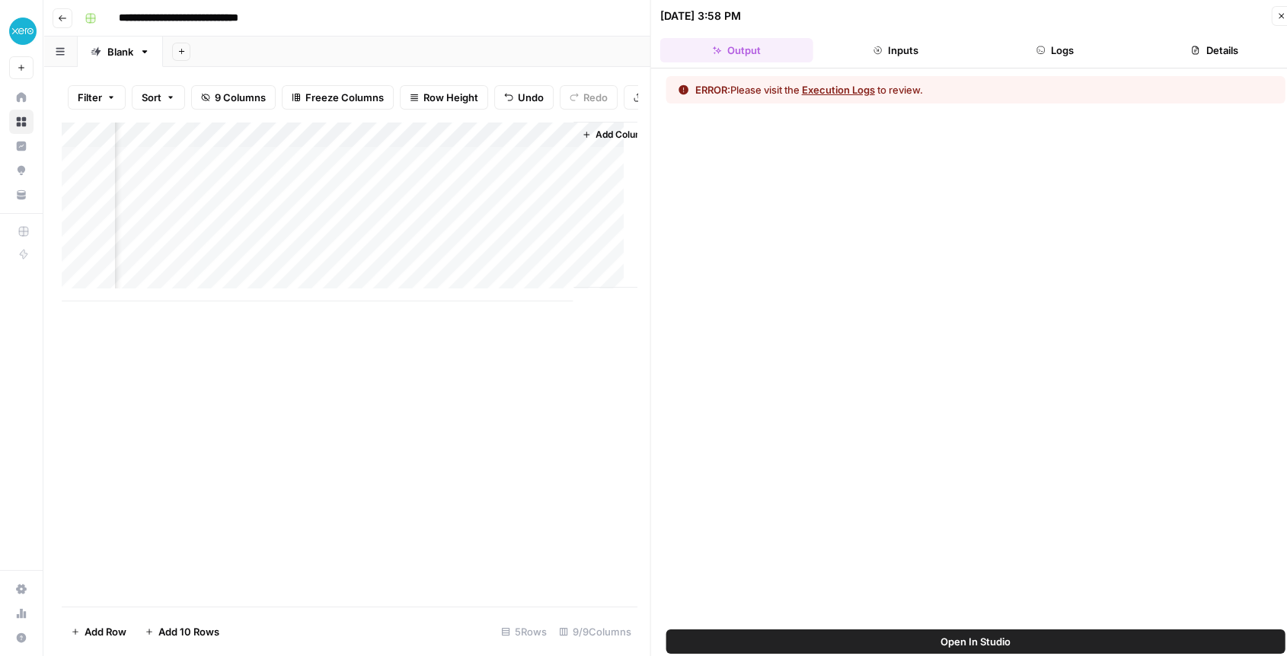
click at [828, 85] on button "Execution Logs" at bounding box center [838, 89] width 73 height 15
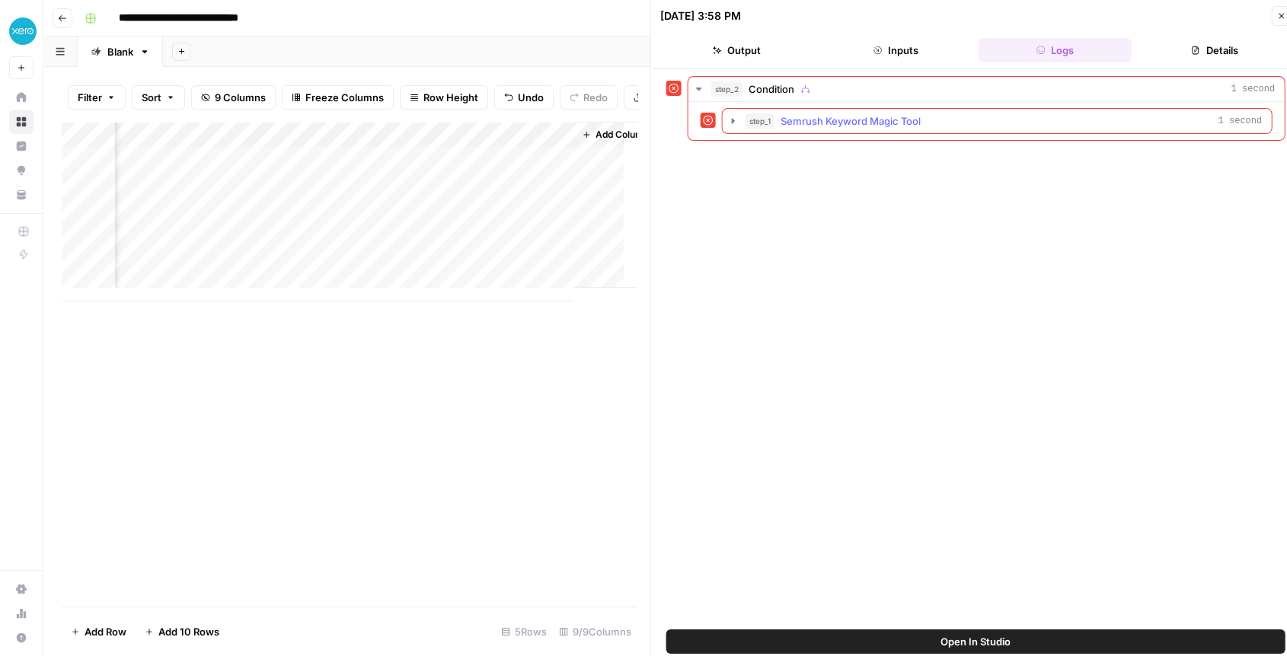
click at [737, 112] on button "step_1 Semrush Keyword Magic Tool 1 second" at bounding box center [996, 121] width 549 height 24
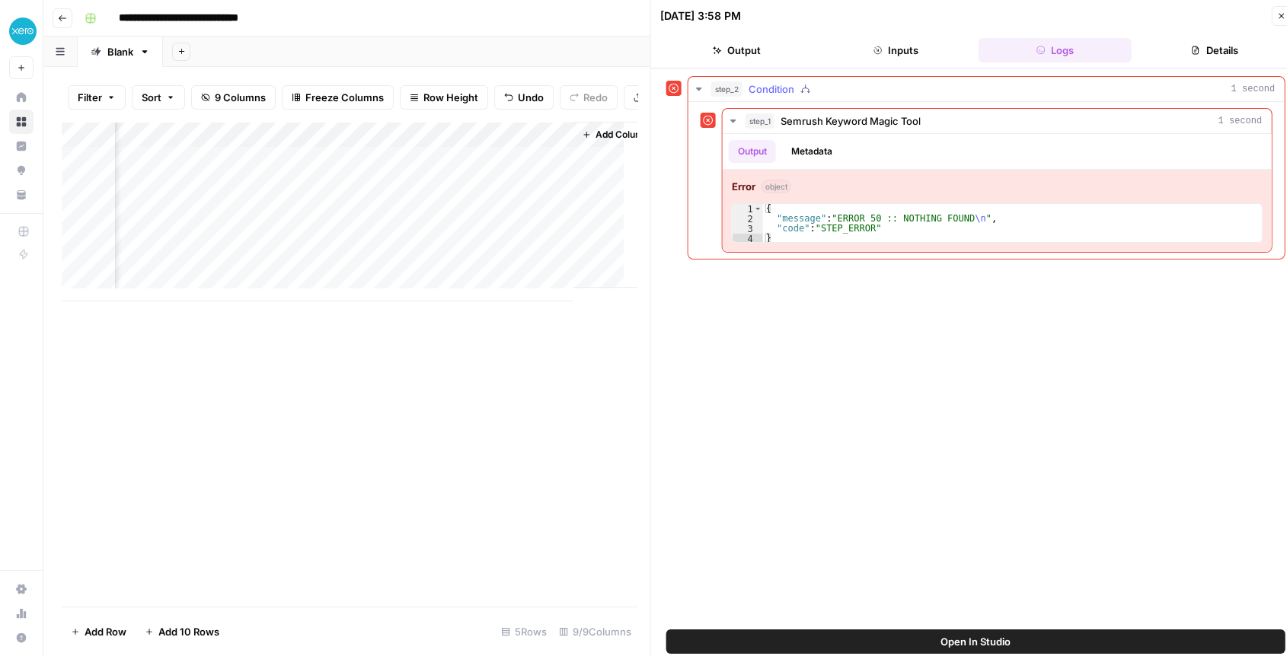
click at [773, 90] on span "Condition" at bounding box center [771, 88] width 46 height 15
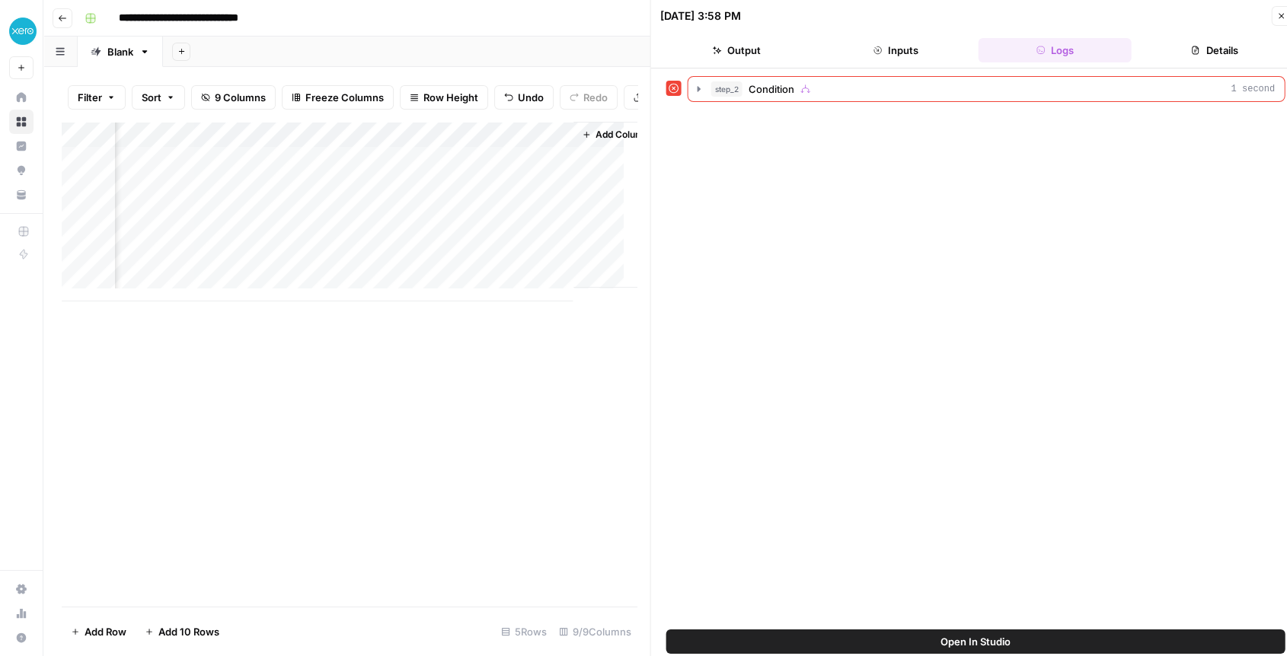
click at [538, 145] on div "Add Column" at bounding box center [349, 212] width 575 height 180
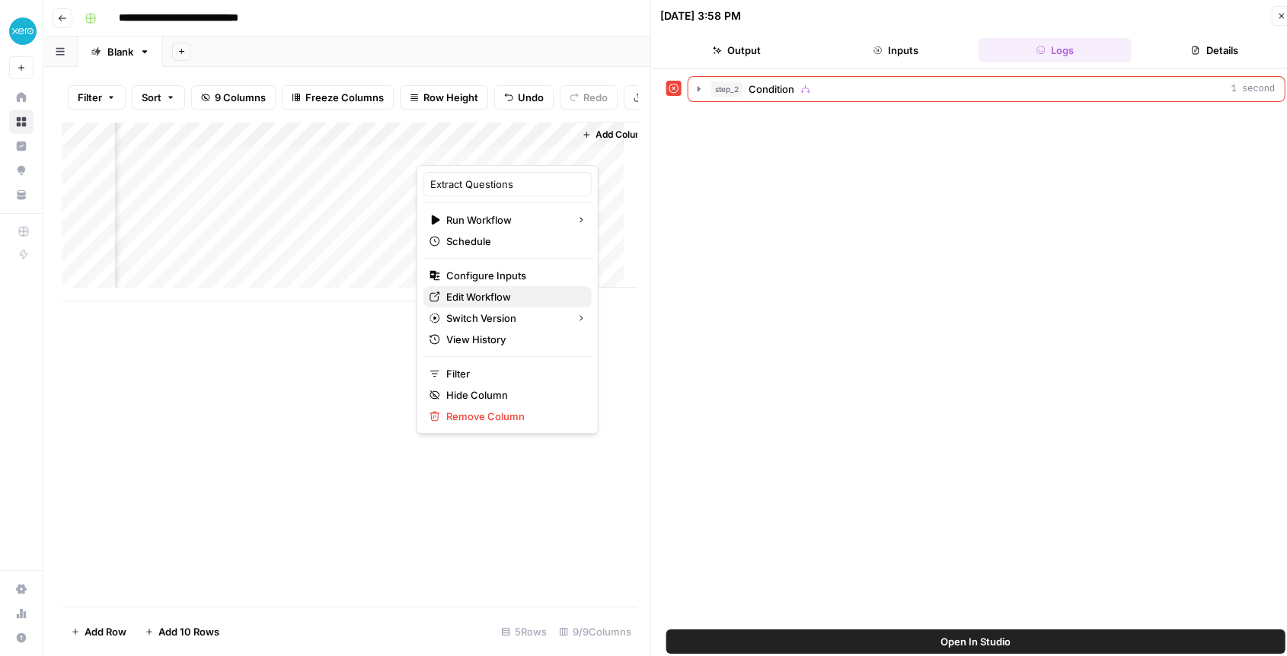
click at [480, 298] on span "Edit Workflow" at bounding box center [512, 296] width 133 height 15
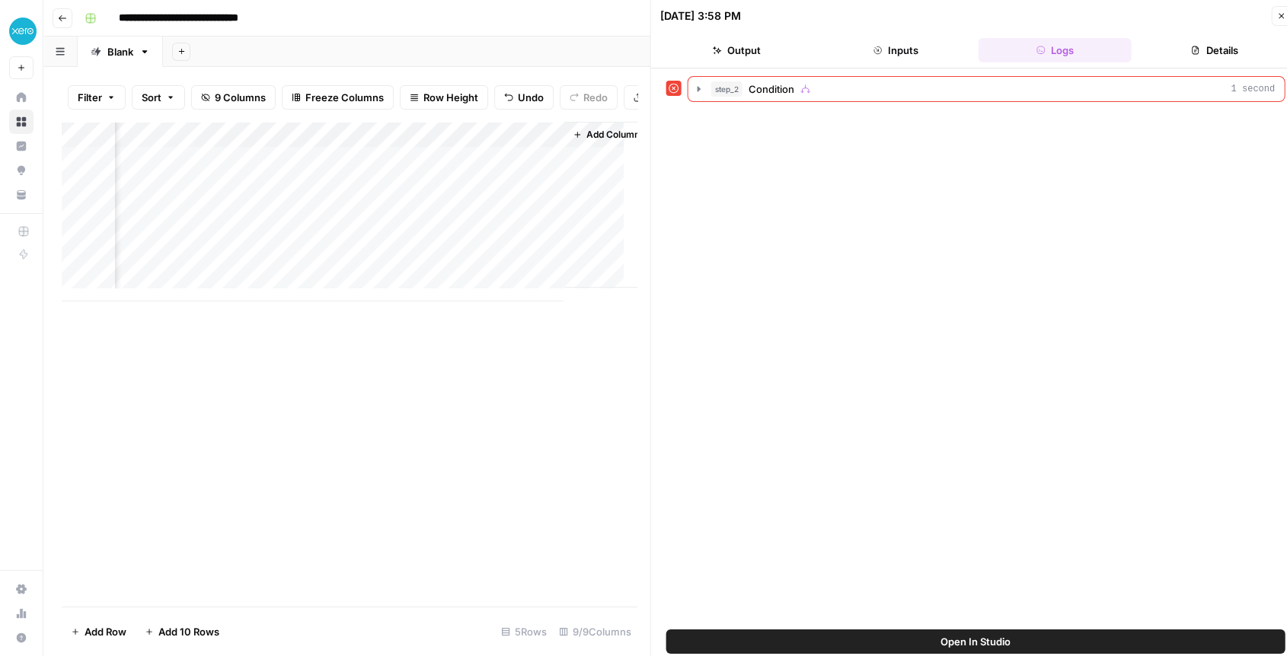
scroll to position [0, 1300]
click at [506, 148] on div "Add Column" at bounding box center [349, 212] width 575 height 180
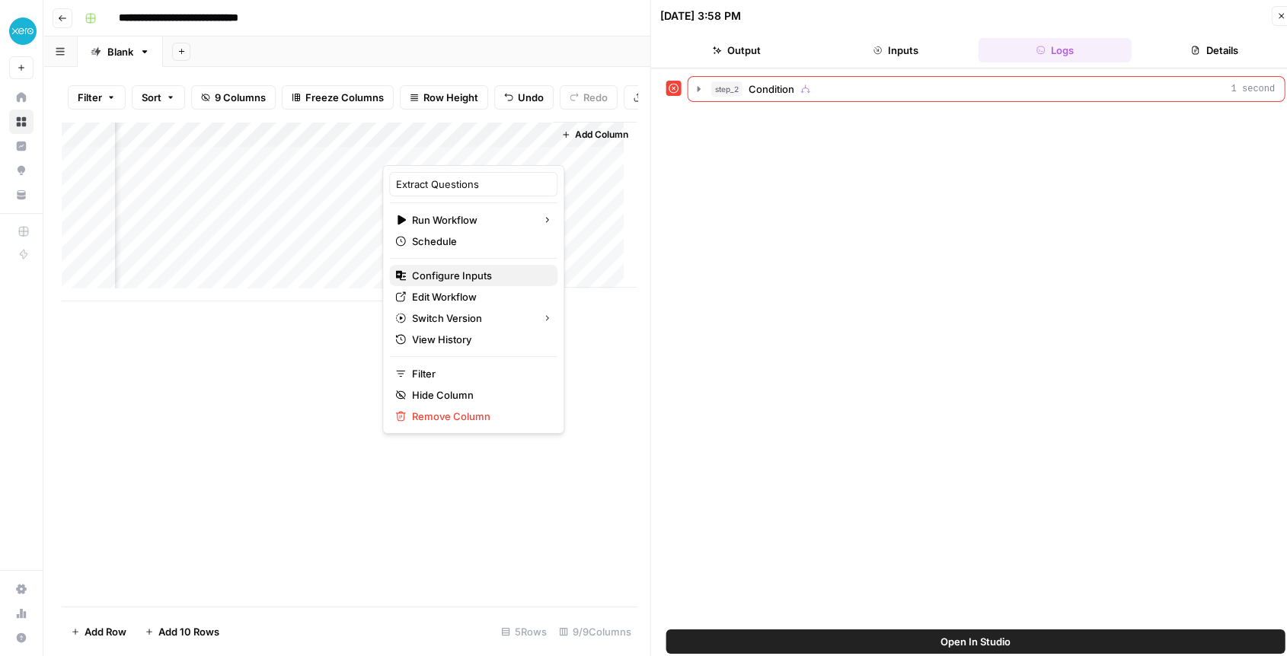
click at [462, 278] on span "Configure Inputs" at bounding box center [478, 275] width 133 height 15
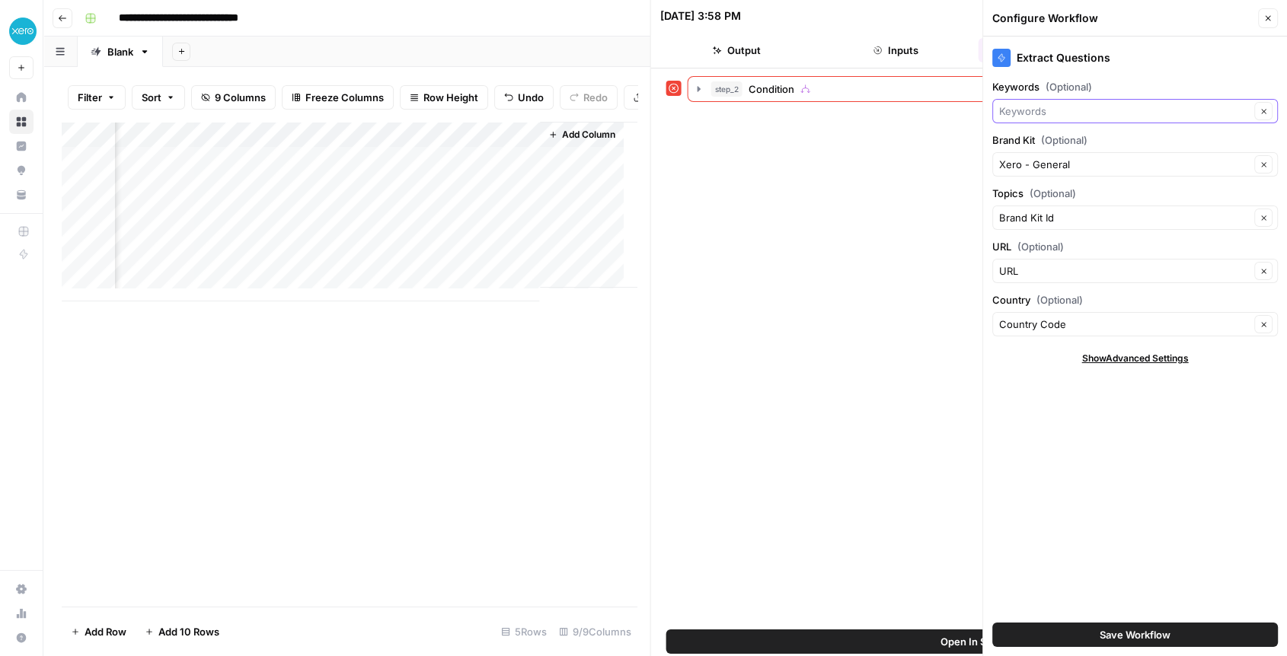
click at [1058, 105] on input "Keywords (Optional)" at bounding box center [1124, 111] width 250 height 15
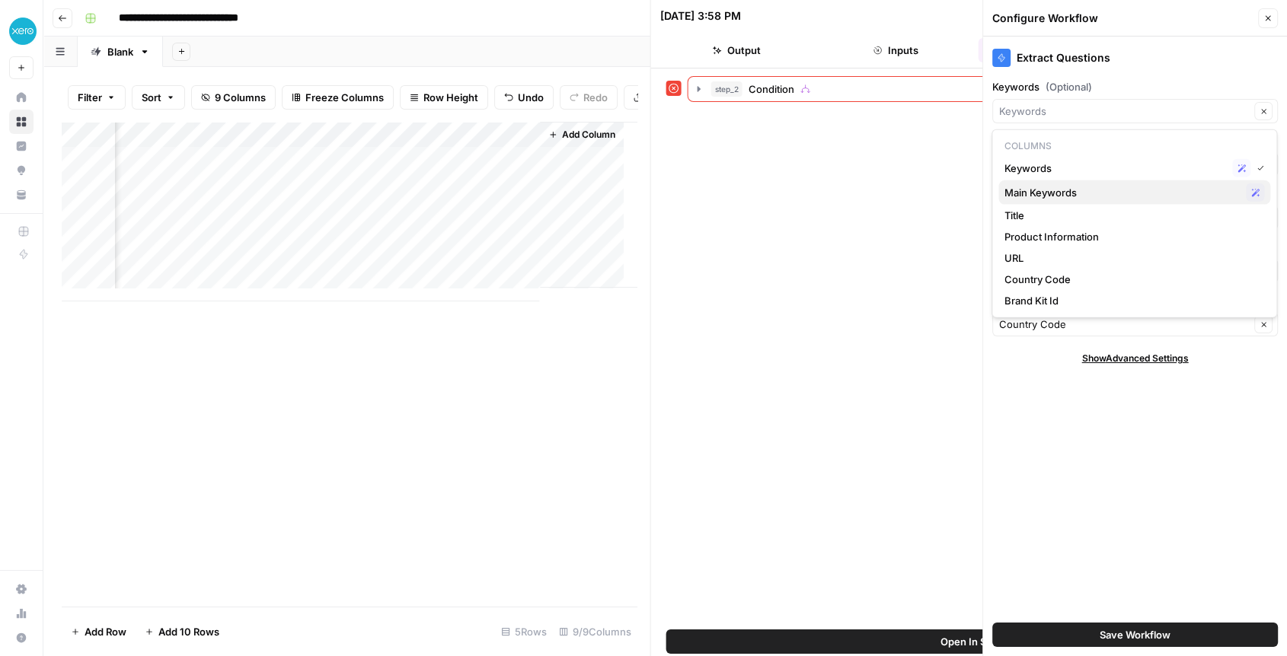
click at [1051, 194] on span "Main Keywords" at bounding box center [1121, 192] width 235 height 15
type input "Main Keywords"
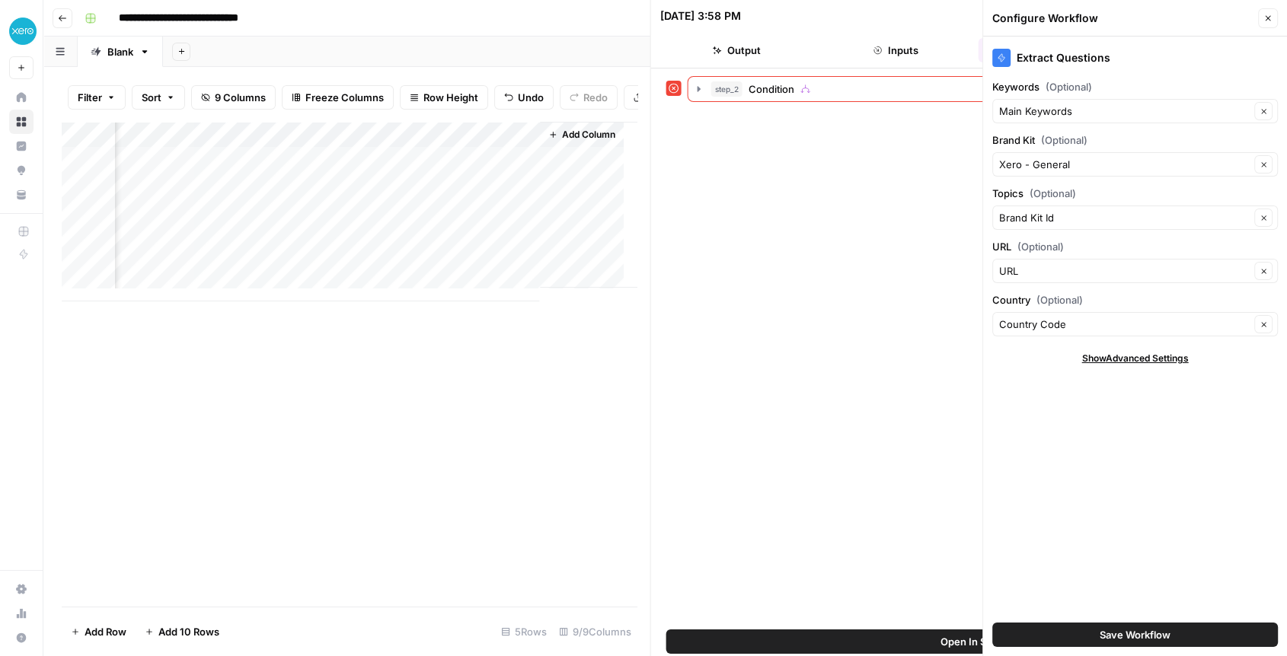
click at [1112, 640] on span "Save Workflow" at bounding box center [1134, 634] width 71 height 15
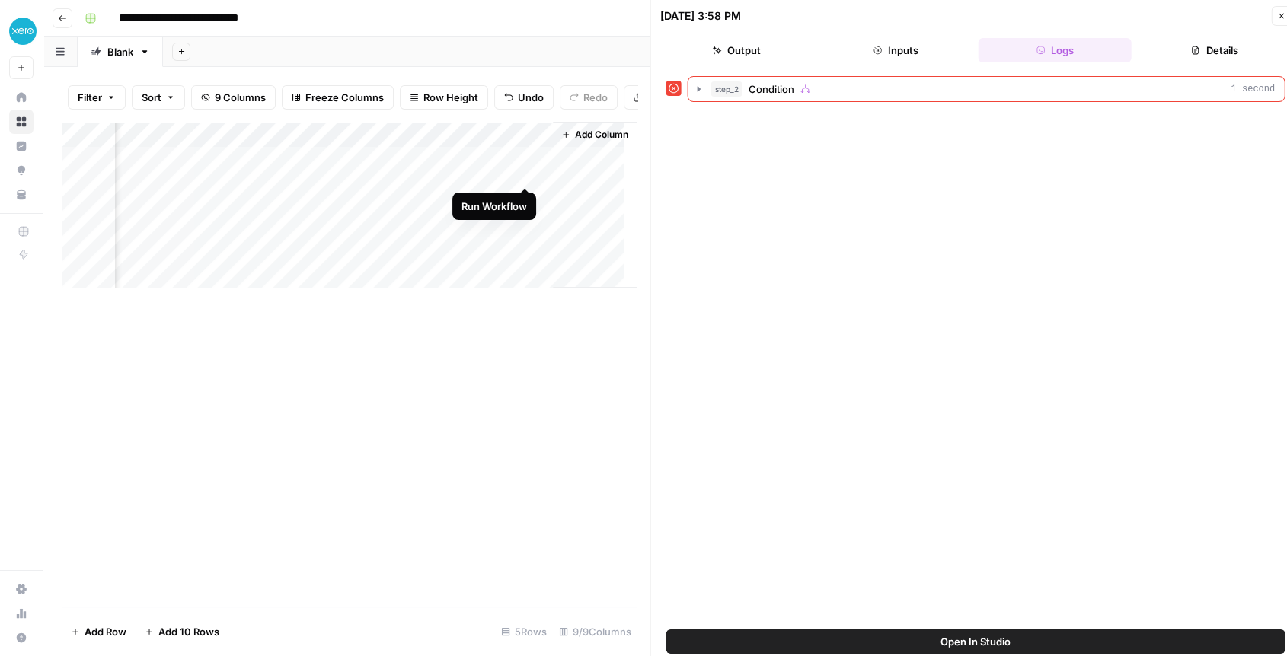
click at [524, 169] on div "Add Column" at bounding box center [349, 212] width 575 height 180
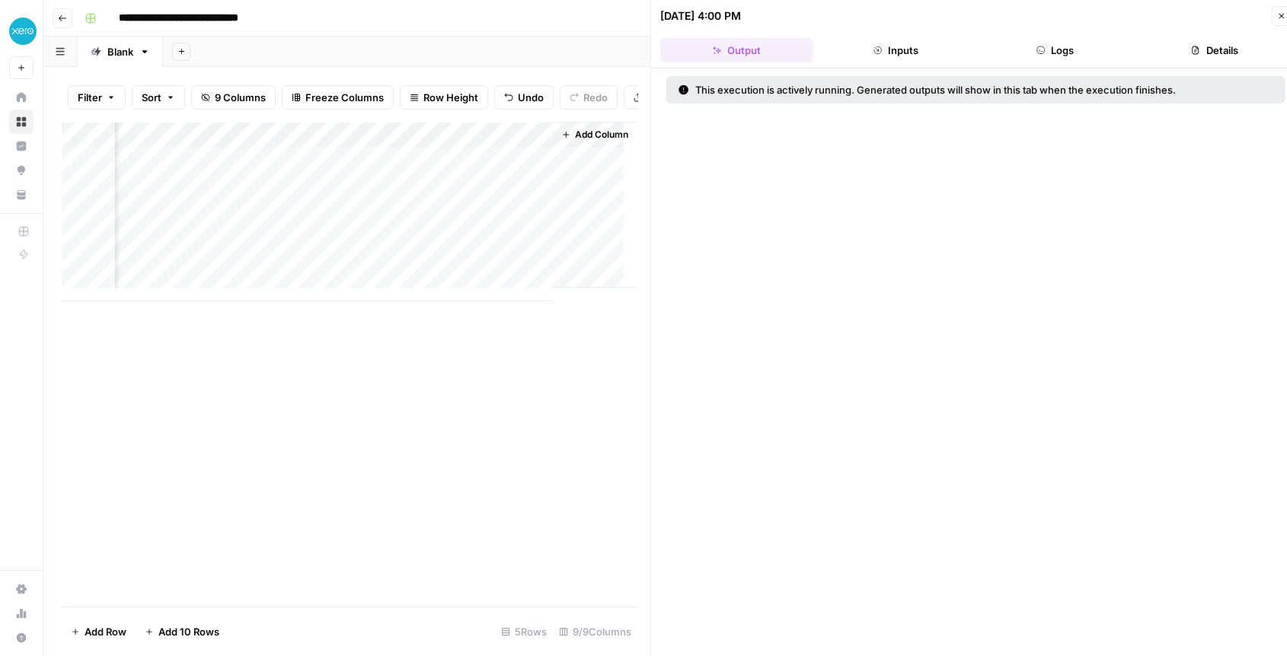
click at [1278, 20] on icon "button" at bounding box center [1280, 15] width 9 height 9
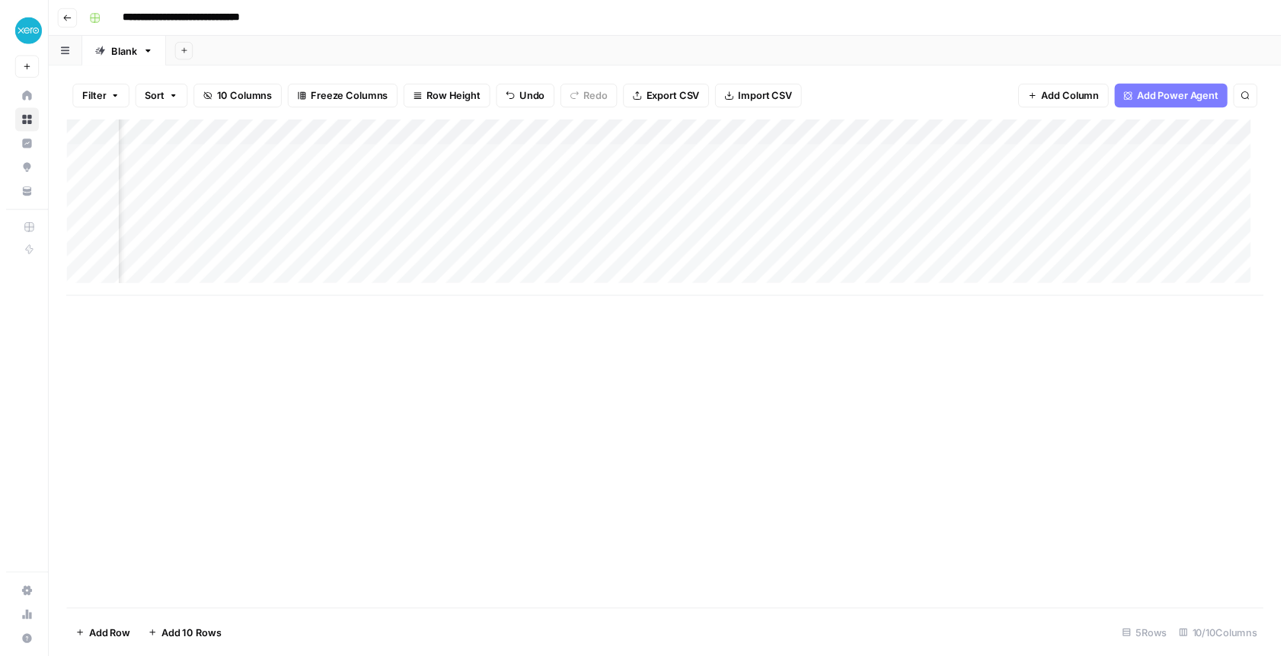
scroll to position [0, 793]
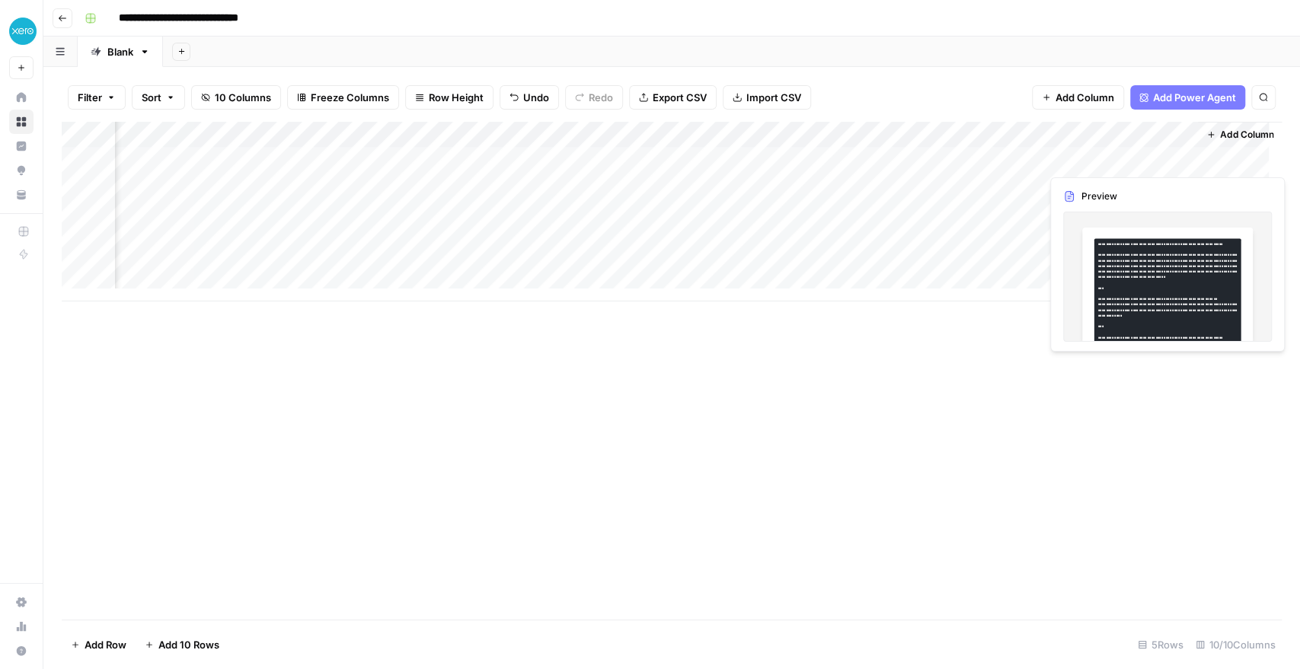
click at [1144, 156] on div "Add Column" at bounding box center [672, 212] width 1220 height 180
click at [1093, 156] on div "Add Column" at bounding box center [672, 212] width 1220 height 180
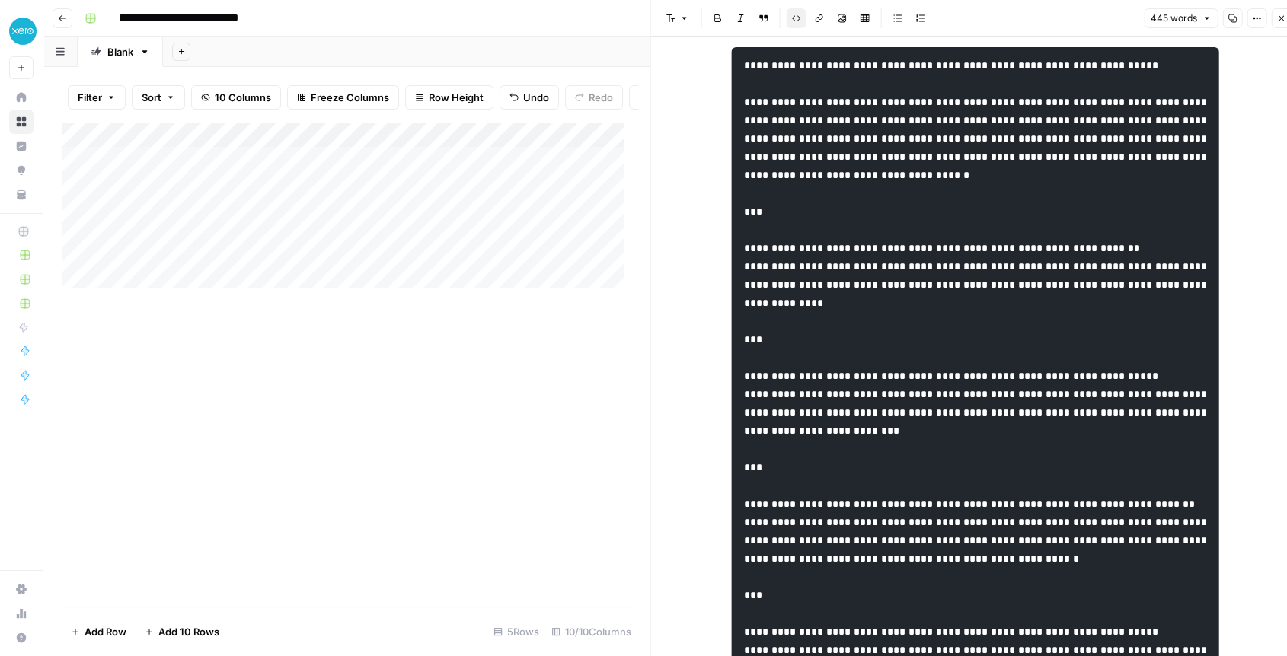
click at [401, 174] on div "Add Column" at bounding box center [349, 212] width 575 height 180
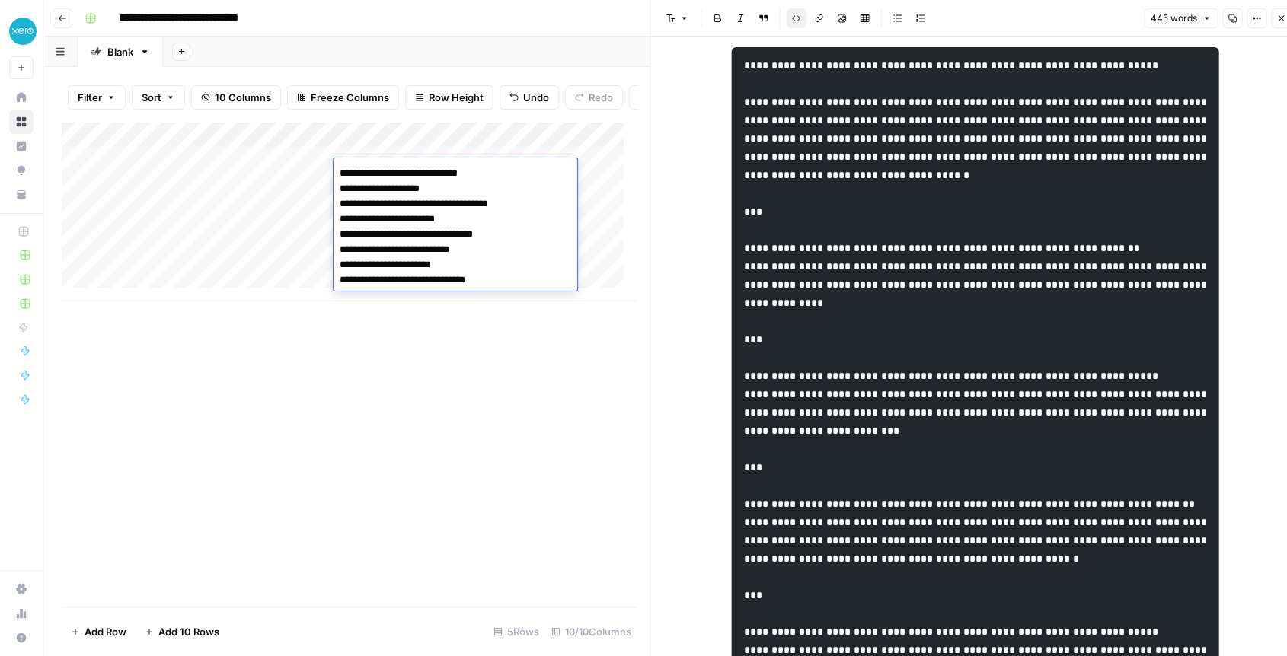
click at [351, 188] on textarea "**********" at bounding box center [455, 227] width 244 height 128
click at [420, 280] on textarea "**********" at bounding box center [455, 227] width 244 height 128
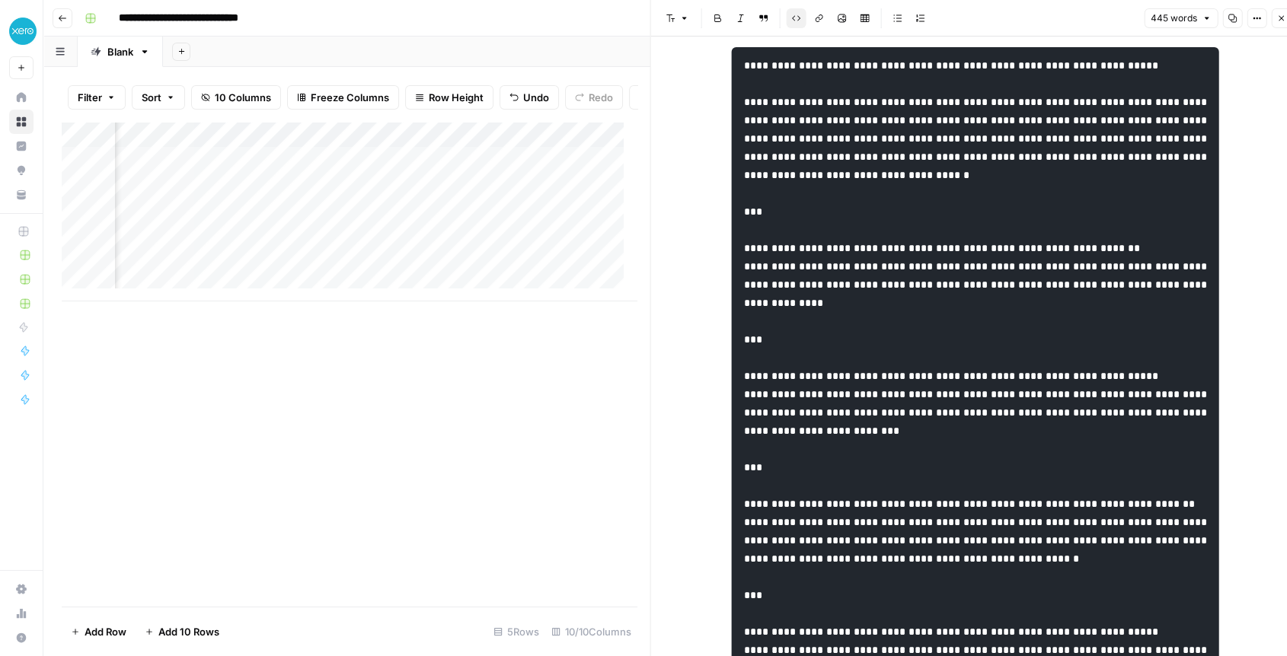
scroll to position [0, 128]
click at [449, 173] on div "Add Column" at bounding box center [349, 212] width 575 height 180
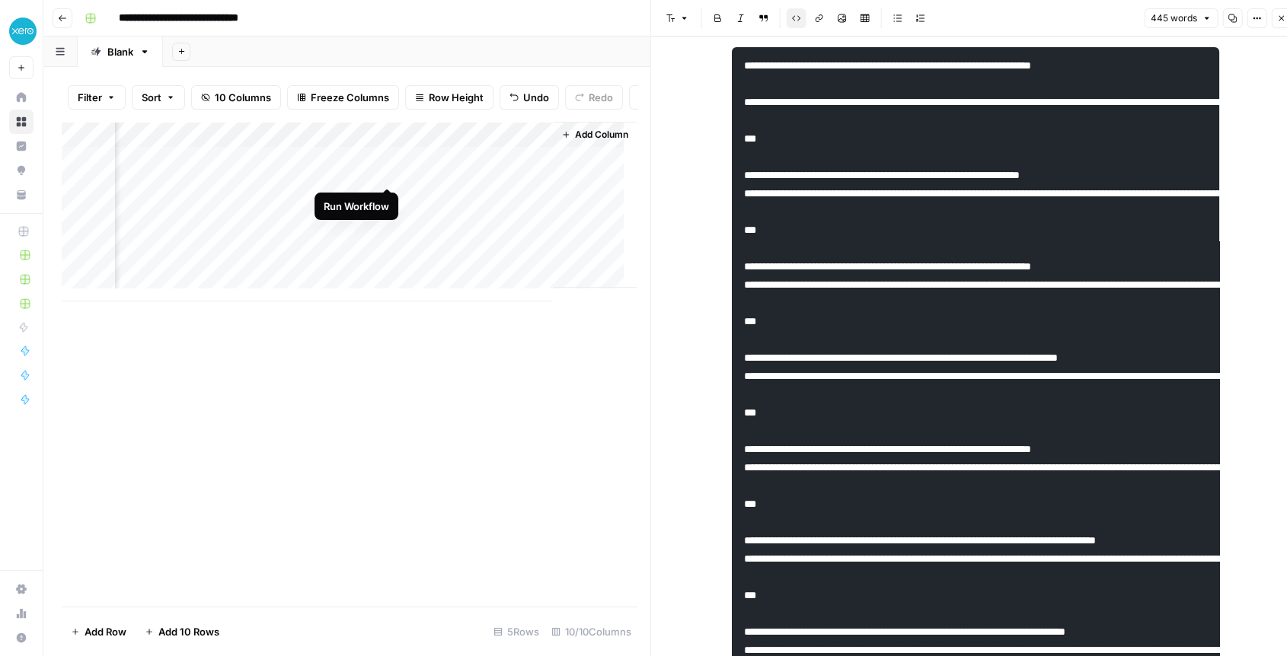
click at [386, 174] on div "Add Column" at bounding box center [349, 212] width 575 height 180
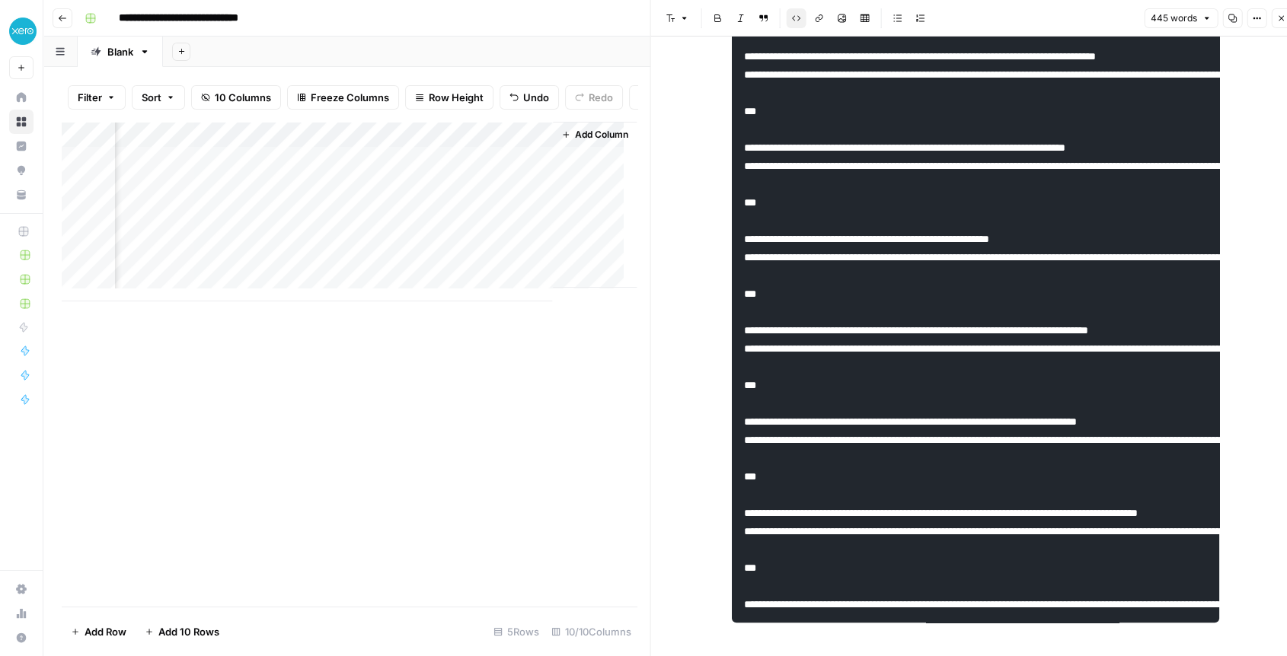
scroll to position [543, 0]
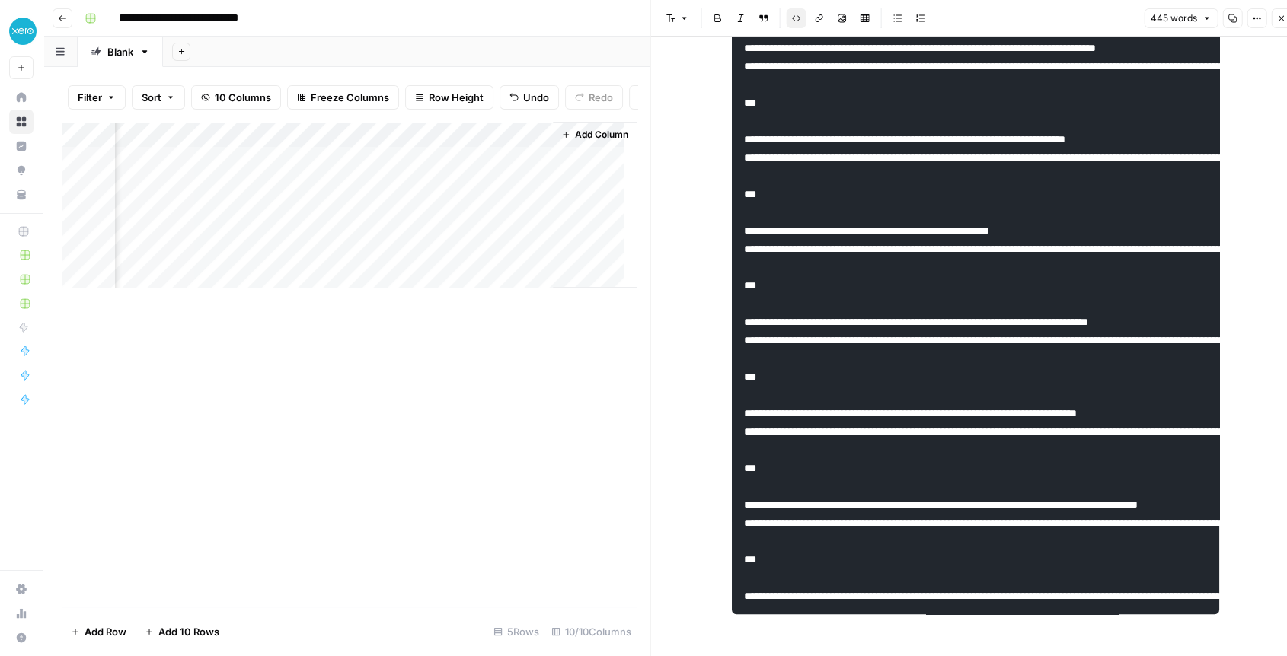
click at [340, 172] on div "Add Column" at bounding box center [349, 212] width 575 height 180
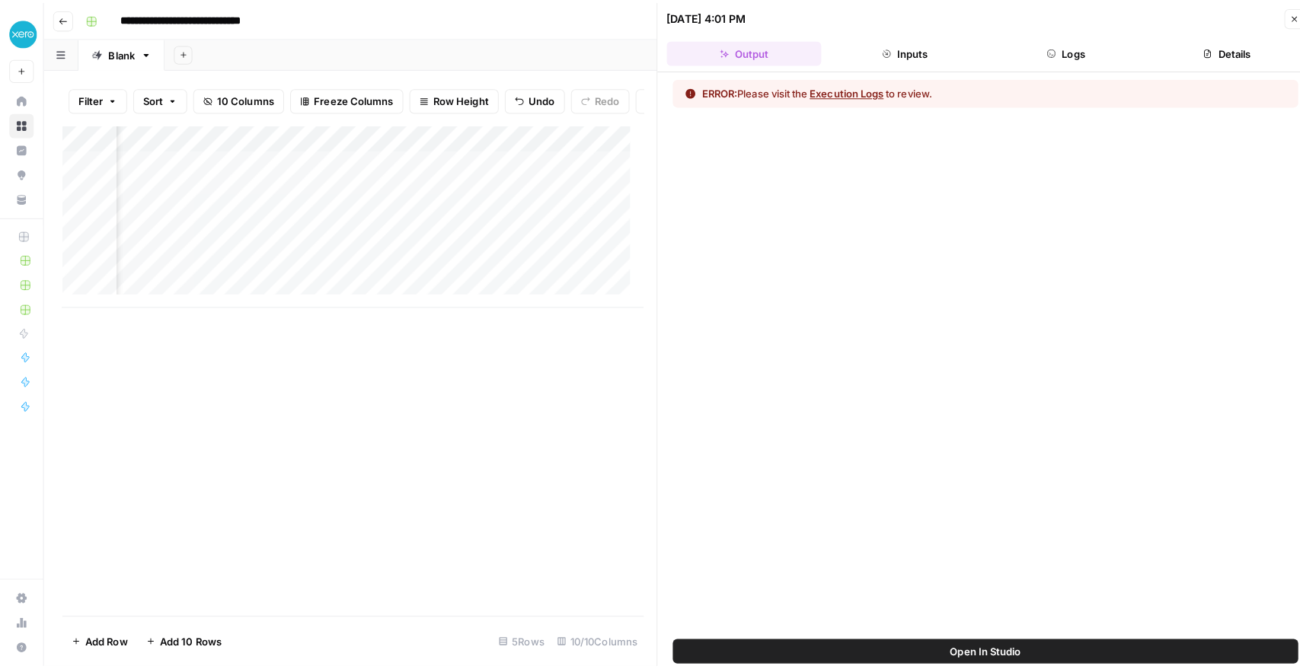
scroll to position [0, 303]
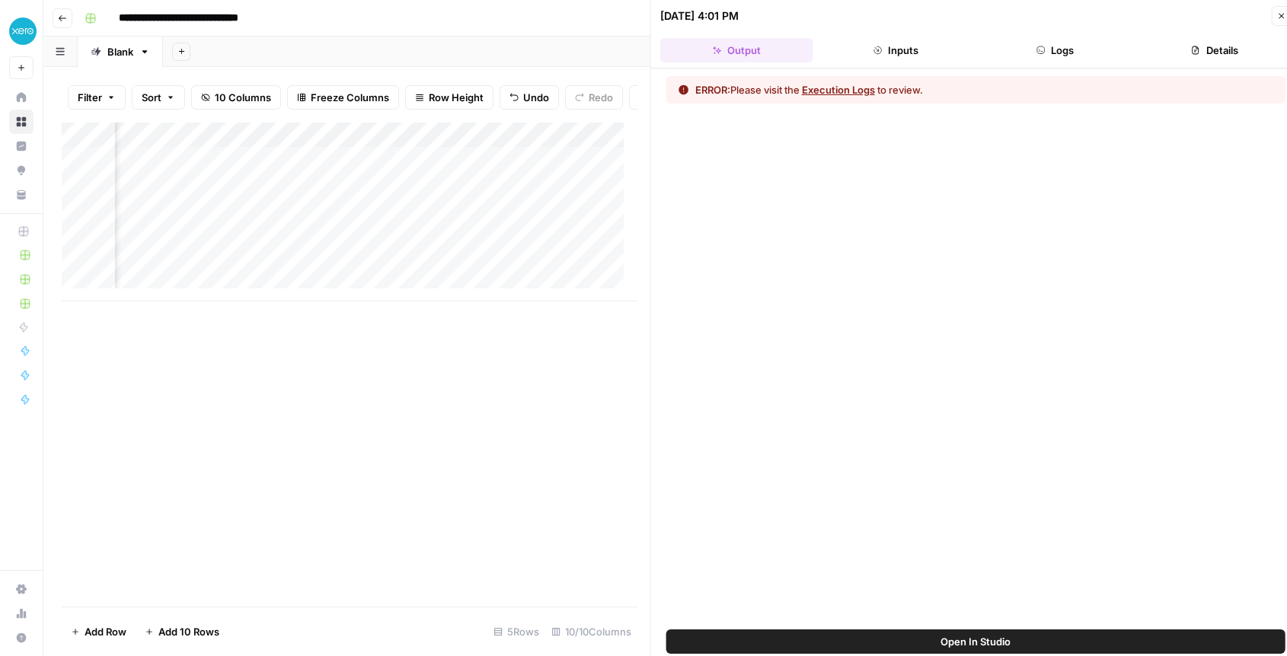
click at [293, 164] on div at bounding box center [323, 172] width 158 height 28
click at [335, 169] on div at bounding box center [323, 172] width 158 height 28
click at [380, 174] on div at bounding box center [323, 172] width 158 height 28
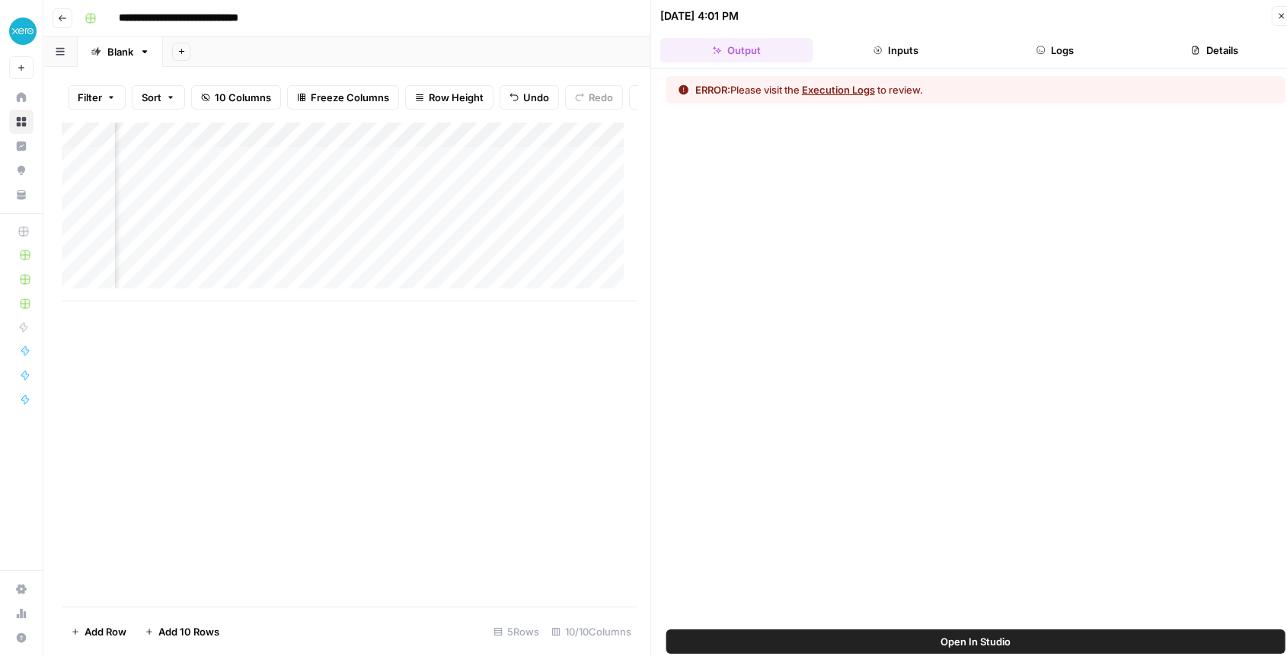
click at [380, 174] on div at bounding box center [323, 172] width 158 height 28
click at [1276, 17] on icon "button" at bounding box center [1280, 15] width 9 height 9
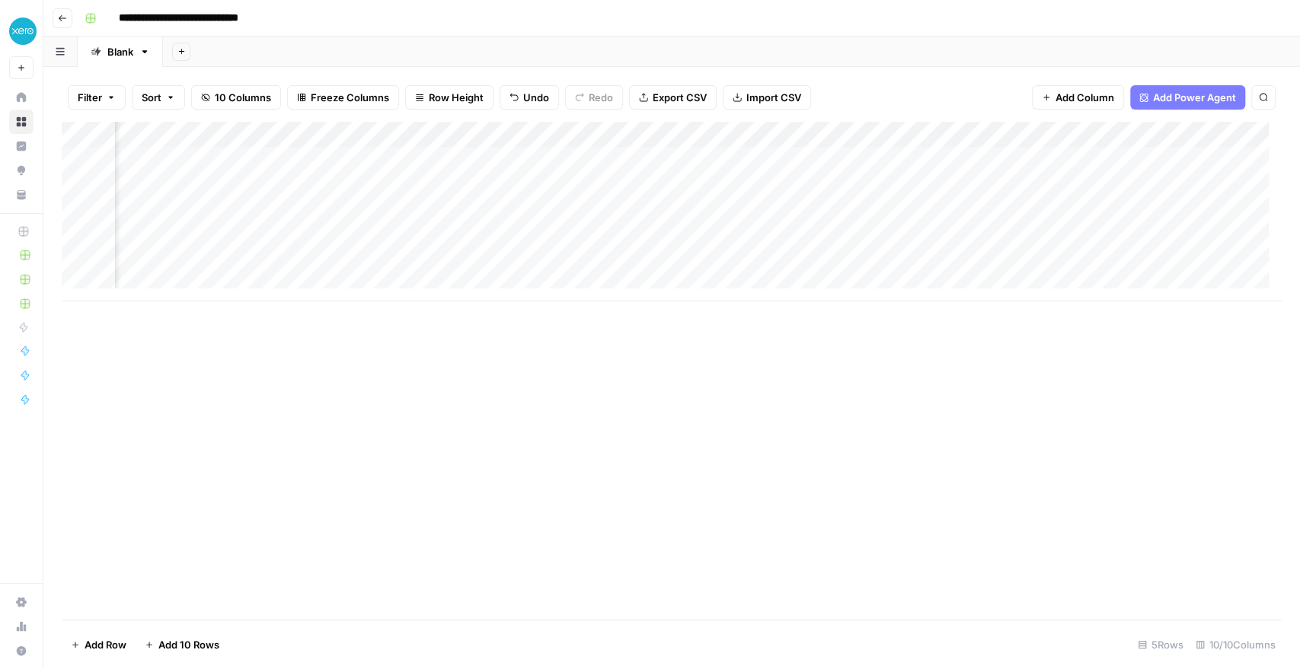
click at [365, 157] on div "Add Column" at bounding box center [672, 212] width 1220 height 180
click at [390, 159] on div "Add Column" at bounding box center [672, 212] width 1220 height 180
type textarea "**********"
click at [1029, 158] on div "Add Column" at bounding box center [672, 212] width 1220 height 180
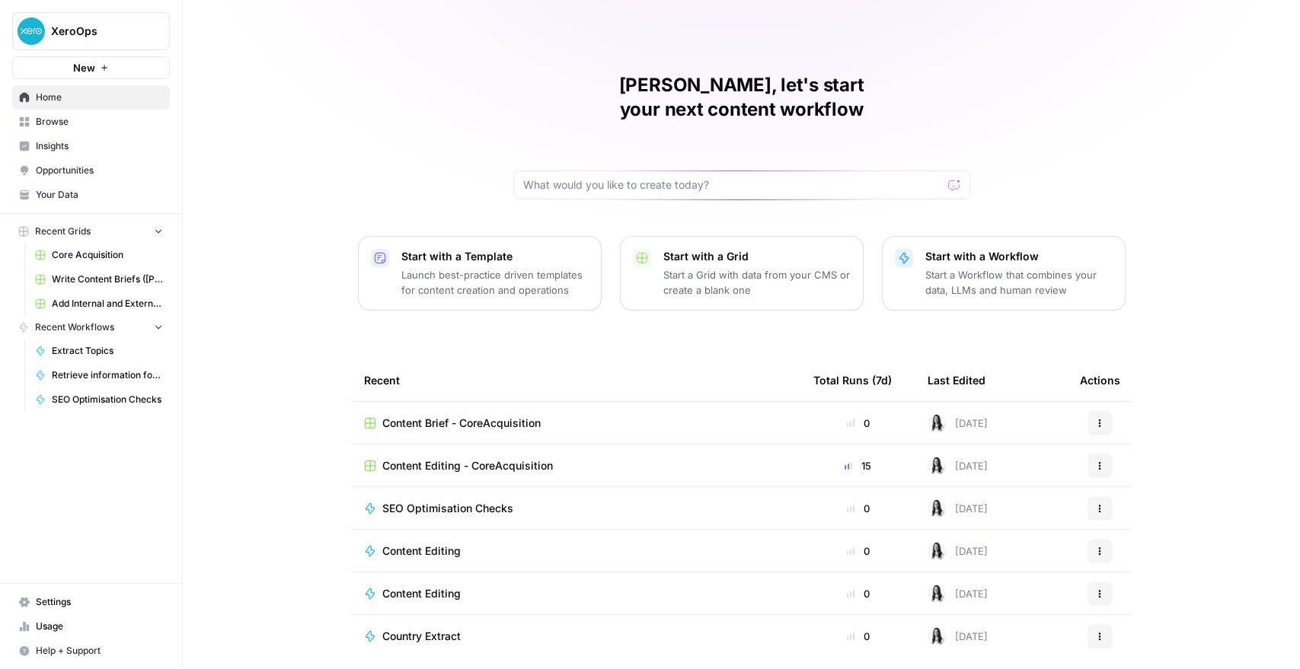
scroll to position [30, 0]
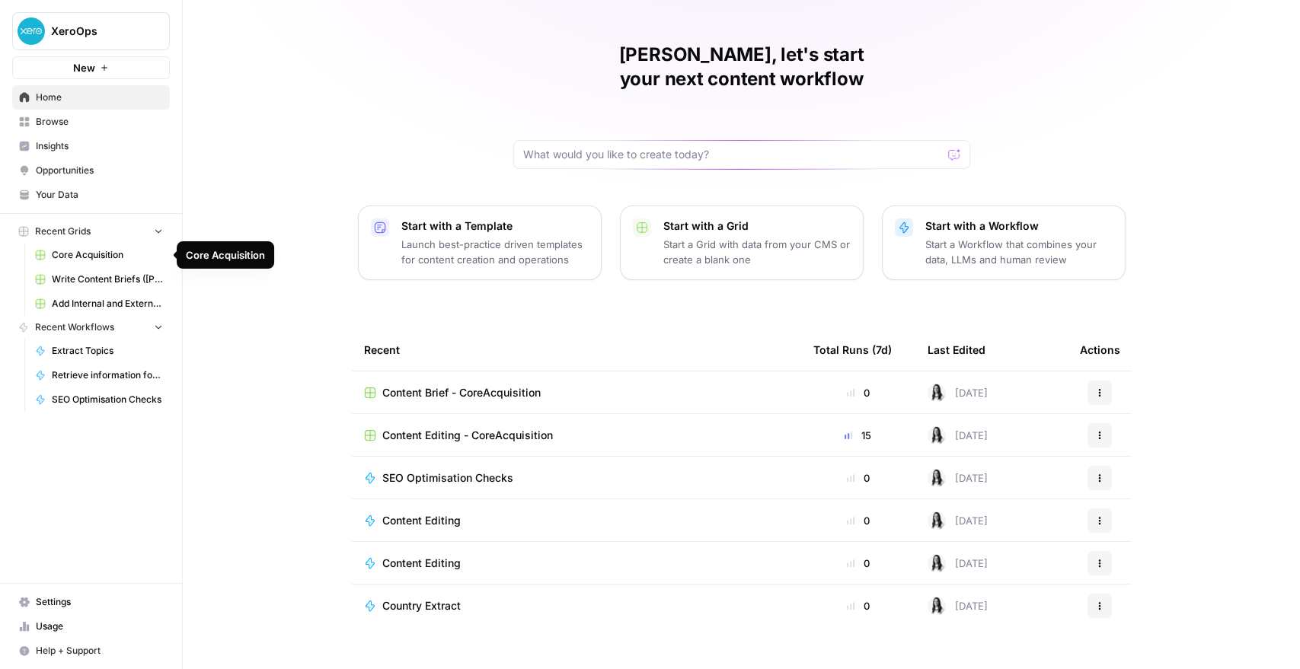
click at [82, 260] on span "Core Acquisition" at bounding box center [107, 255] width 111 height 14
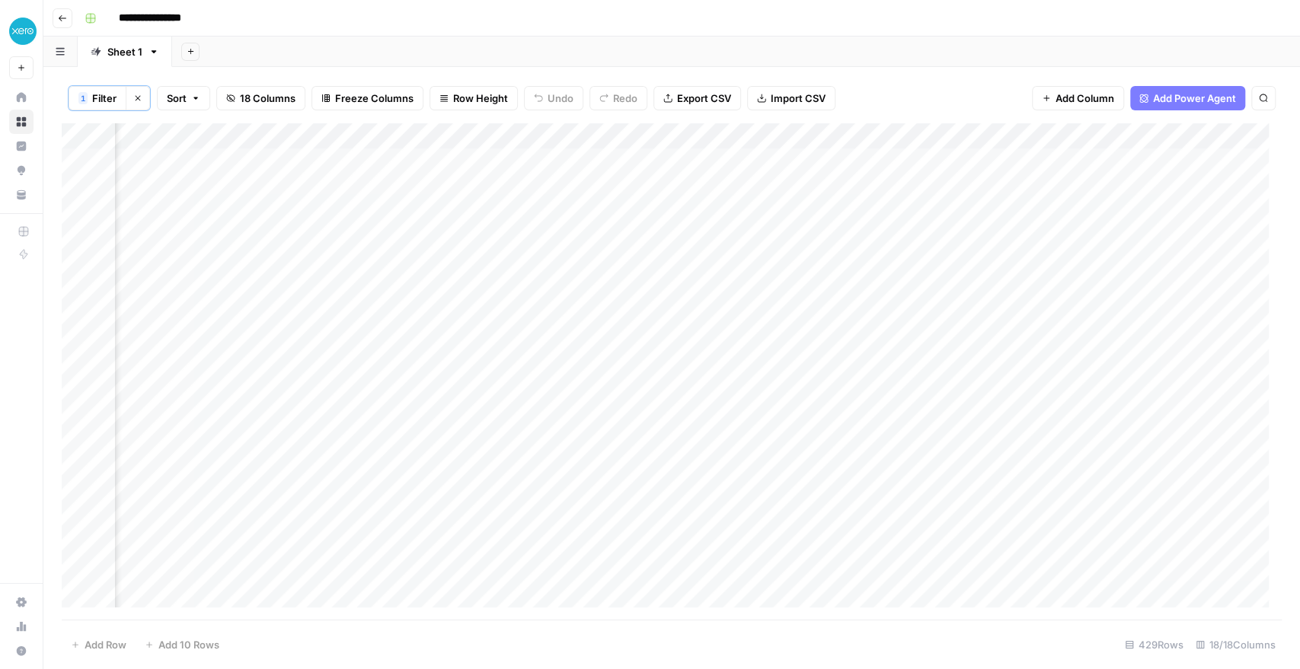
scroll to position [0, 1772]
click at [828, 132] on div "Add Column" at bounding box center [672, 371] width 1220 height 497
click at [703, 132] on div "Add Column" at bounding box center [672, 371] width 1220 height 497
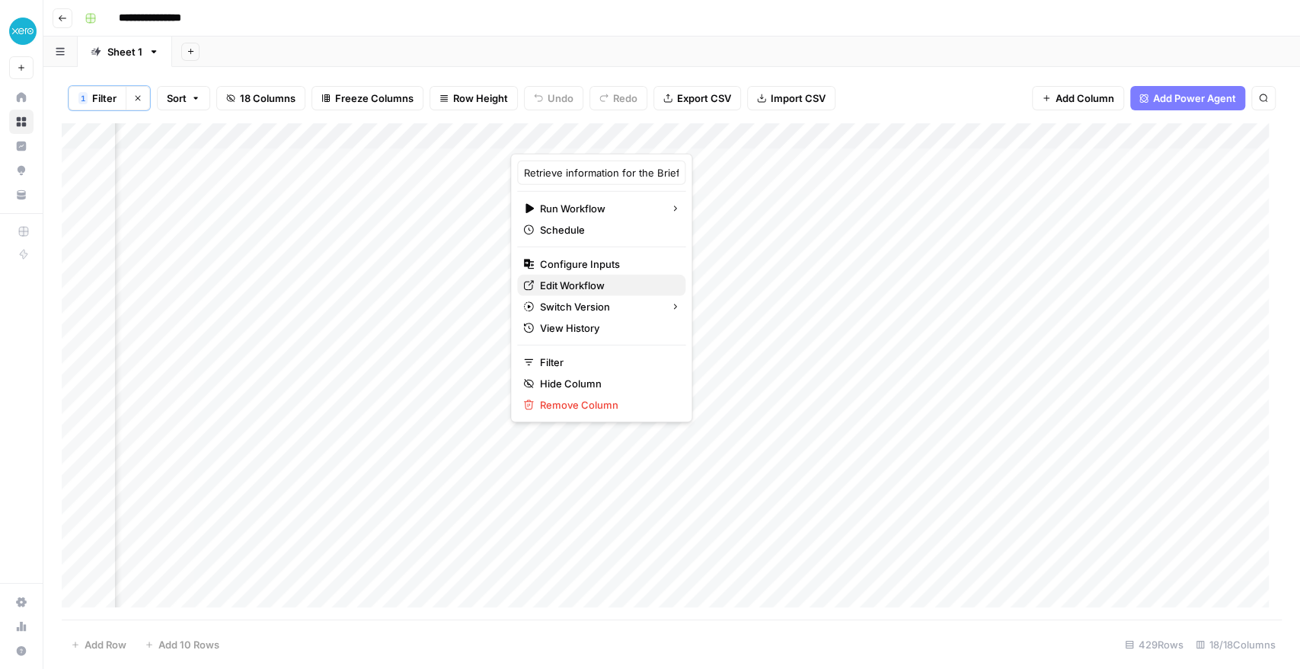
click at [572, 282] on span "Edit Workflow" at bounding box center [606, 285] width 133 height 15
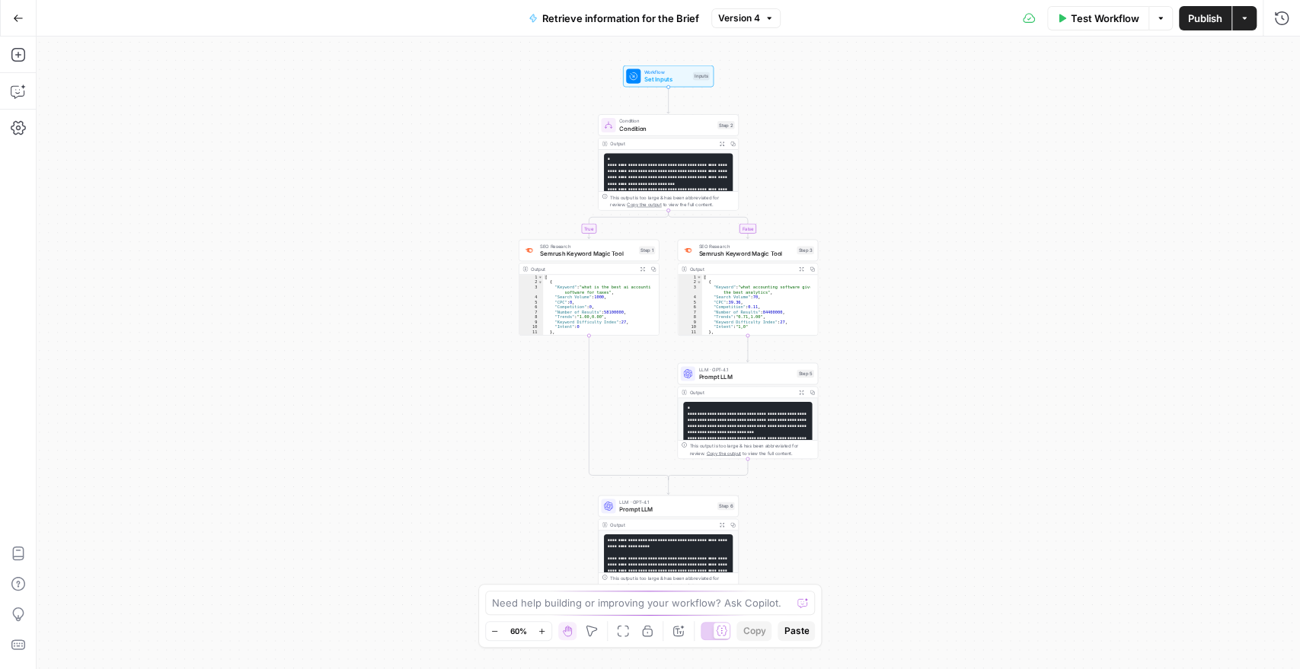
click at [623, 18] on span "Retrieve information for the Brief" at bounding box center [620, 18] width 157 height 15
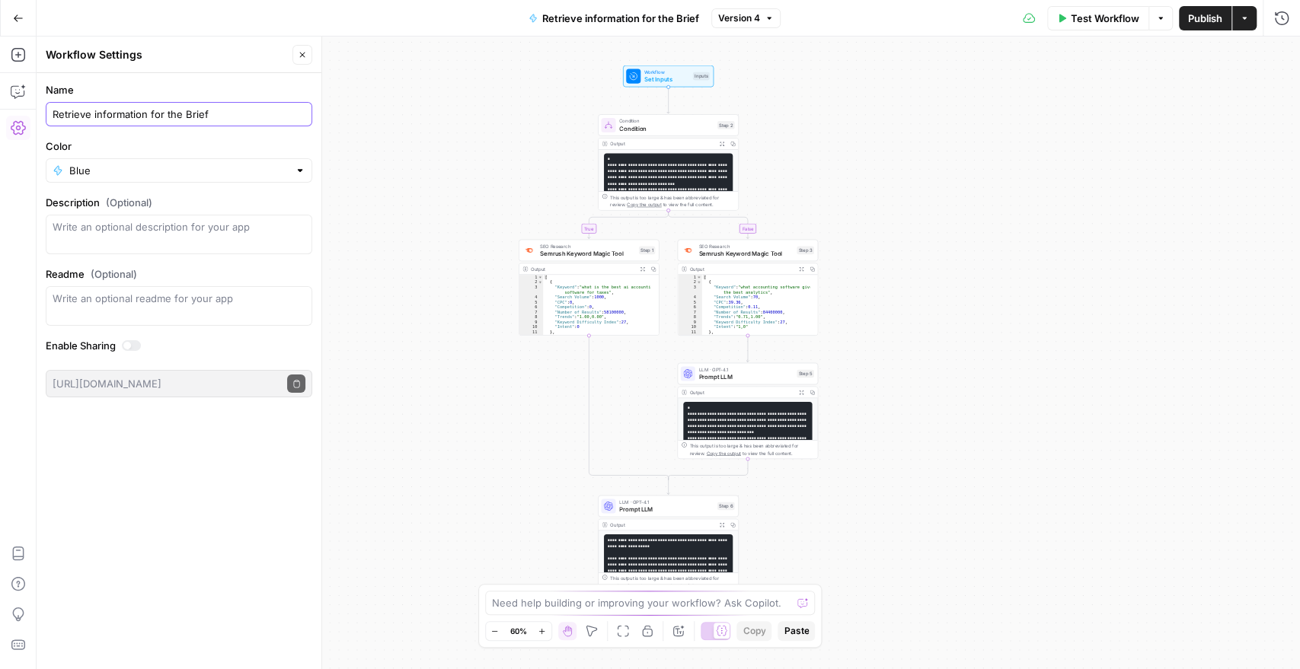
click at [108, 118] on input "Retrieve information for the Brief" at bounding box center [179, 114] width 253 height 15
type input "Extract Questions"
click at [1191, 21] on span "Publish" at bounding box center [1205, 18] width 34 height 15
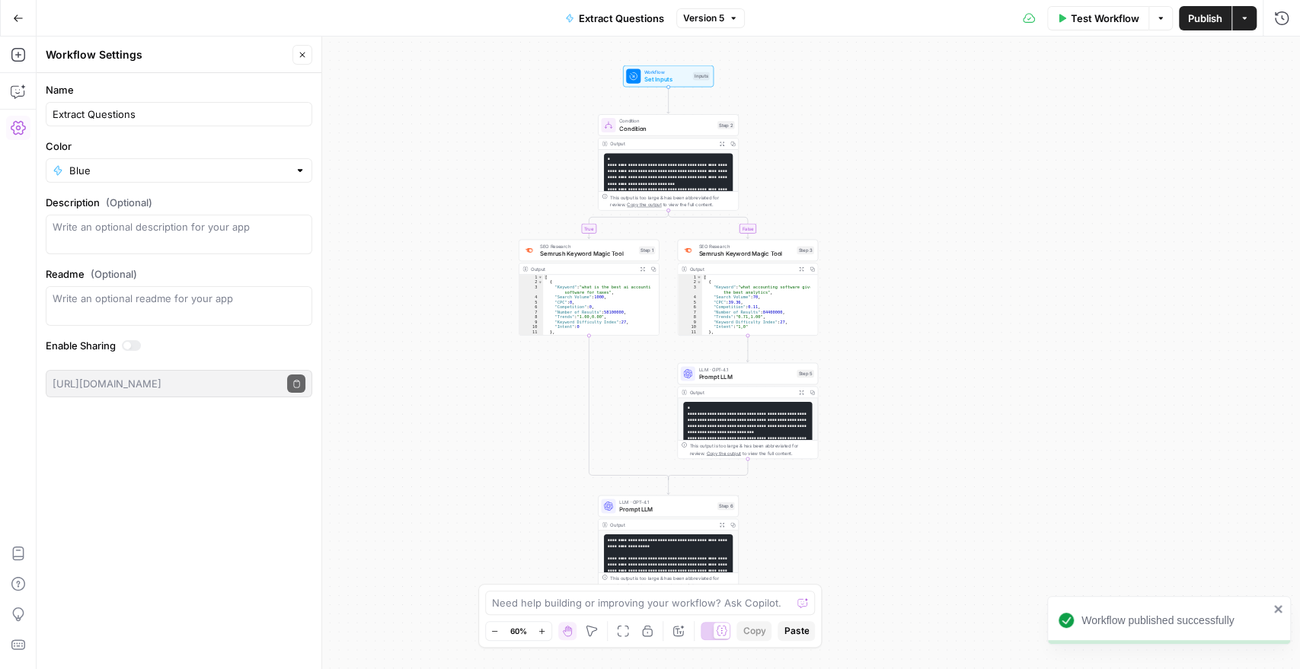
click at [1198, 19] on span "Publish" at bounding box center [1205, 18] width 34 height 15
click at [1156, 20] on icon "button" at bounding box center [1160, 18] width 9 height 9
click at [1245, 22] on icon "button" at bounding box center [1243, 18] width 9 height 9
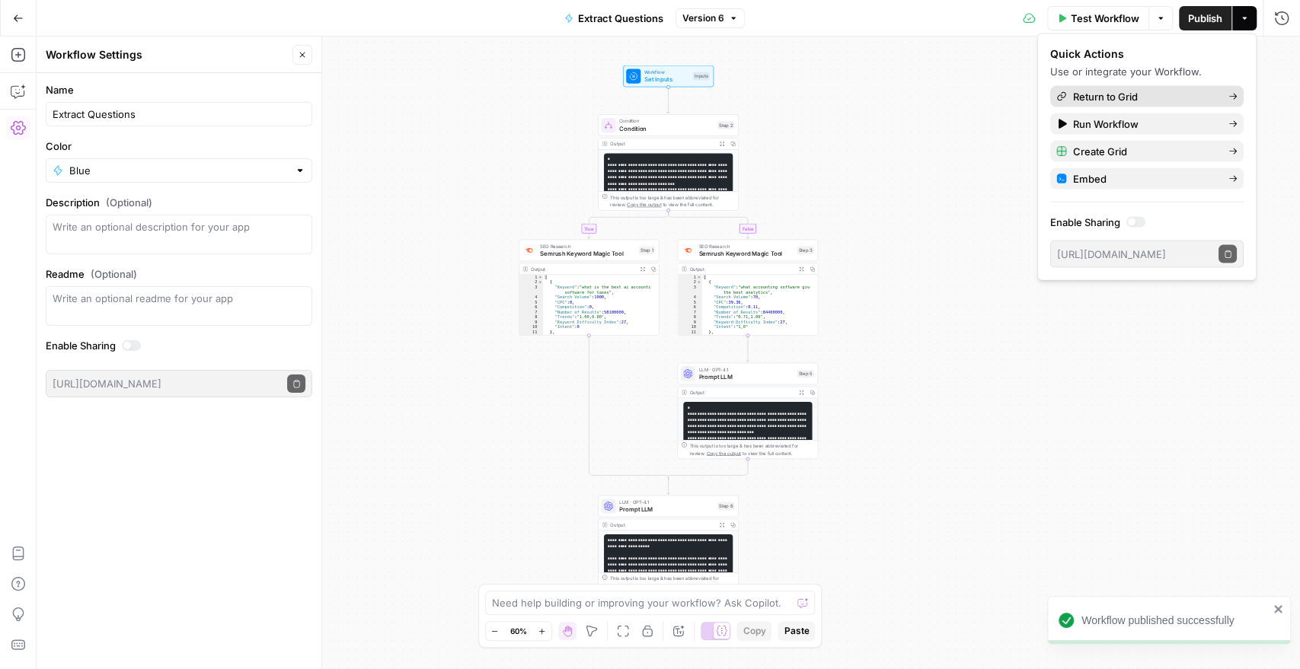
click at [1121, 101] on span "Return to Grid" at bounding box center [1144, 96] width 143 height 15
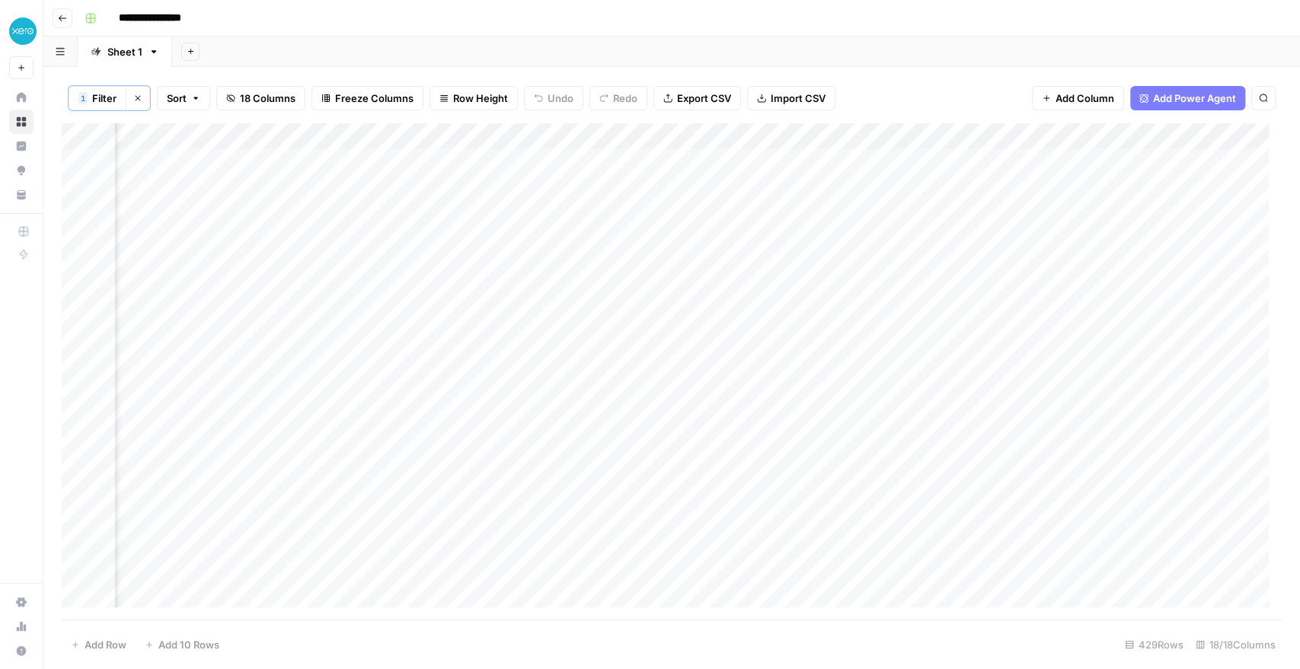
scroll to position [0, 1096]
click at [58, 17] on icon "button" at bounding box center [62, 18] width 9 height 9
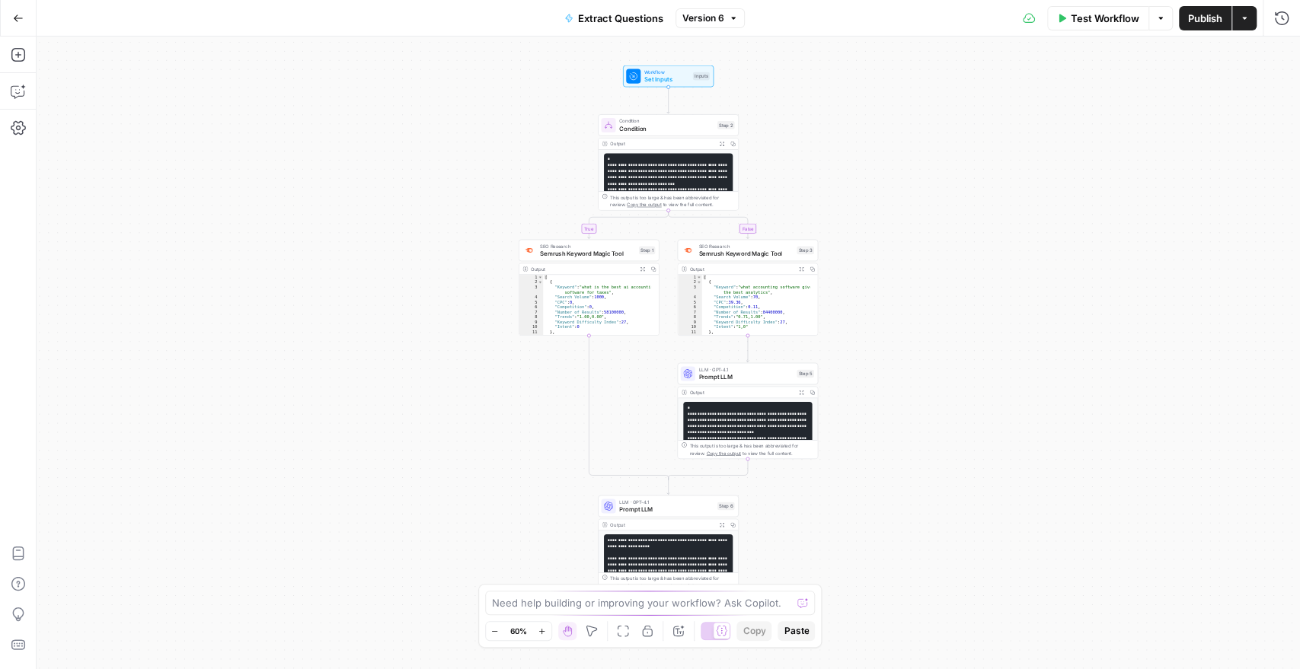
click at [11, 16] on button "Go Back" at bounding box center [18, 18] width 27 height 27
click at [660, 512] on span "Prompt LLM" at bounding box center [666, 509] width 94 height 9
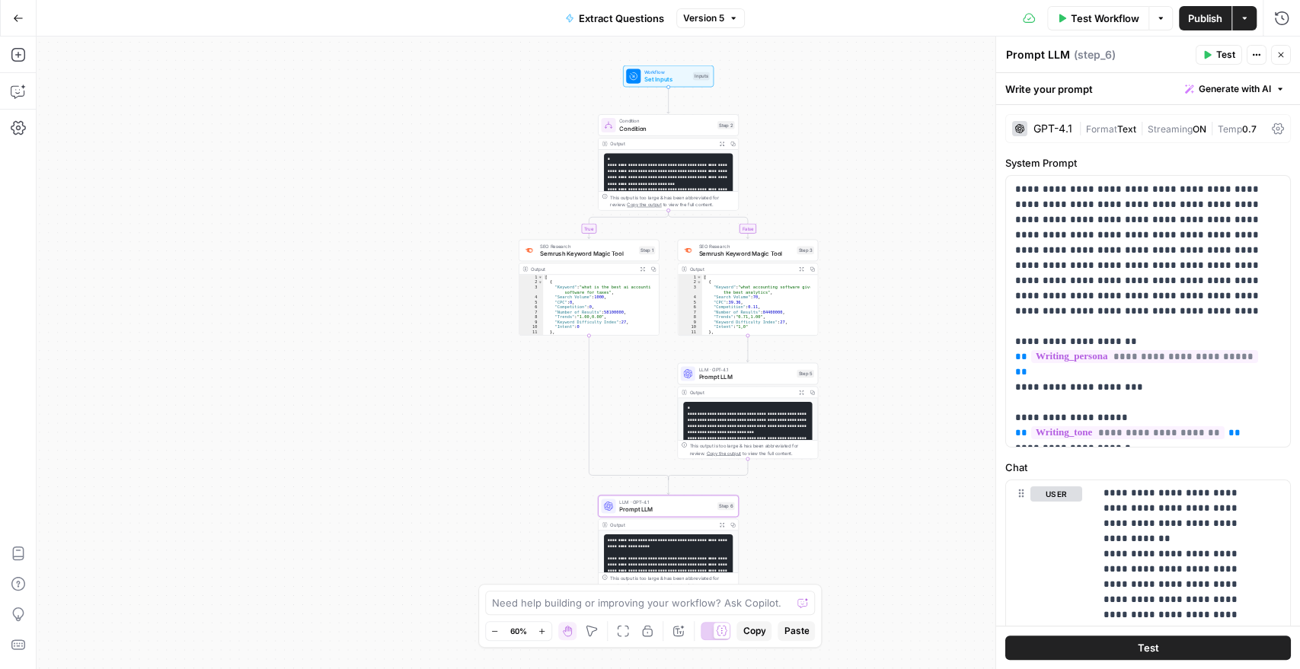
click at [1222, 87] on span "Generate with AI" at bounding box center [1234, 89] width 72 height 14
click at [1192, 160] on span "Refine" at bounding box center [1197, 157] width 121 height 15
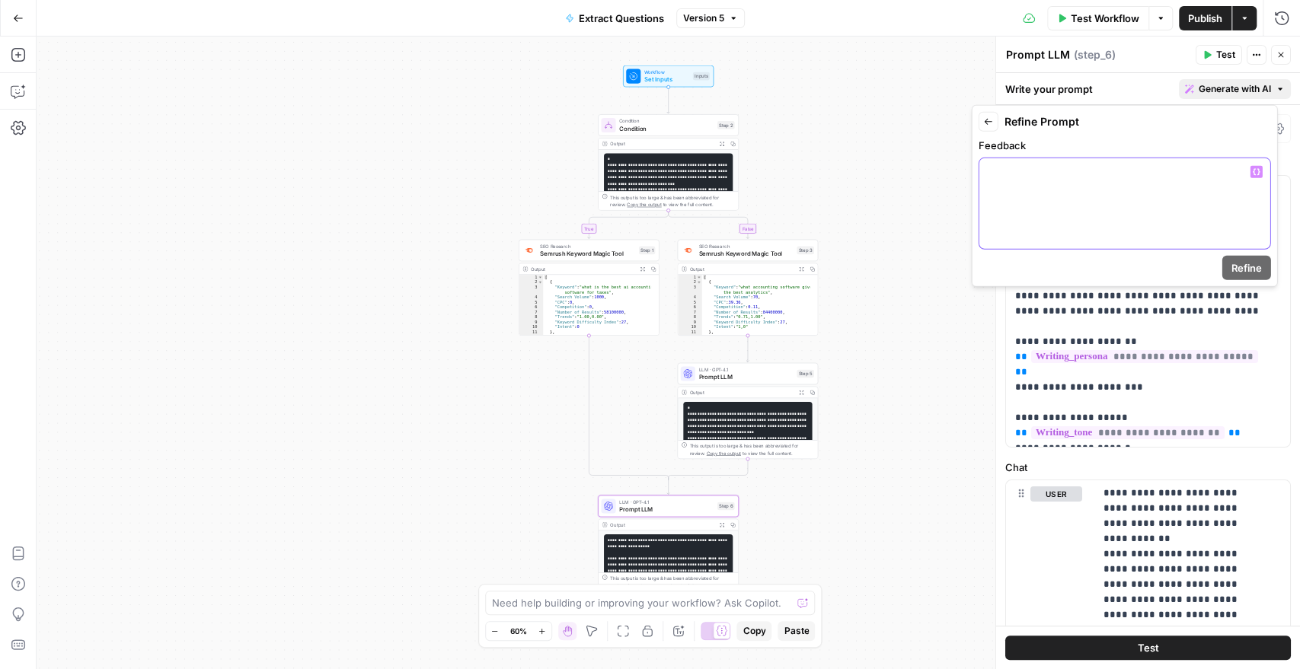
click at [1083, 182] on div at bounding box center [1124, 203] width 291 height 91
click at [1249, 266] on span "Refine" at bounding box center [1246, 267] width 30 height 15
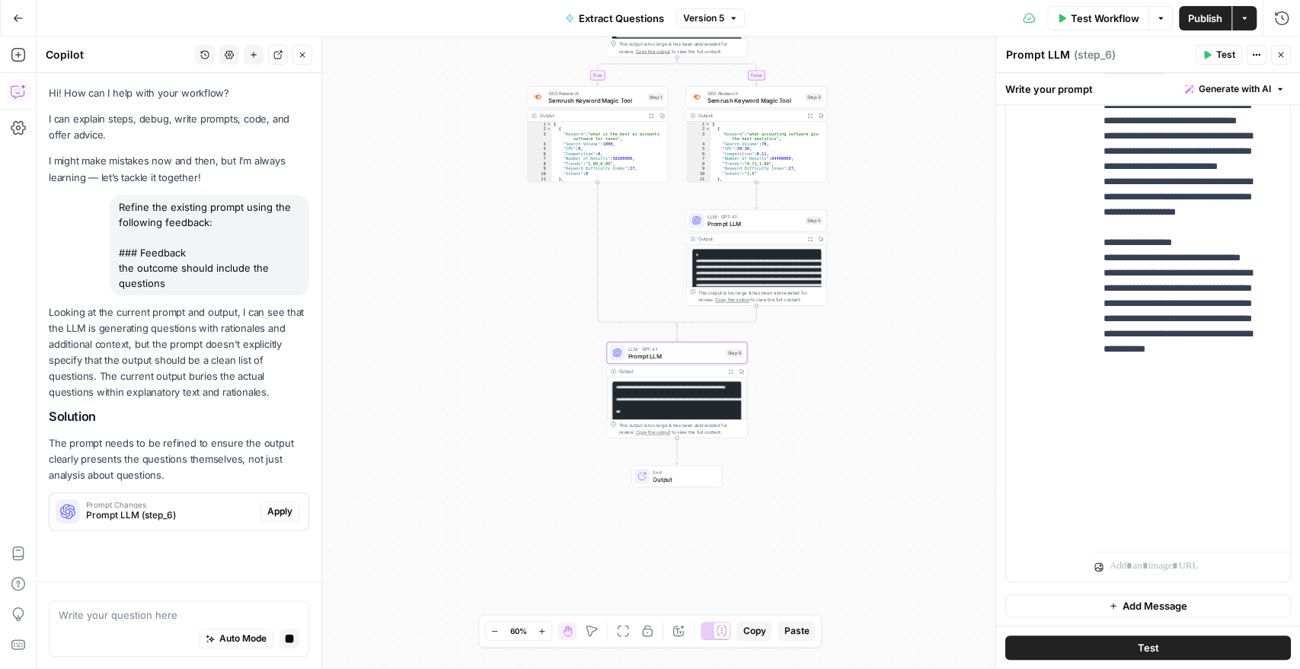
scroll to position [5, 0]
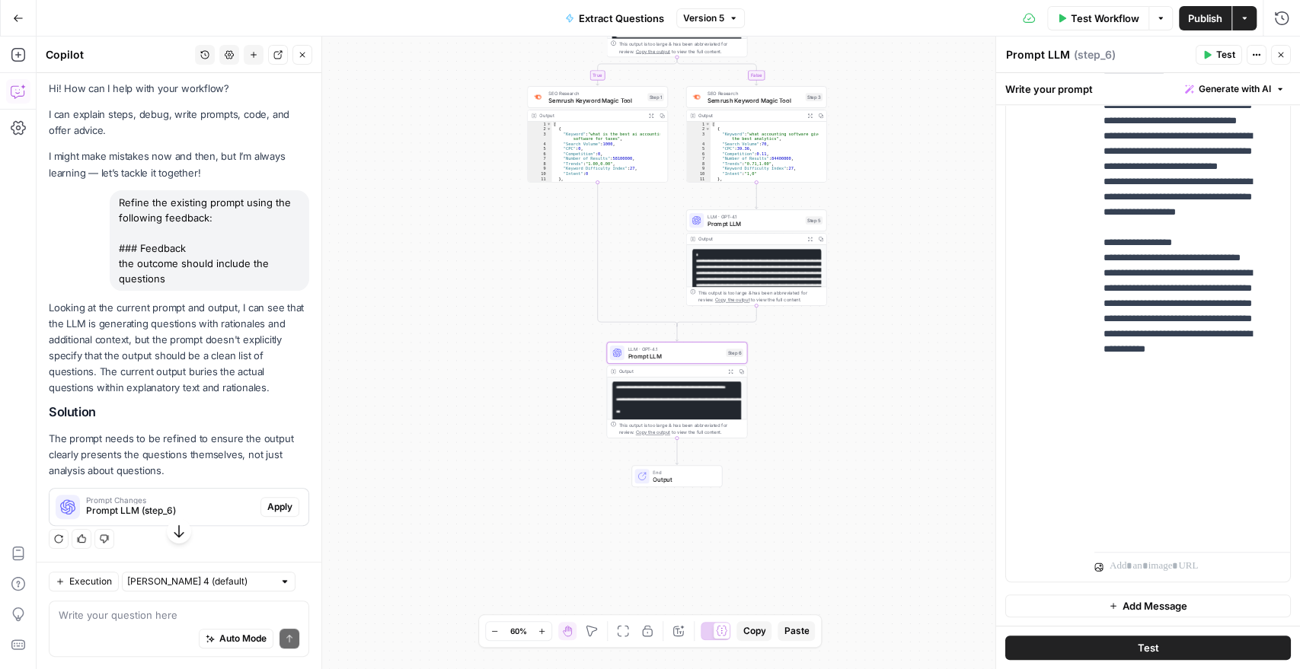
click at [268, 511] on span "Apply" at bounding box center [279, 507] width 25 height 14
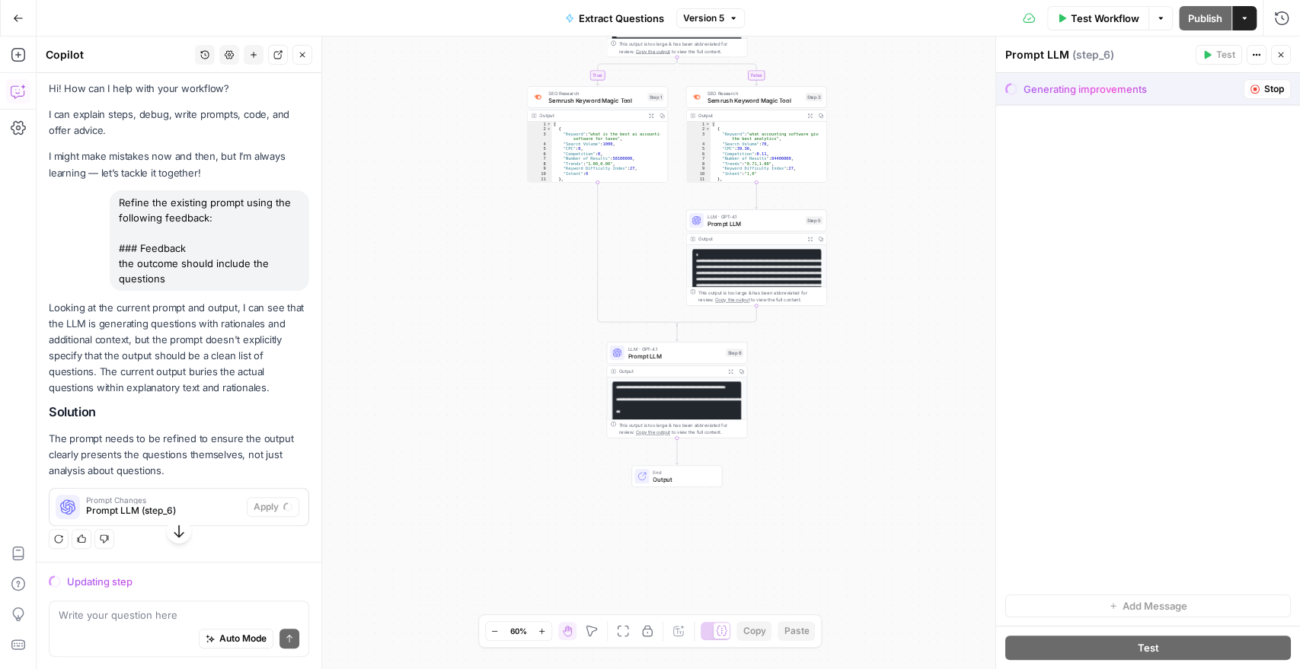
scroll to position [0, 0]
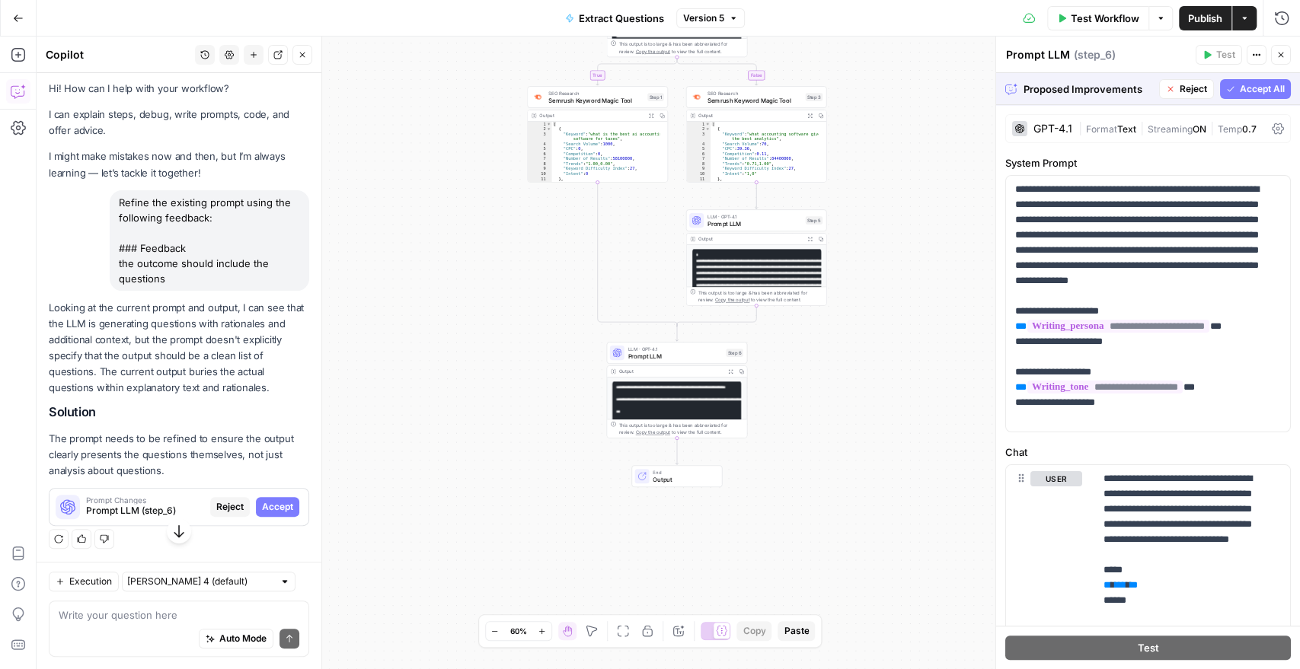
click at [1220, 94] on button "Accept All" at bounding box center [1255, 89] width 71 height 20
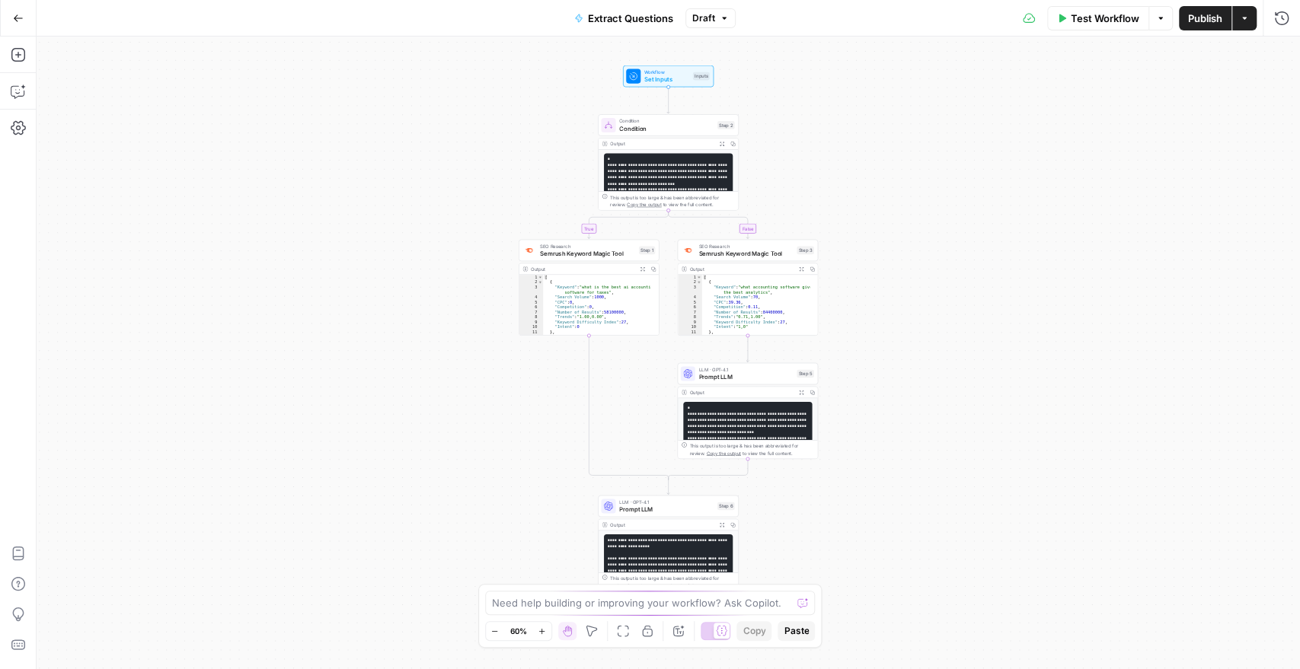
click at [663, 171] on pre "**********" at bounding box center [668, 217] width 129 height 129
click at [646, 129] on span "Condition" at bounding box center [666, 128] width 94 height 9
type textarea "**********"
click at [579, 300] on div "[ { "Keyword" : "what is the best ai accounting software for taxes" , "Search V…" at bounding box center [597, 310] width 108 height 70
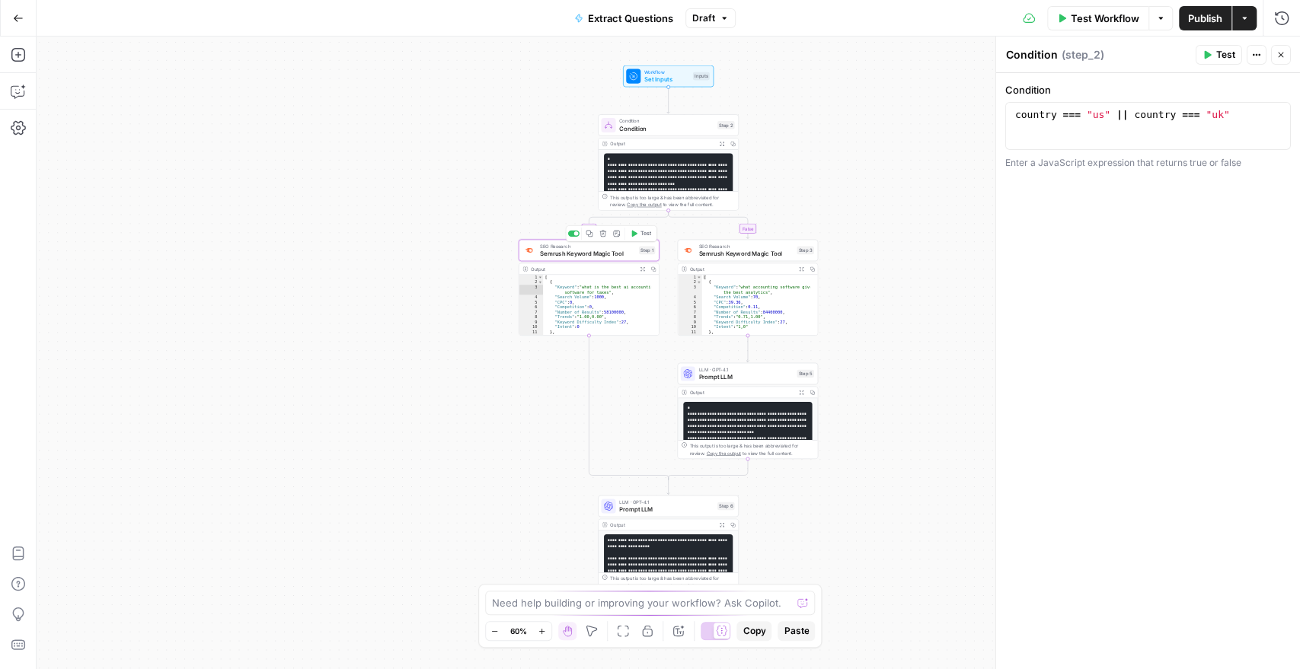
click at [563, 255] on span "Semrush Keyword Magic Tool" at bounding box center [587, 253] width 95 height 9
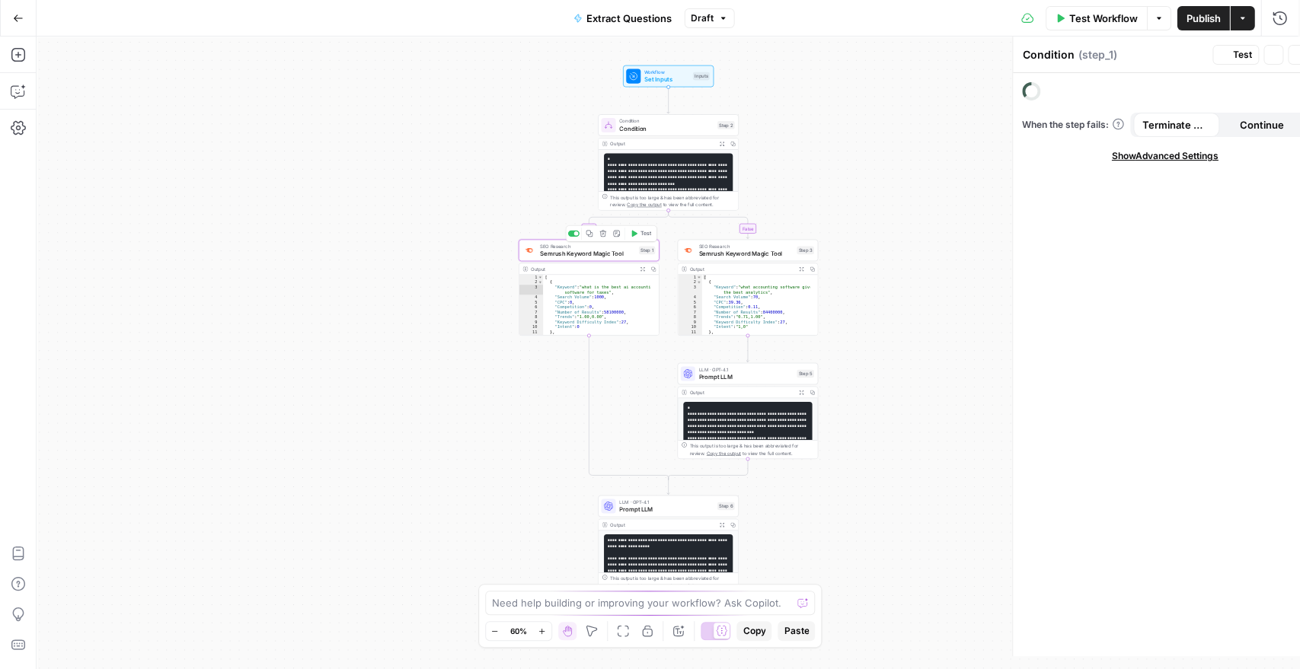
type textarea "Semrush Keyword Magic Tool"
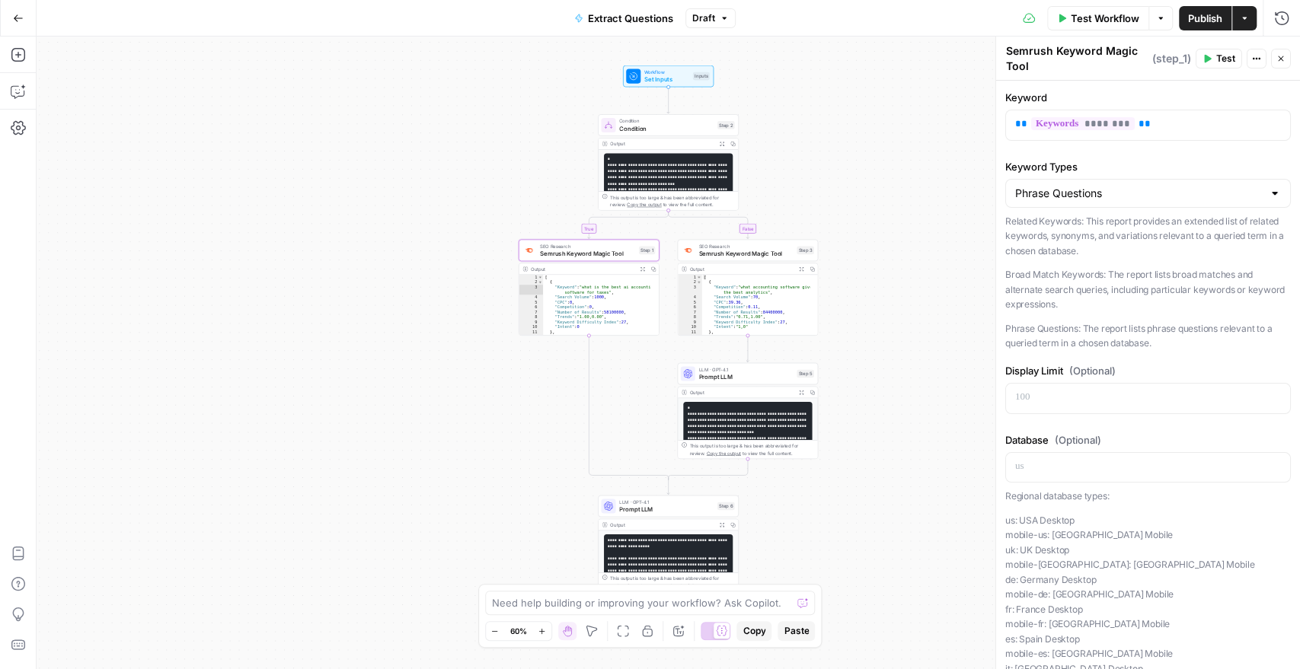
scroll to position [166, 0]
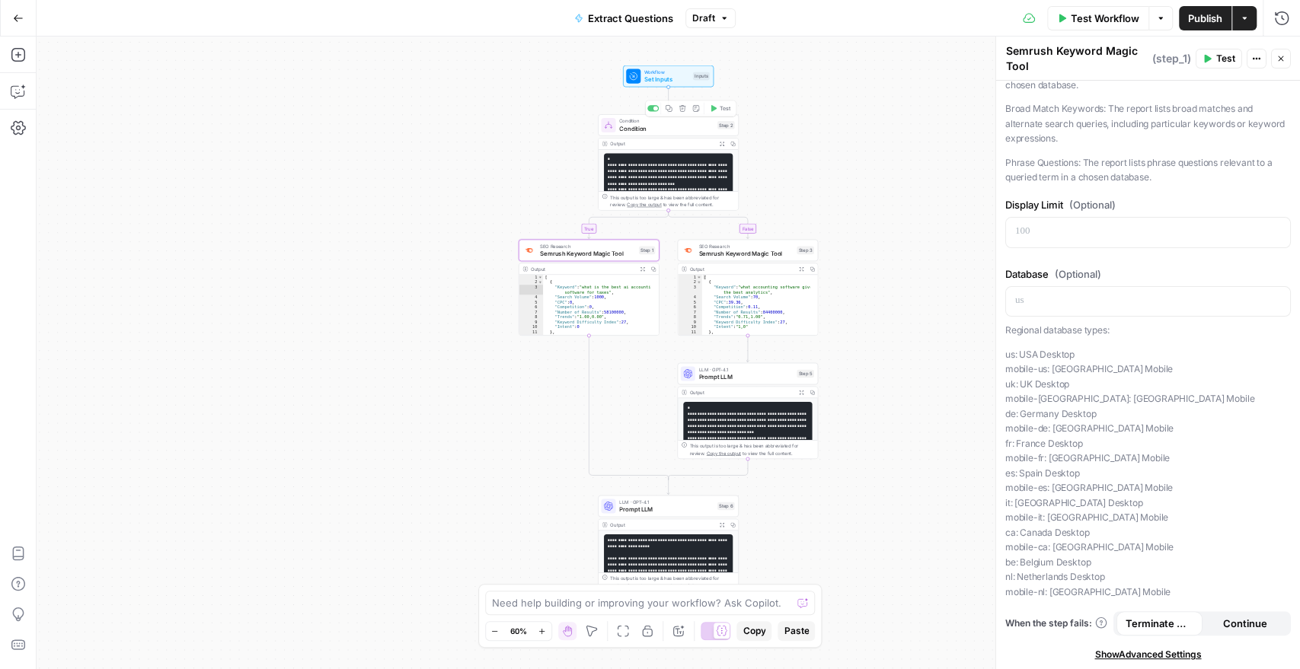
click at [660, 81] on span "Set Inputs" at bounding box center [666, 79] width 45 height 9
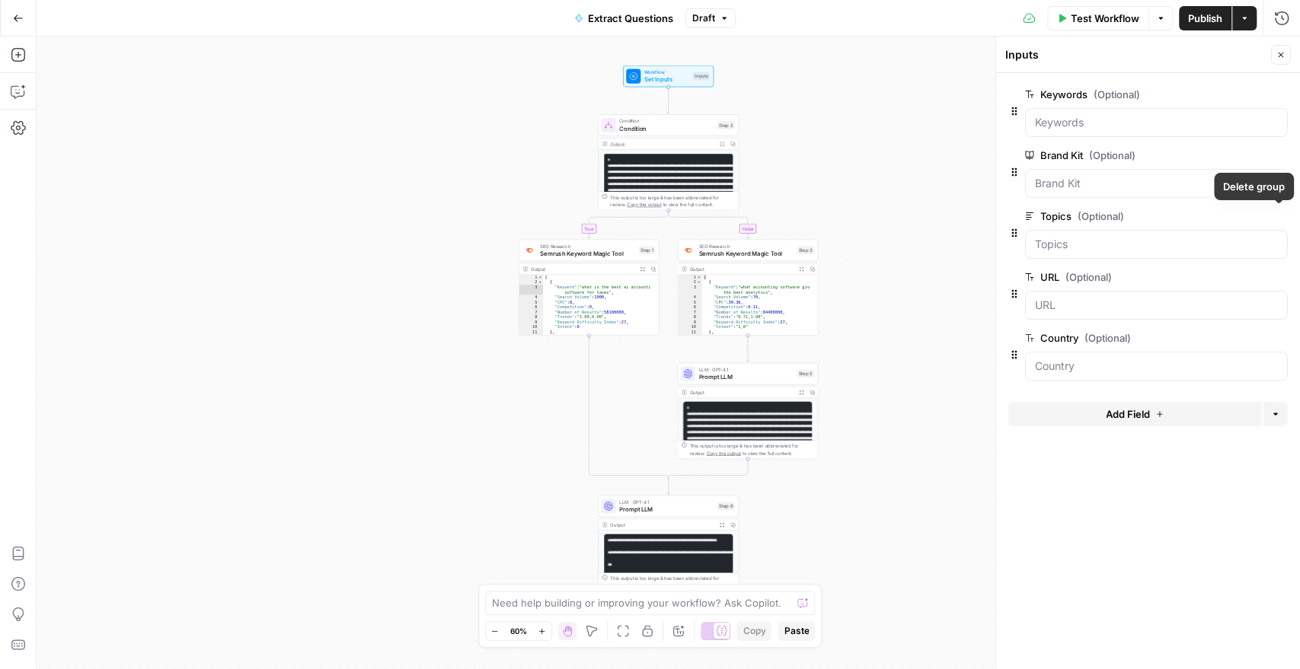
click at [1275, 215] on icon "button" at bounding box center [1278, 216] width 8 height 8
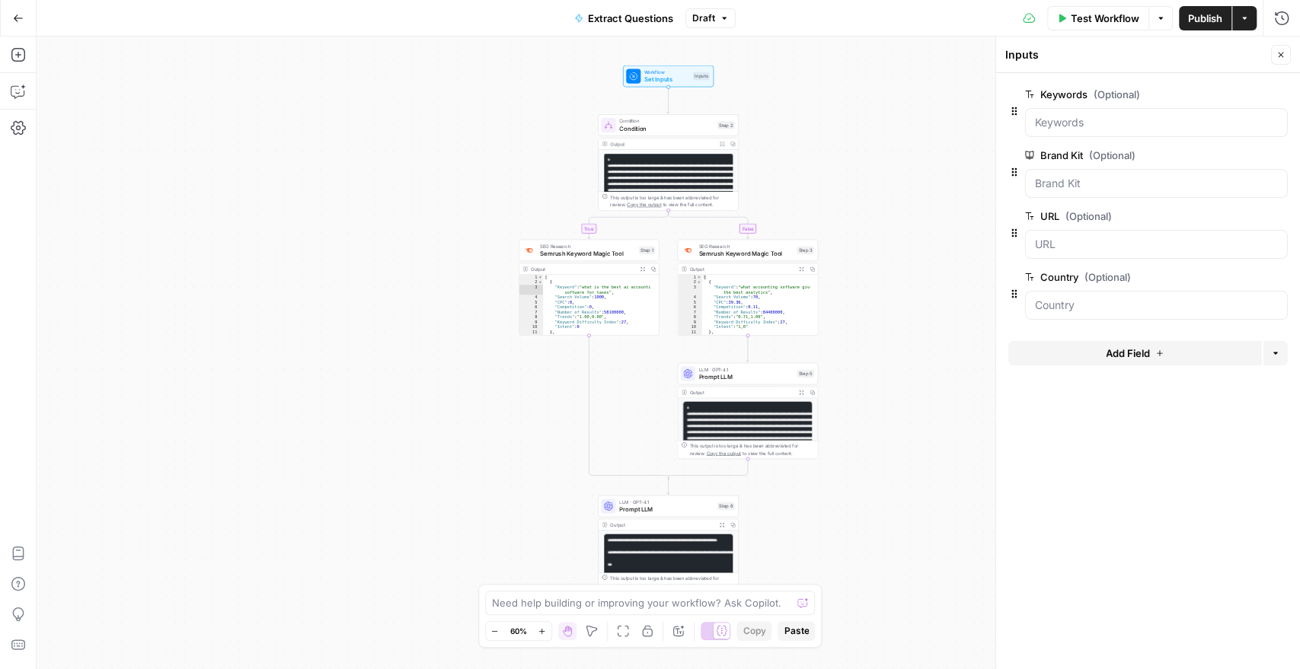
click at [1275, 215] on icon "button" at bounding box center [1278, 216] width 8 height 8
click at [1277, 215] on icon "button" at bounding box center [1278, 216] width 8 height 8
click at [1080, 358] on form "Keywords (Optional) edit field Delete group Brand Kit (Optional) edit field Del…" at bounding box center [1148, 371] width 304 height 596
